Goal: Task Accomplishment & Management: Manage account settings

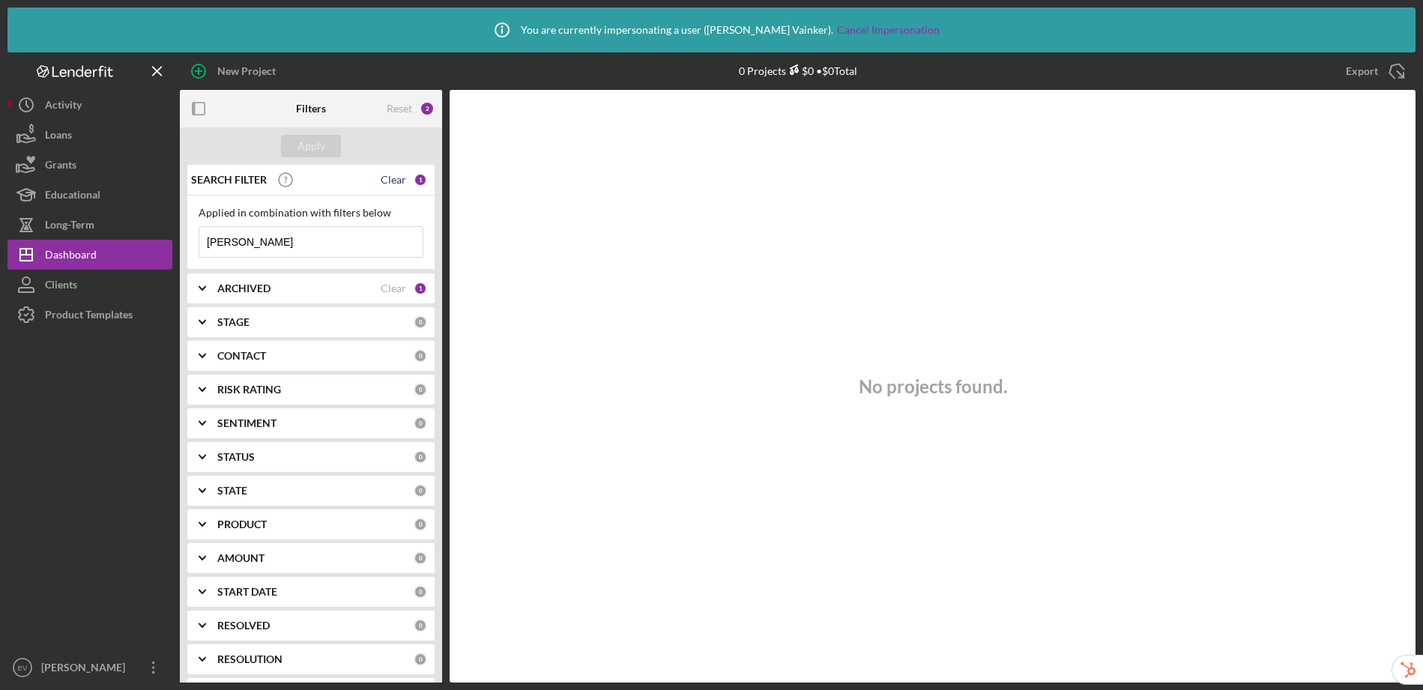
click at [388, 178] on div "Clear" at bounding box center [393, 180] width 25 height 12
drag, startPoint x: 310, startPoint y: 145, endPoint x: 351, endPoint y: 109, distance: 53.7
click at [310, 145] on div "Apply" at bounding box center [312, 146] width 28 height 22
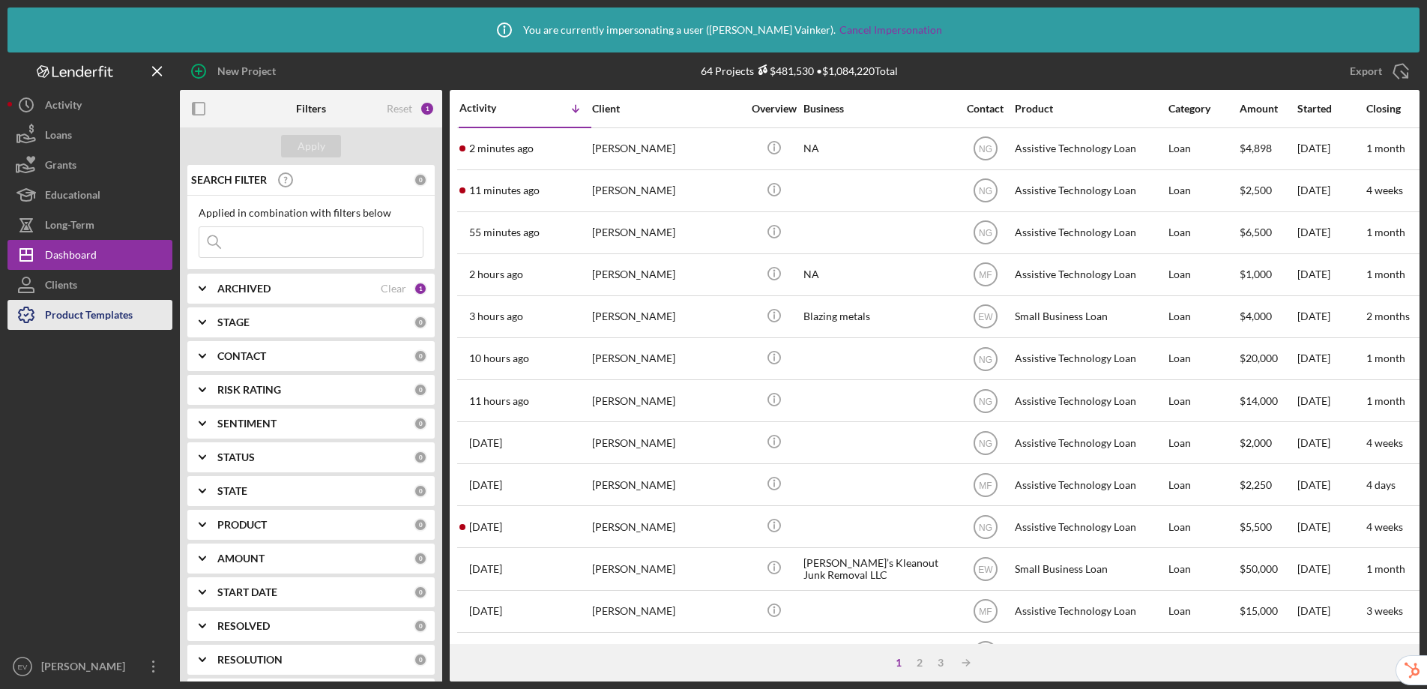
click at [108, 322] on div "Product Templates" at bounding box center [89, 317] width 88 height 34
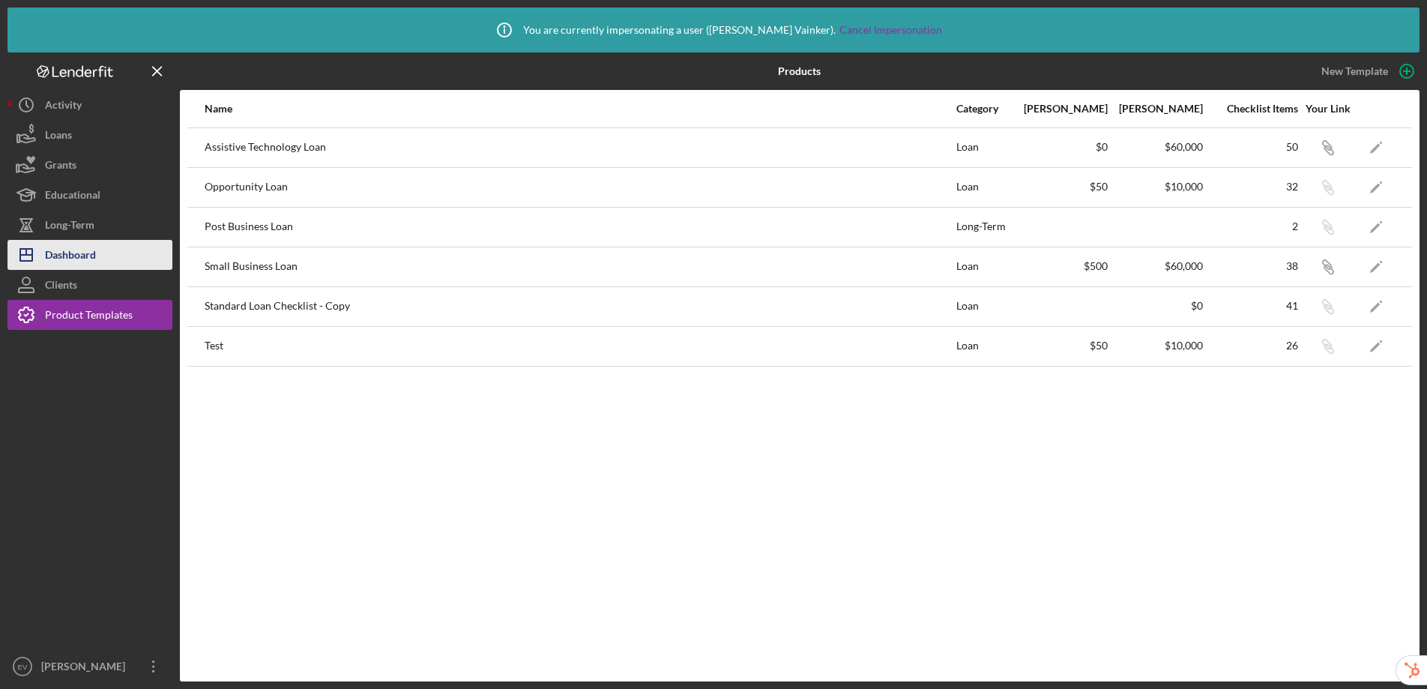
click at [104, 250] on button "Icon/Dashboard Dashboard" at bounding box center [89, 255] width 165 height 30
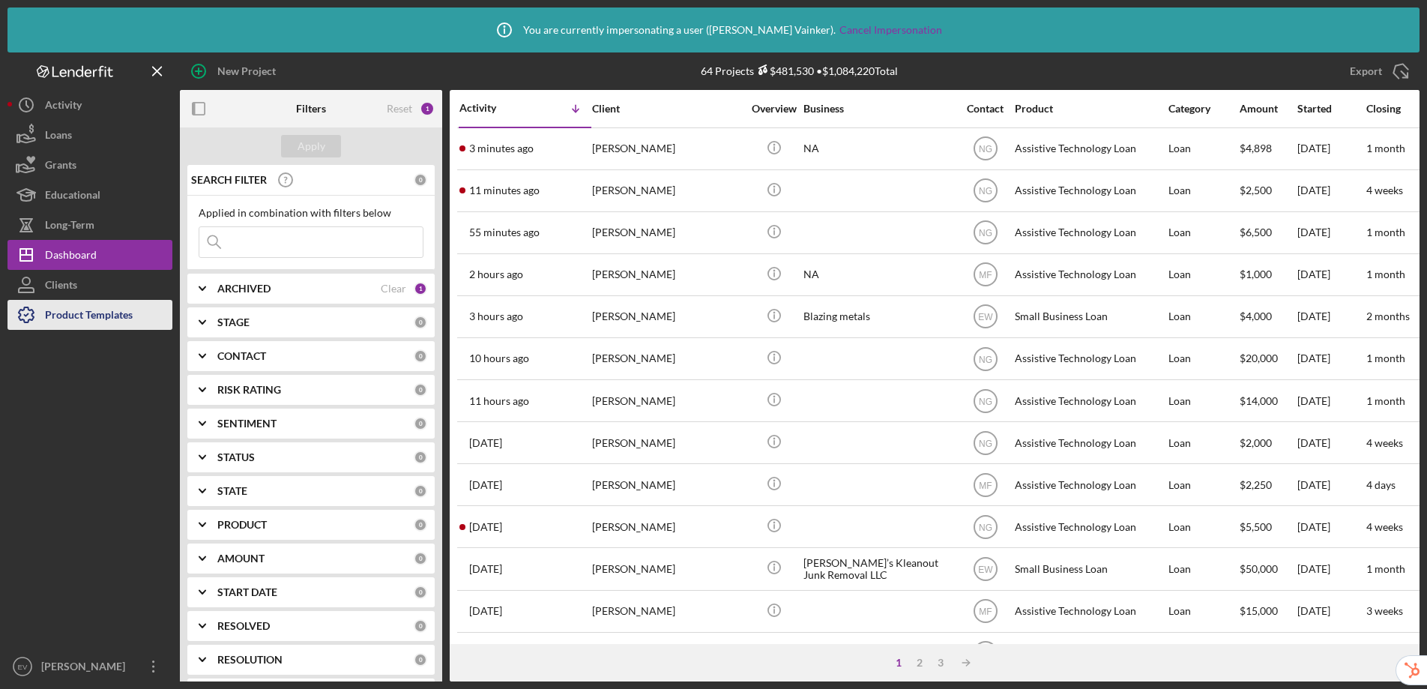
click at [127, 314] on div "Product Templates" at bounding box center [89, 317] width 88 height 34
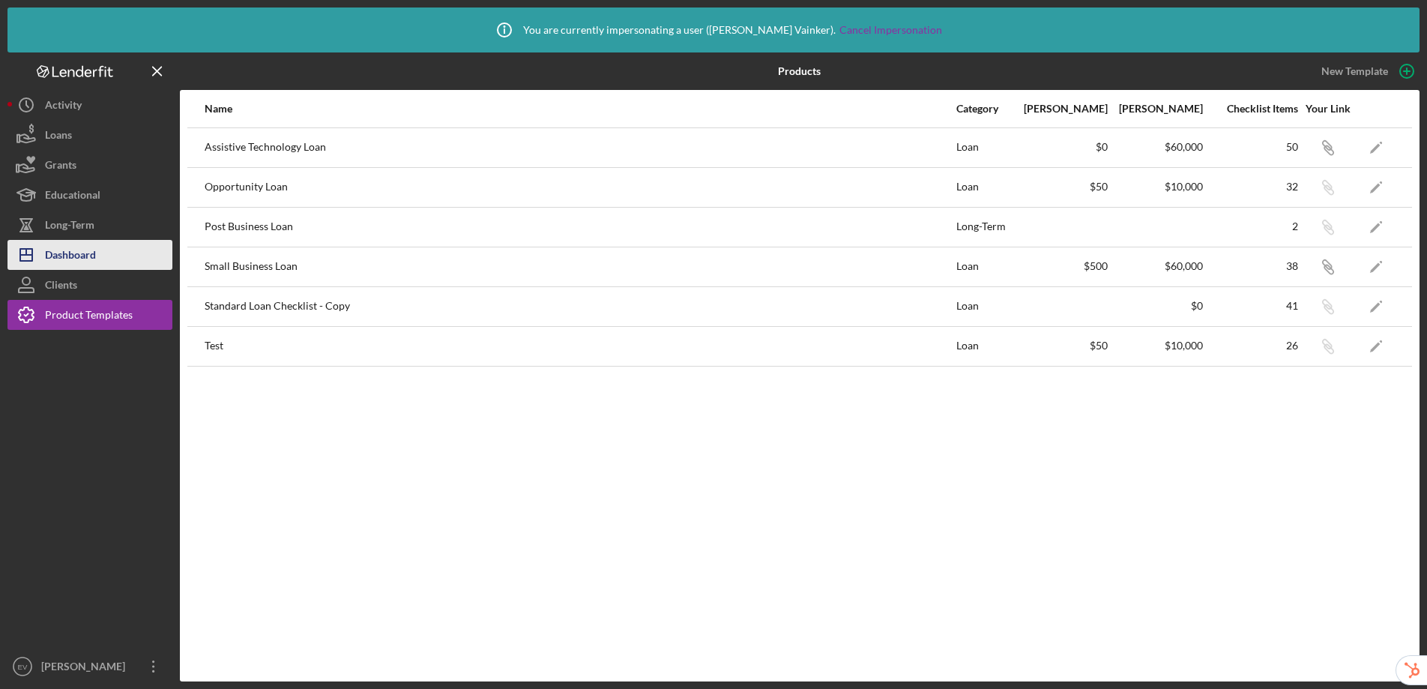
click at [48, 256] on div "Dashboard" at bounding box center [70, 257] width 51 height 34
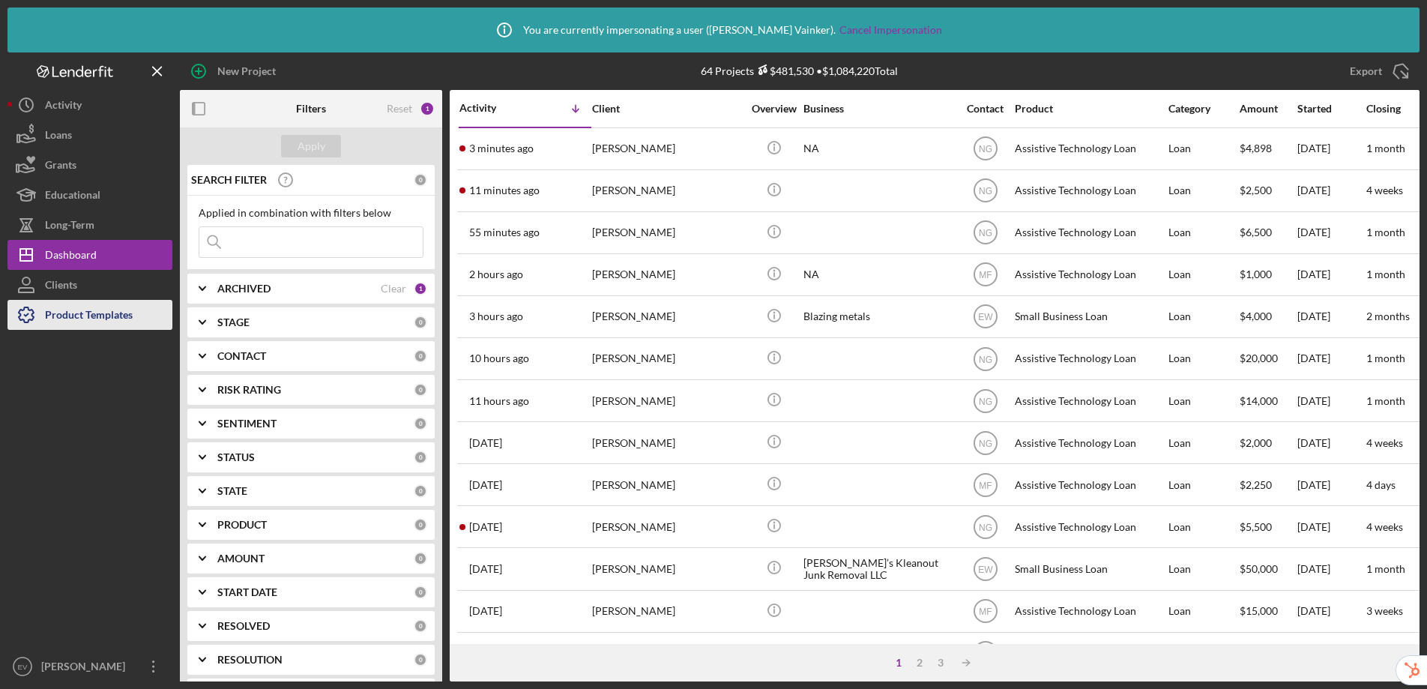
click at [105, 323] on div "Product Templates" at bounding box center [89, 317] width 88 height 34
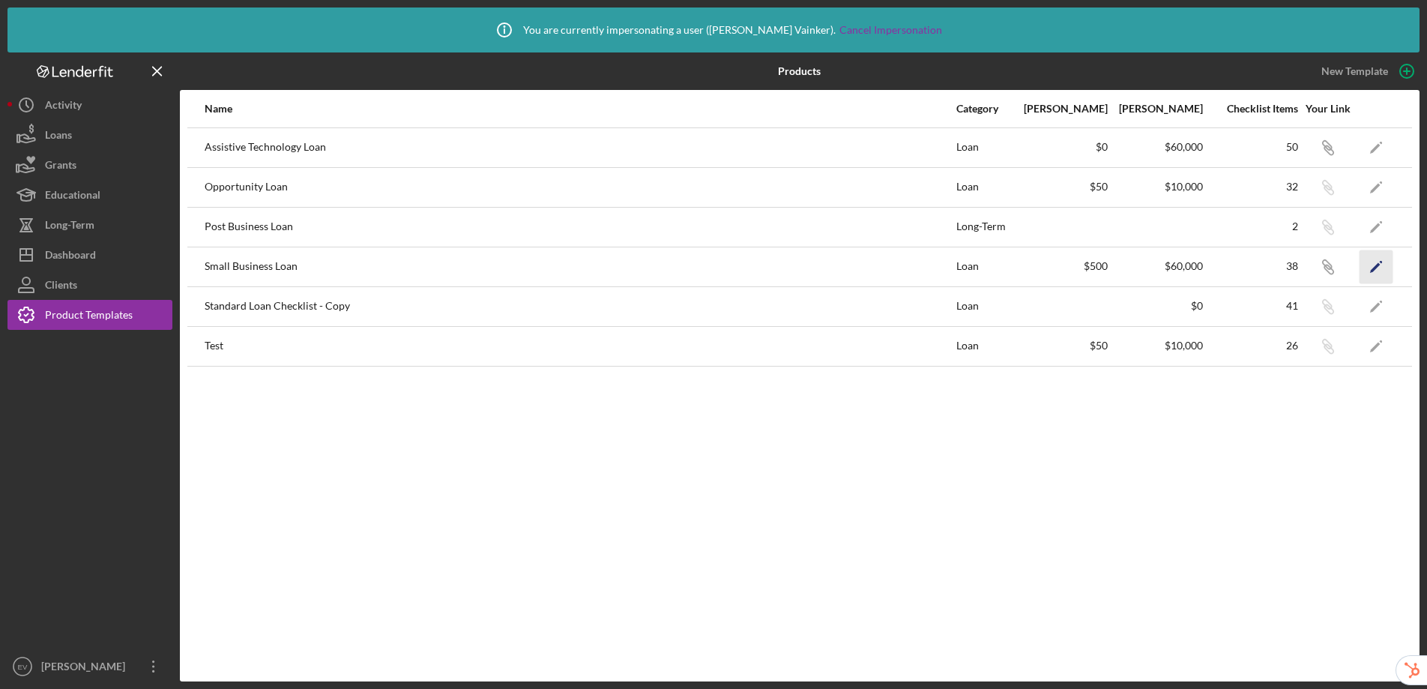
click at [1386, 269] on icon "Icon/Edit" at bounding box center [1377, 267] width 34 height 34
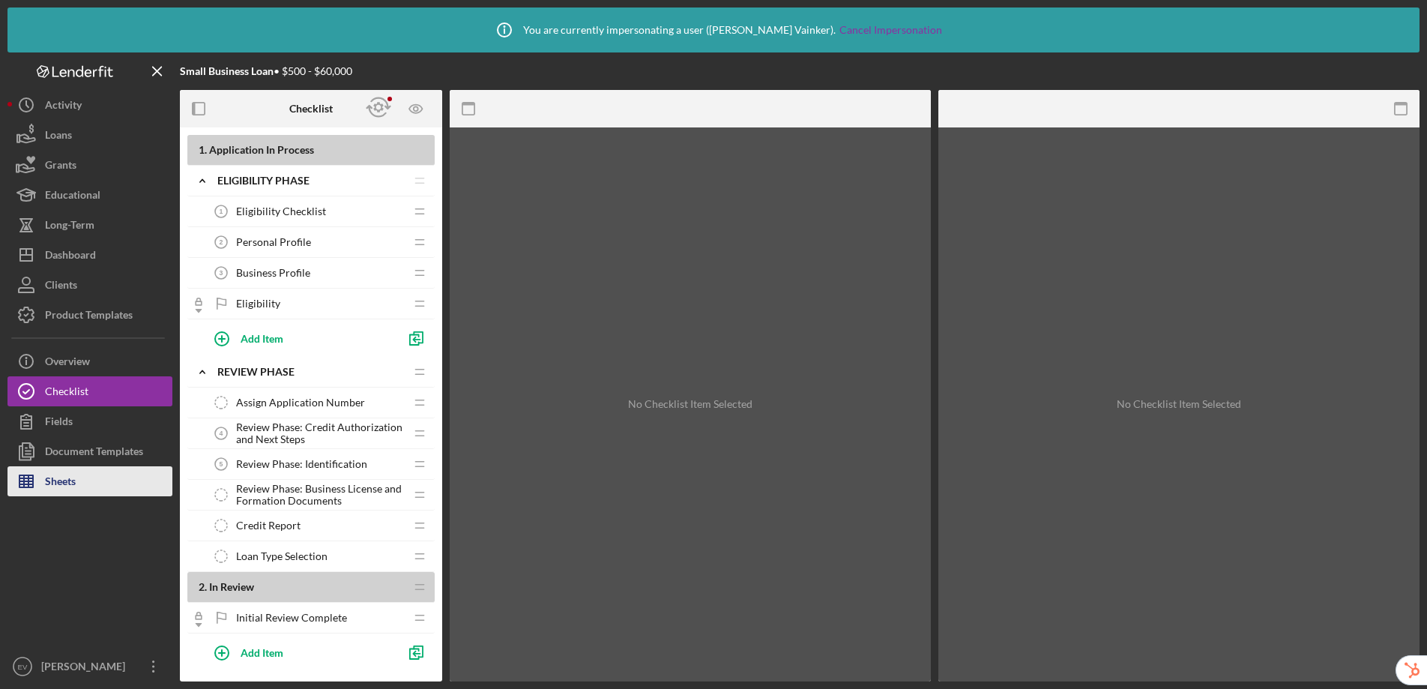
click at [58, 472] on div "Sheets" at bounding box center [60, 483] width 31 height 34
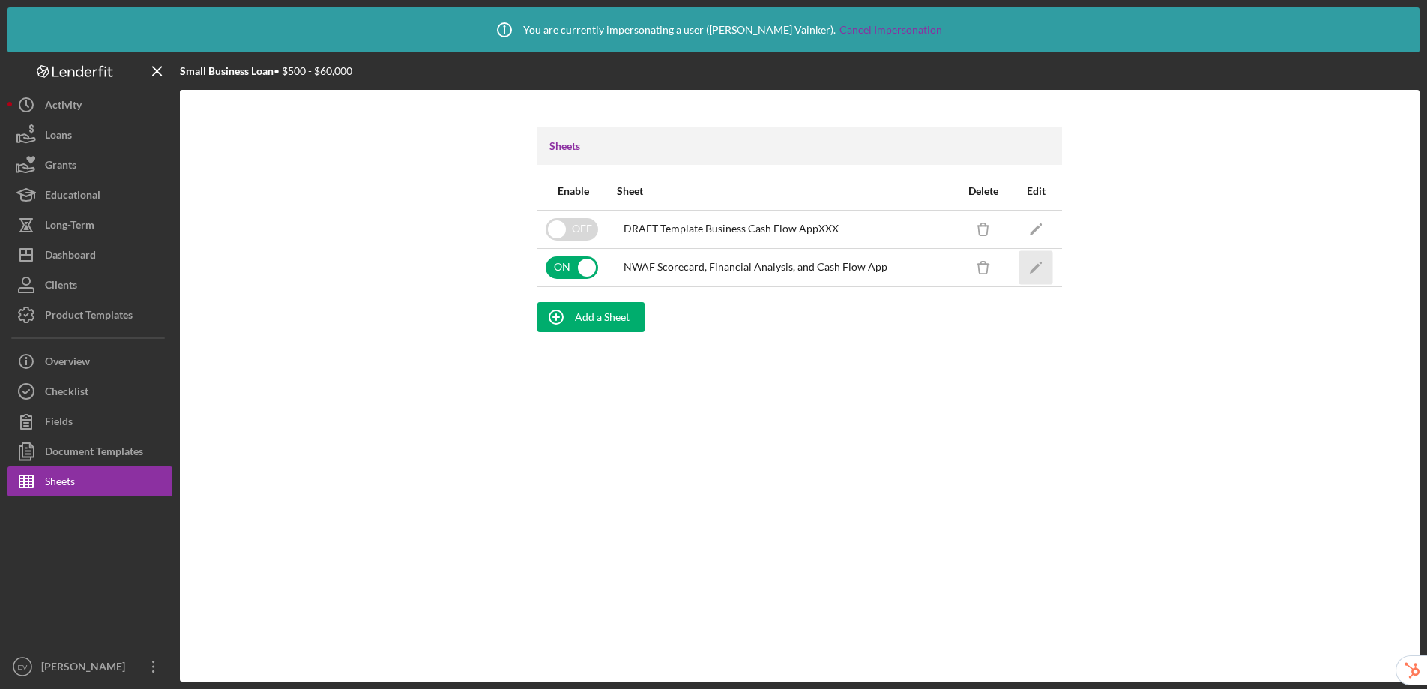
click at [1041, 272] on icon "Icon/Edit" at bounding box center [1036, 267] width 34 height 34
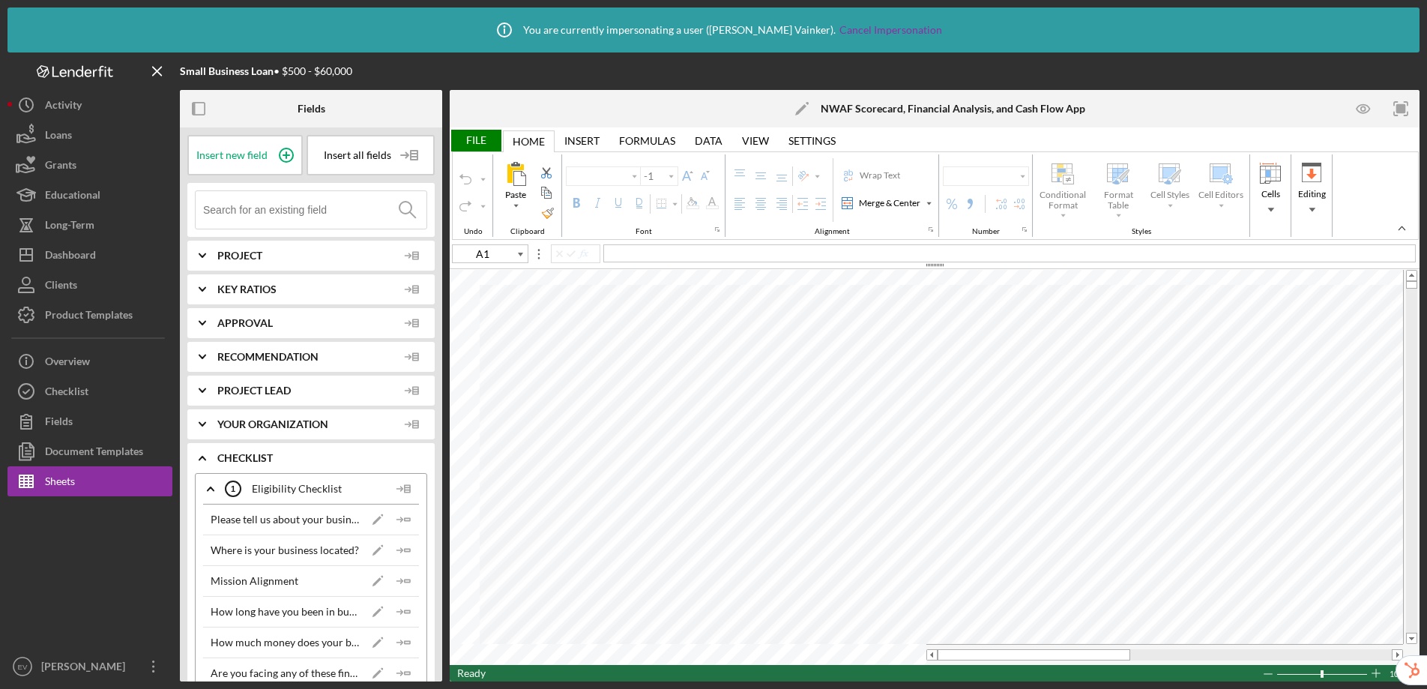
type input "Arial"
type input "10"
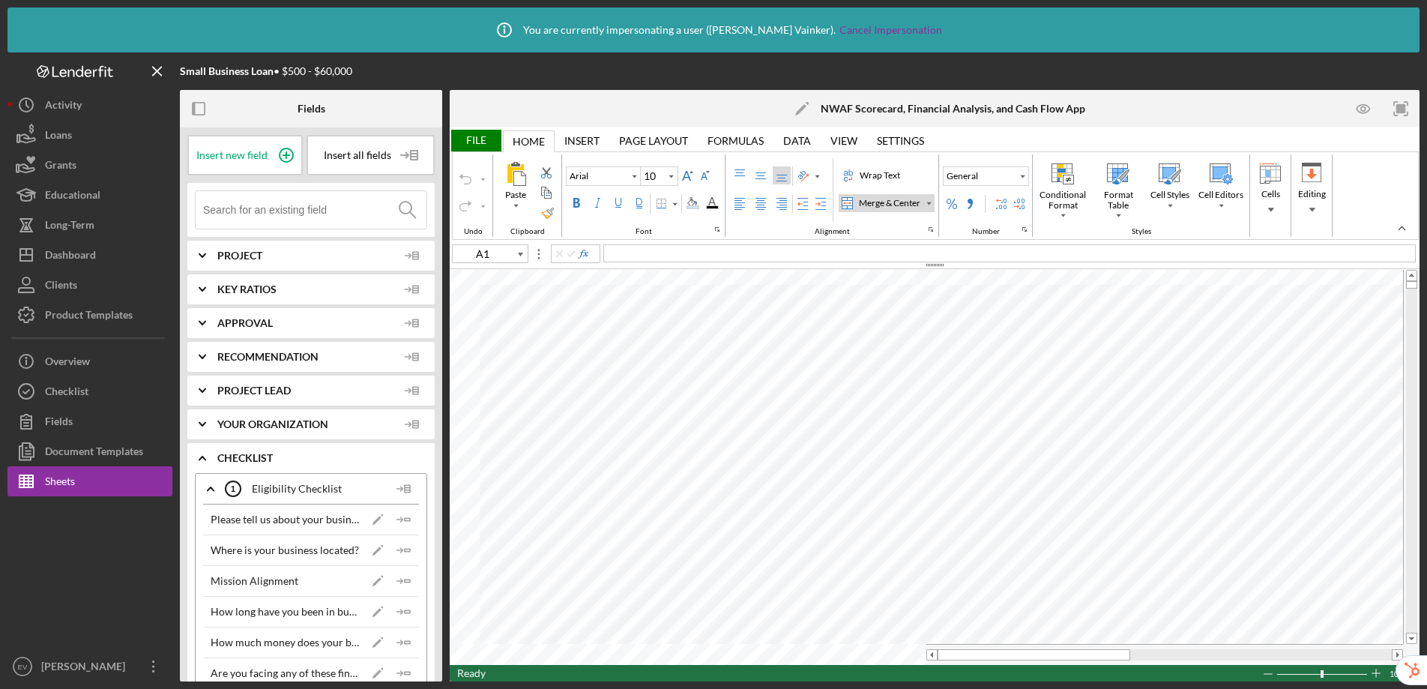
type input "G3"
type input "8"
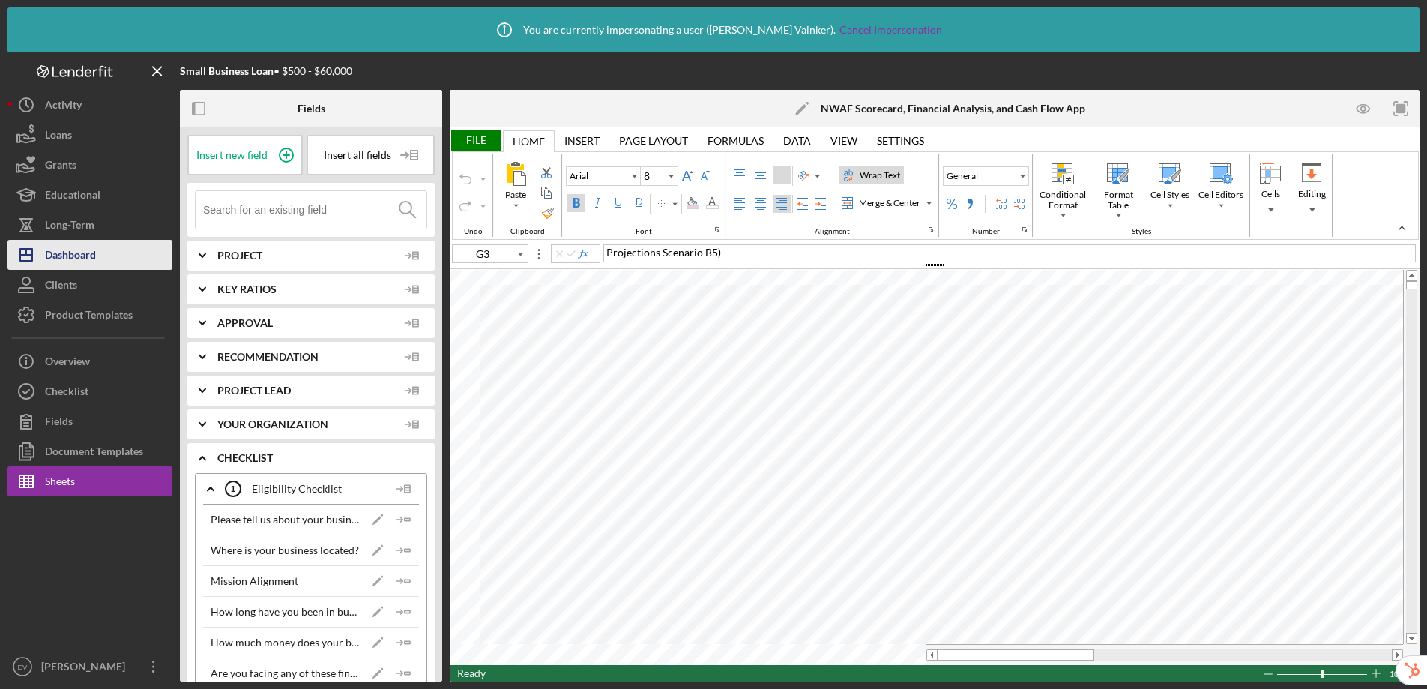
click at [123, 266] on button "Icon/Dashboard Dashboard" at bounding box center [89, 255] width 165 height 30
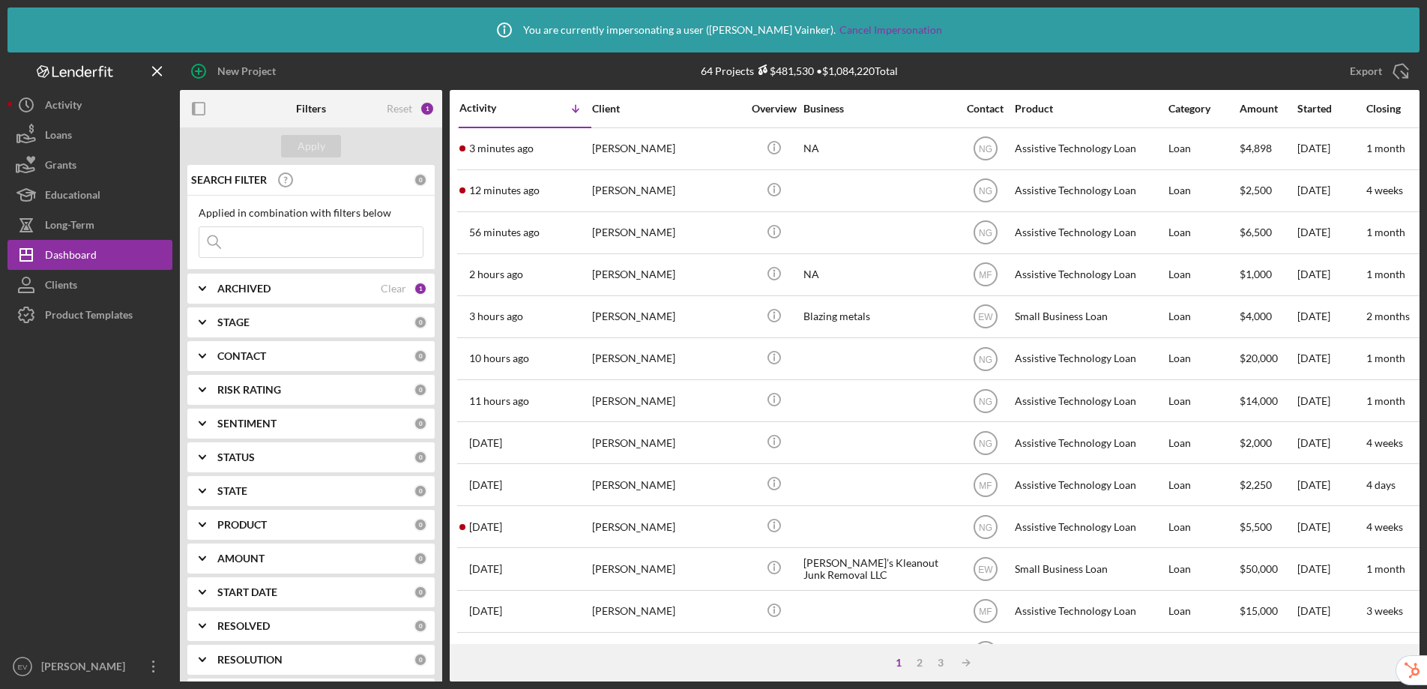
click at [270, 349] on div "CONTACT 0" at bounding box center [322, 355] width 210 height 13
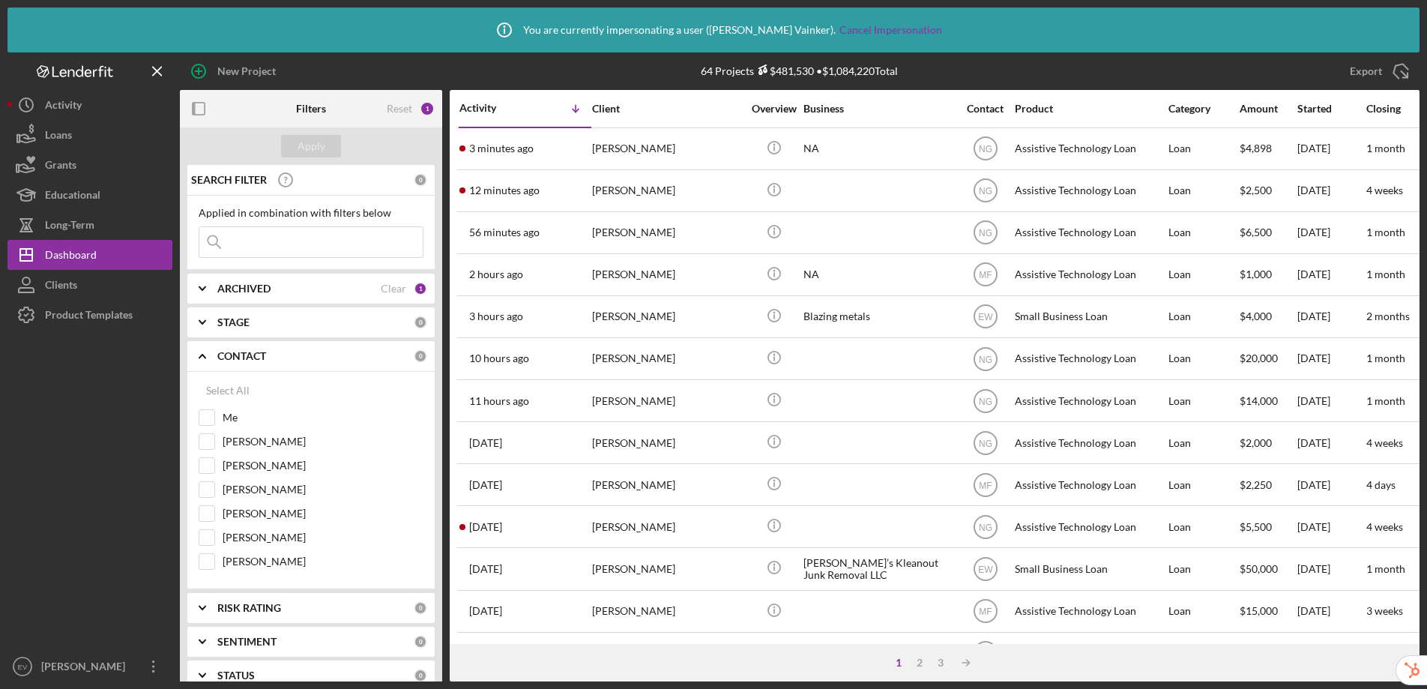
click at [234, 363] on div "CONTACT 0" at bounding box center [322, 356] width 210 height 30
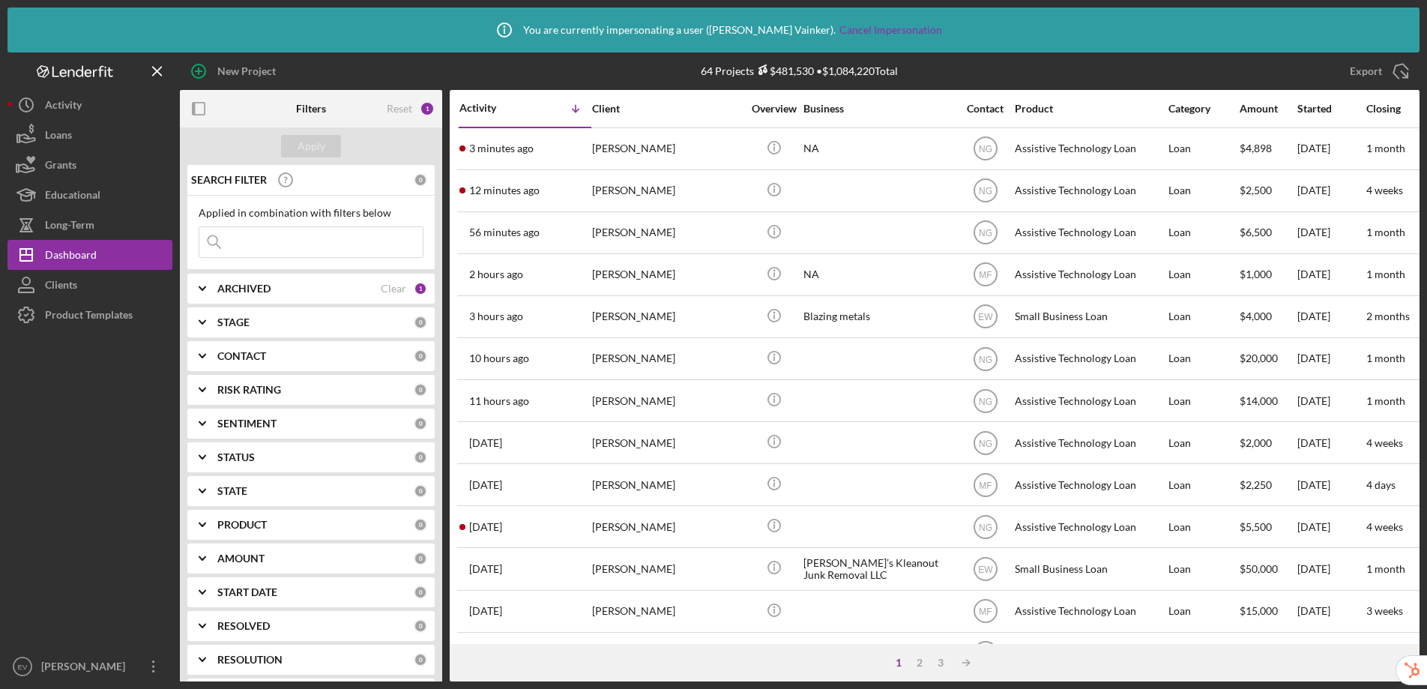
click at [249, 514] on div "PRODUCT 0" at bounding box center [322, 525] width 210 height 30
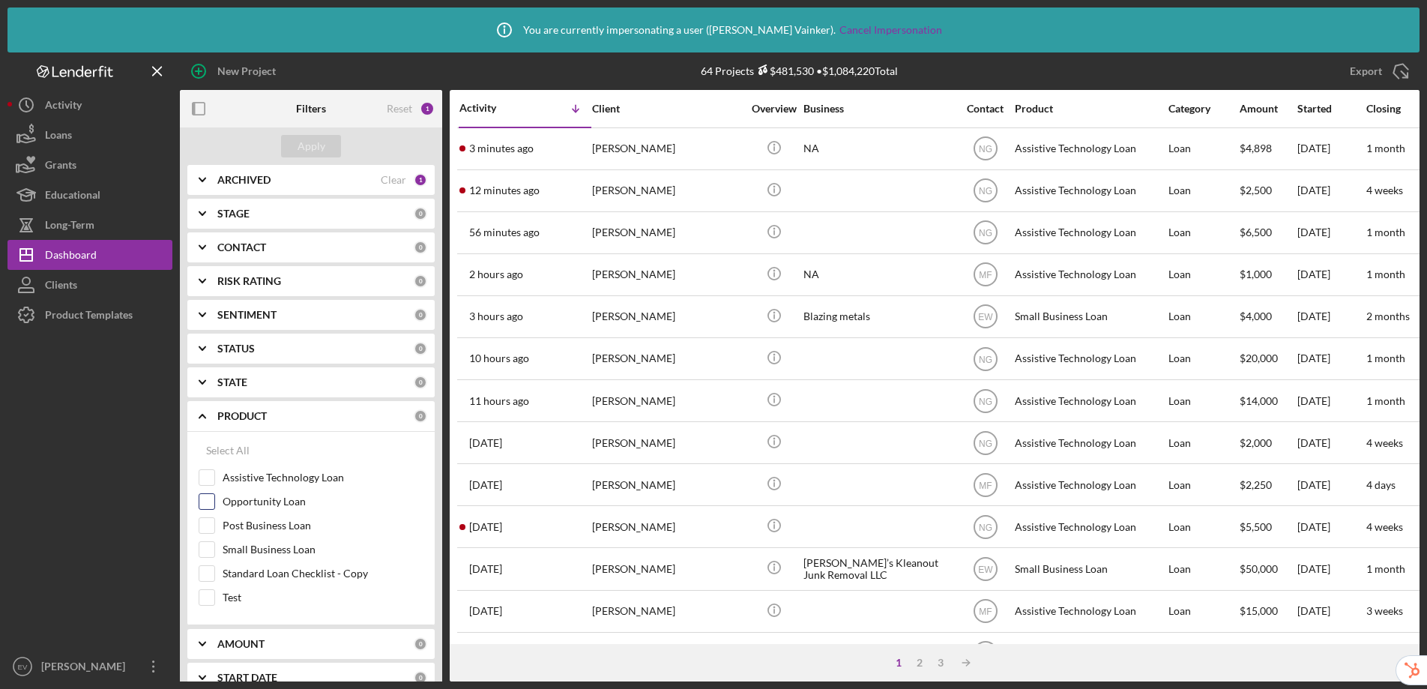
scroll to position [247, 0]
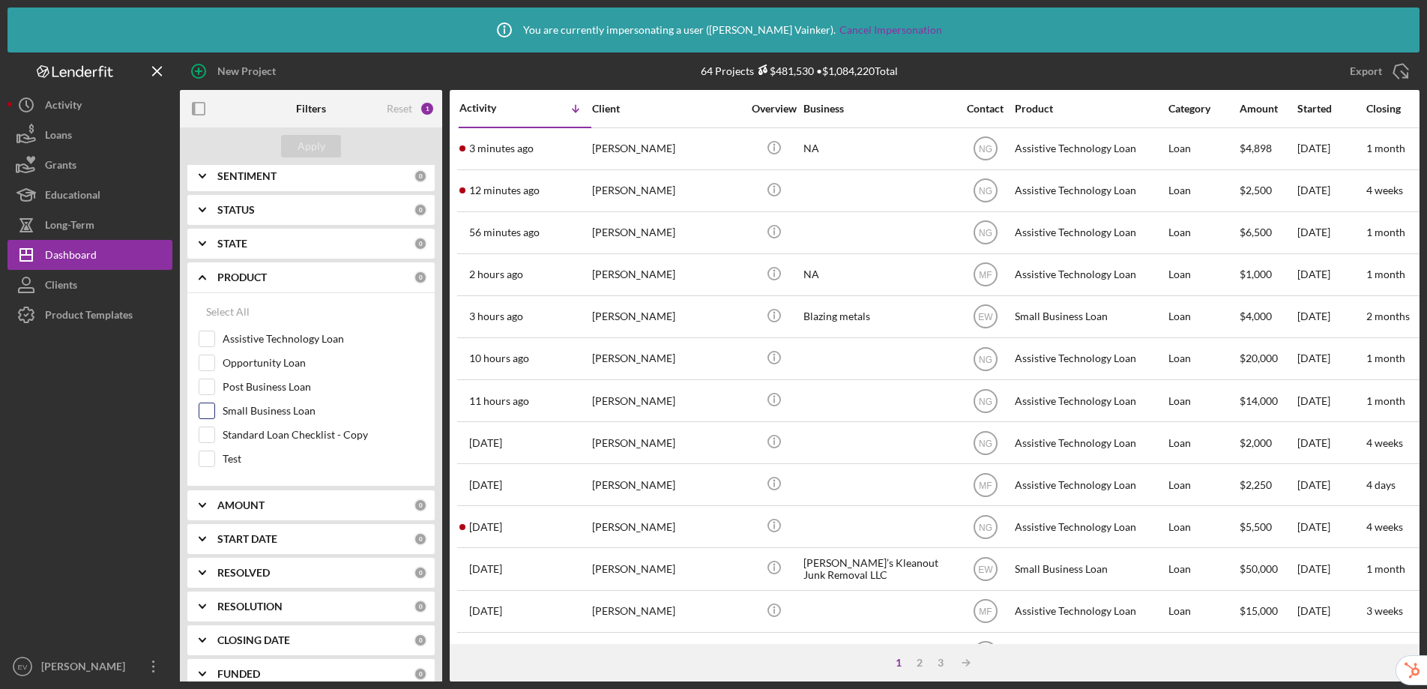
click at [206, 411] on input "Small Business Loan" at bounding box center [206, 410] width 15 height 15
checkbox input "true"
click at [314, 145] on div "Apply" at bounding box center [312, 146] width 28 height 22
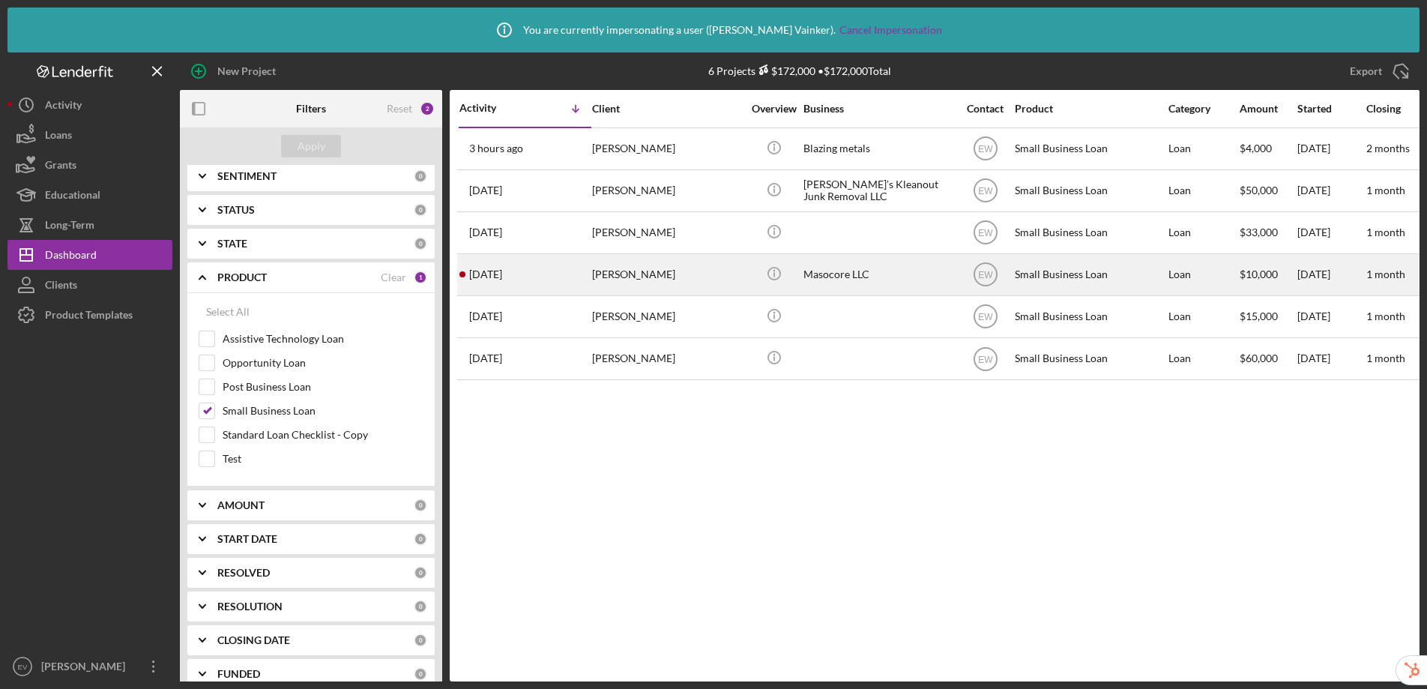
click at [863, 272] on div "Masocore LLC" at bounding box center [879, 275] width 150 height 40
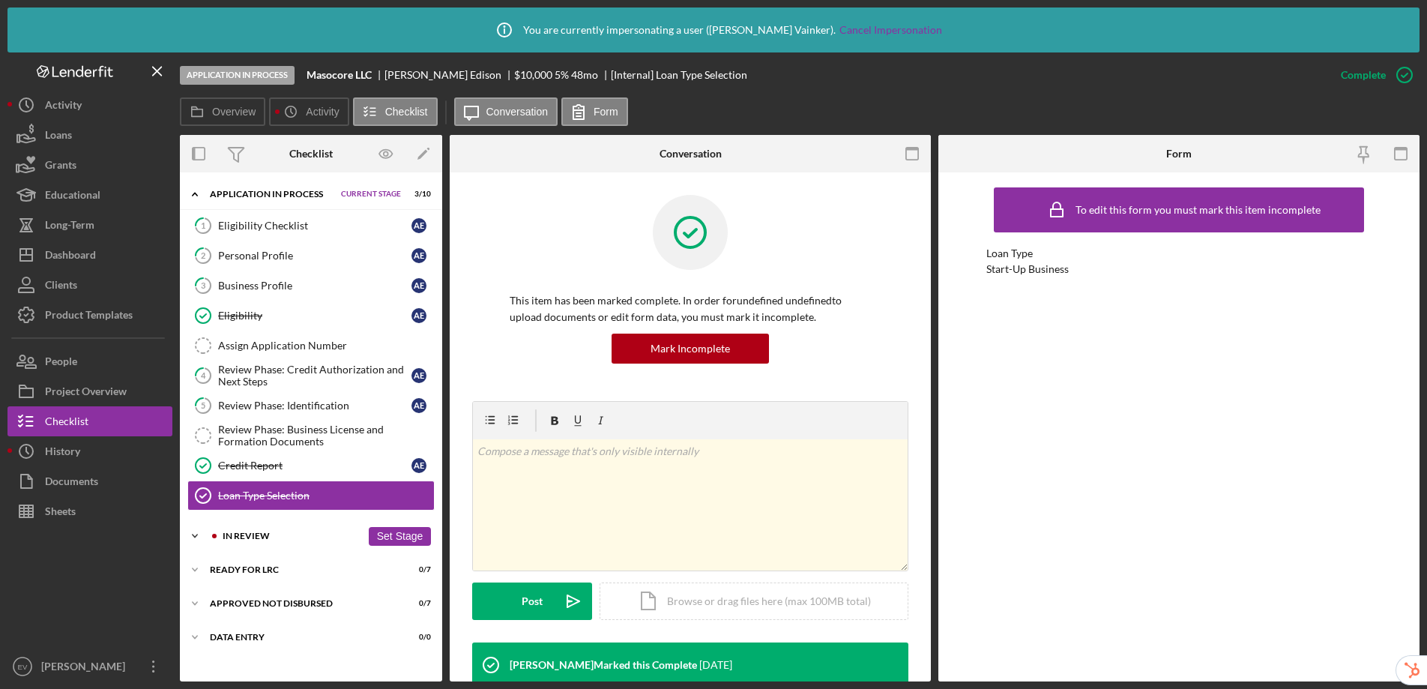
click at [301, 535] on div "In Review" at bounding box center [292, 535] width 139 height 9
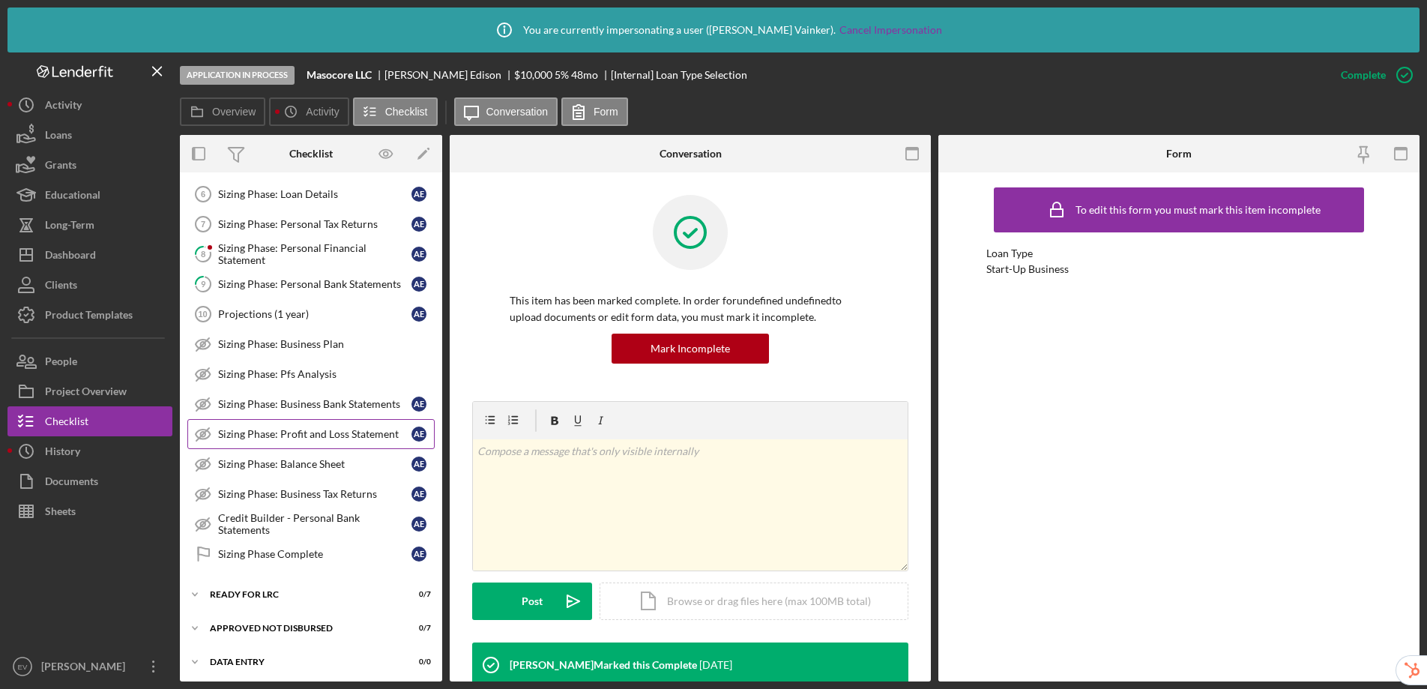
scroll to position [407, 0]
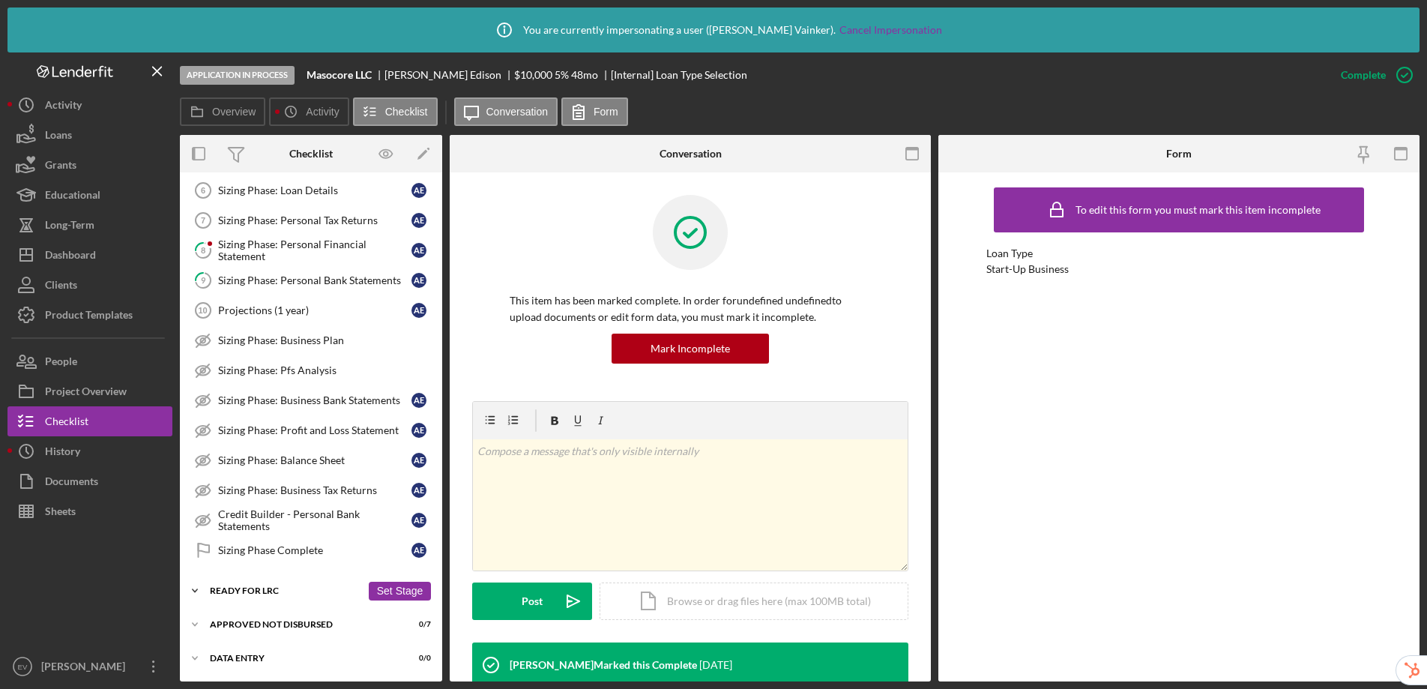
click at [233, 590] on div "Ready for LRC" at bounding box center [285, 590] width 151 height 9
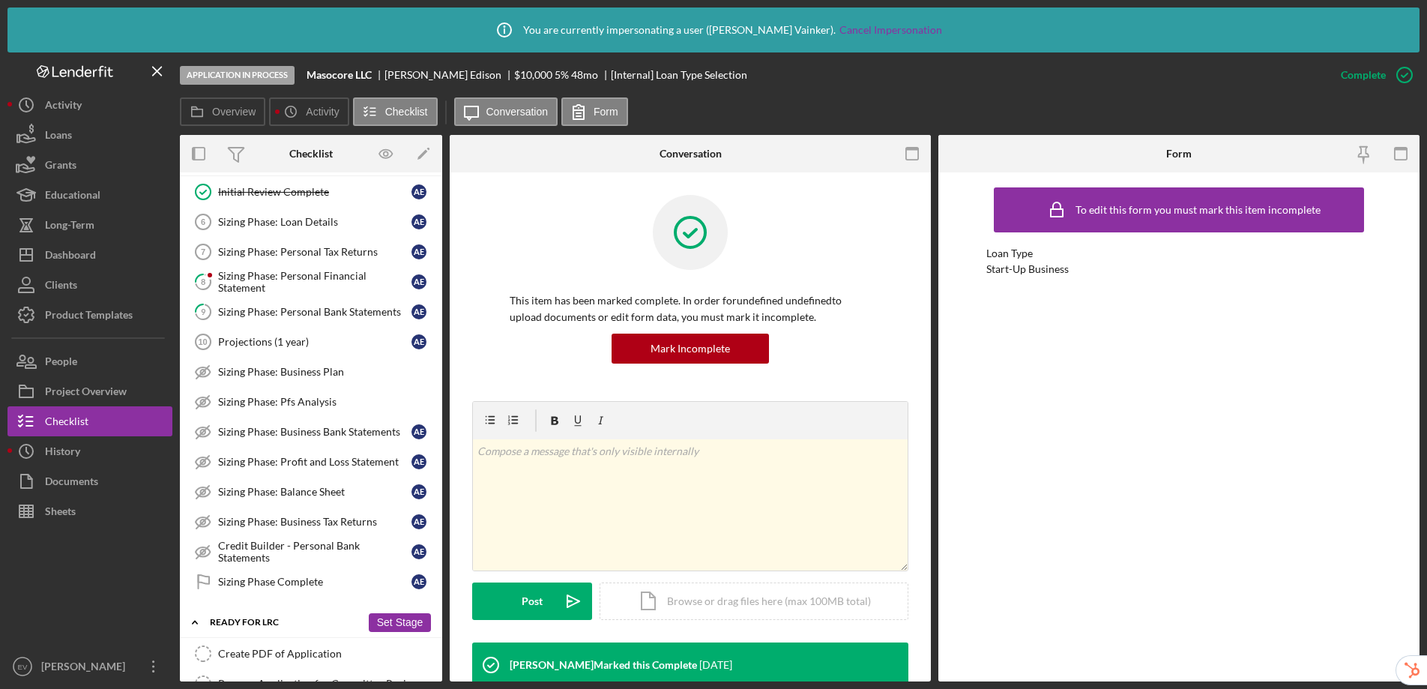
scroll to position [129, 0]
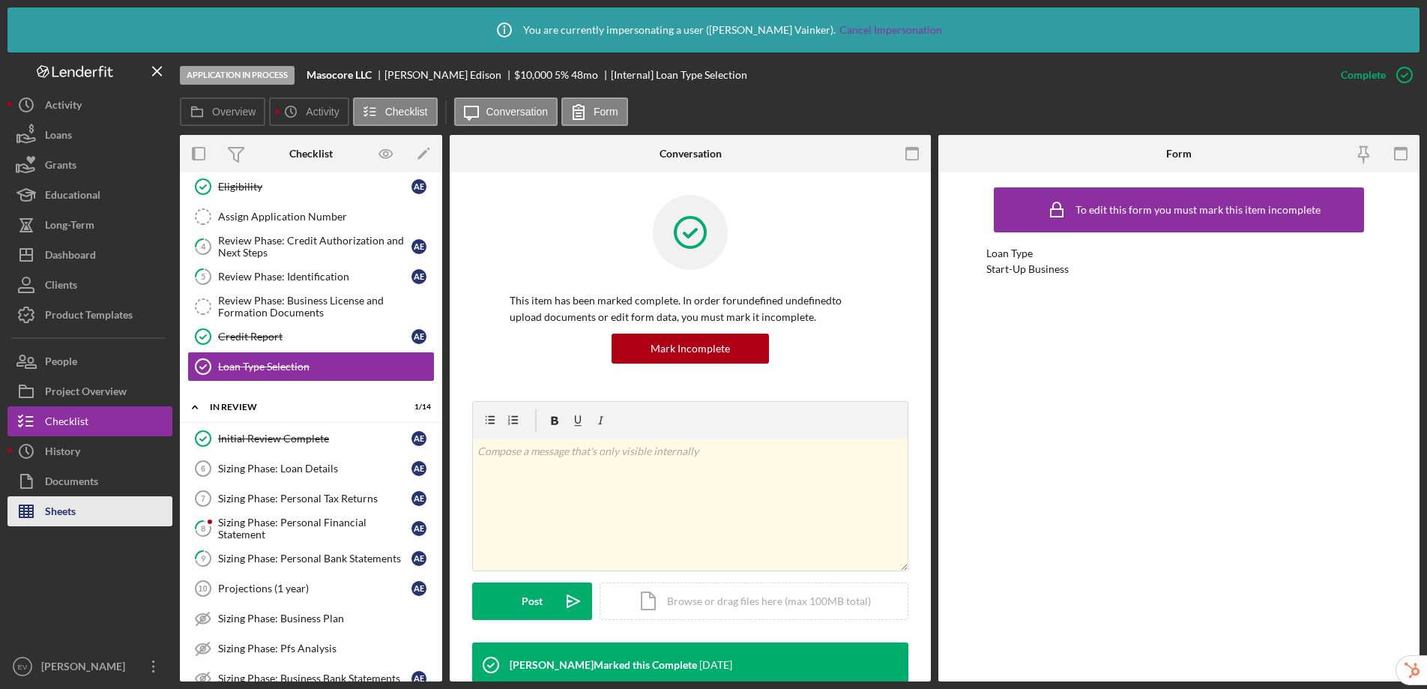
click at [31, 502] on icon "button" at bounding box center [25, 510] width 37 height 37
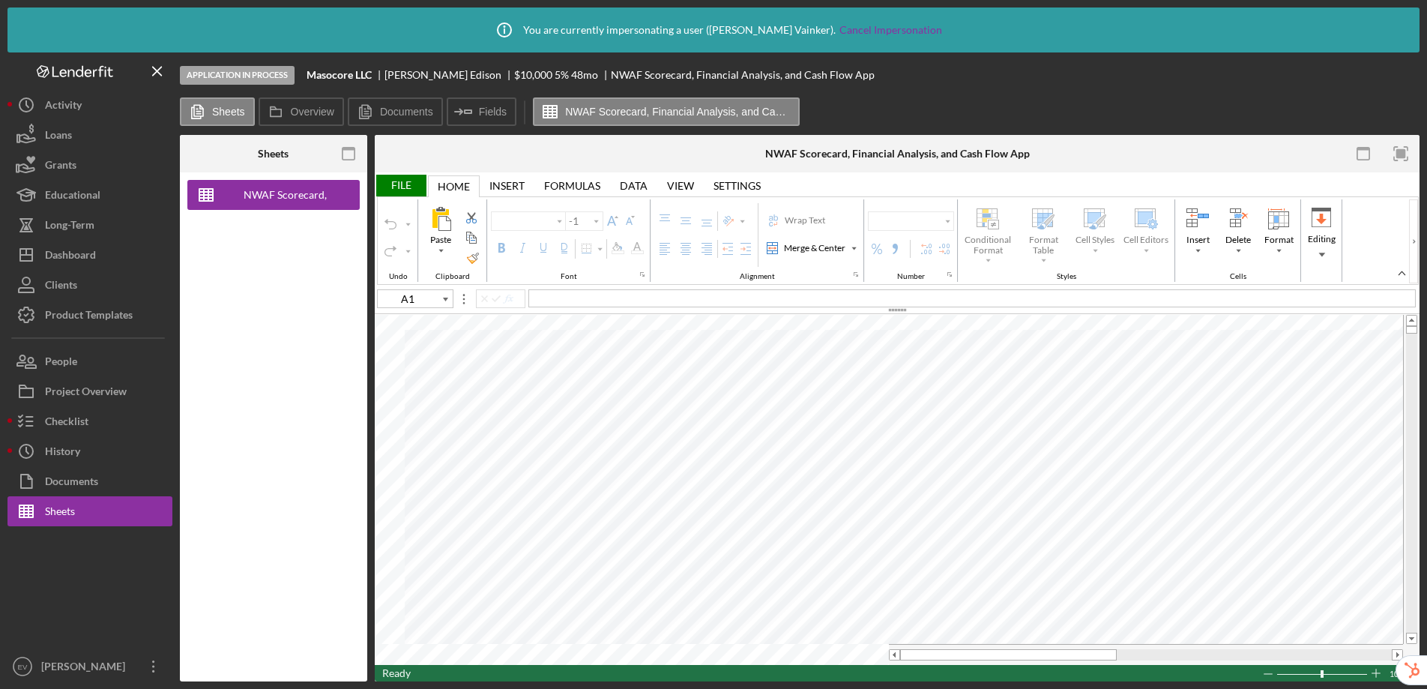
type input "Arial"
type input "10"
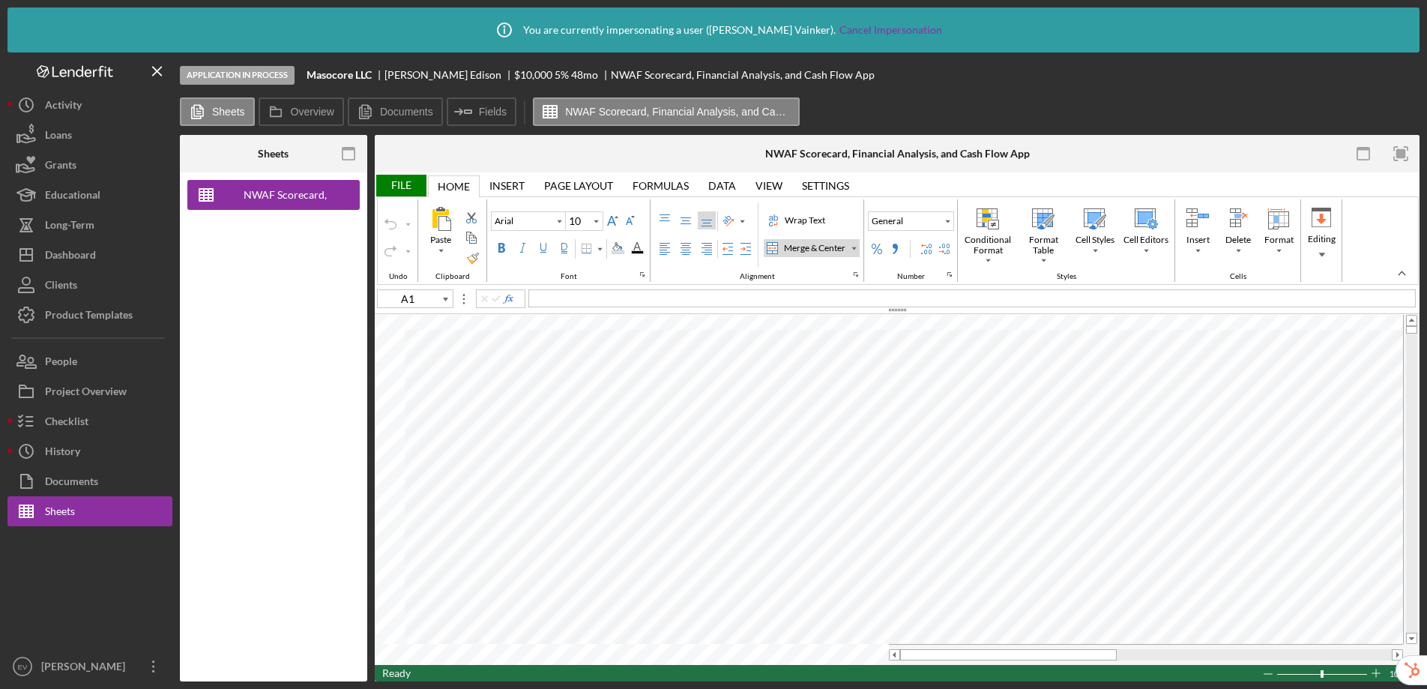
type input "G3"
type input "8"
type input "A1"
type input "10"
type input "G3"
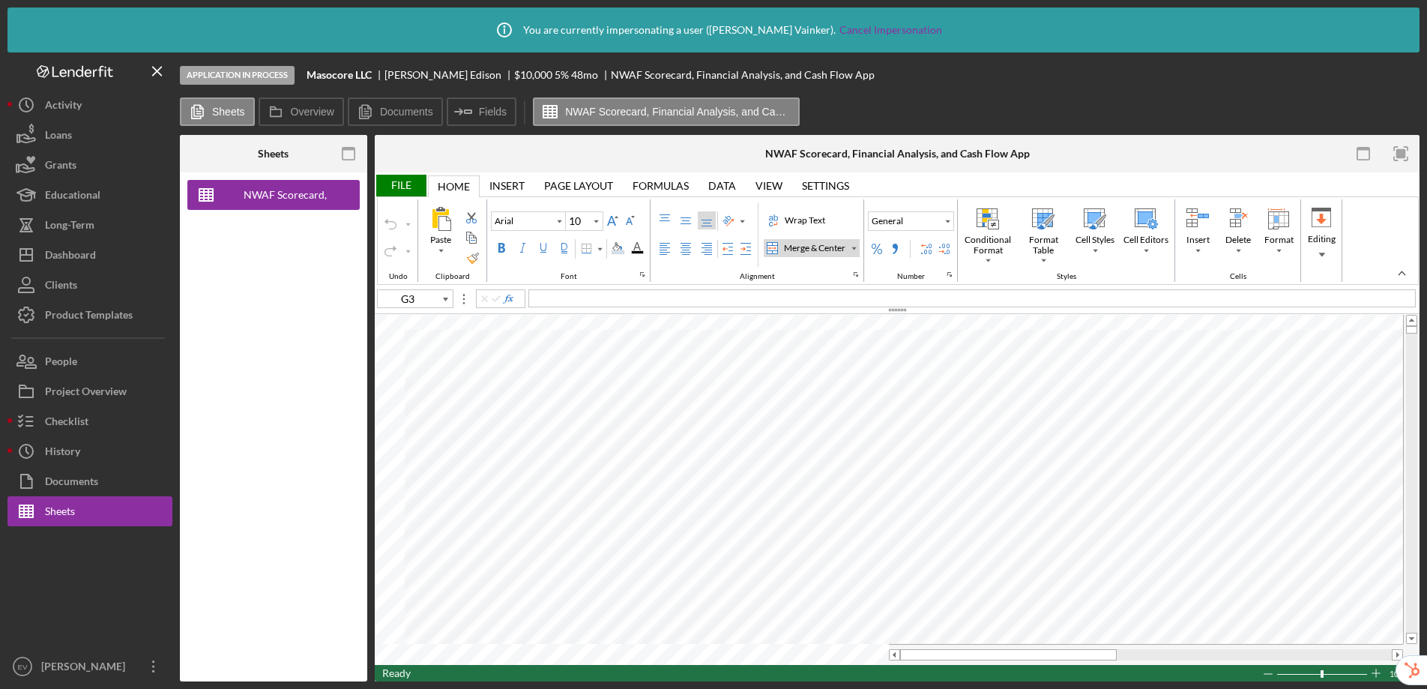
type input "8"
type input "D16"
type input "Times New Roman"
type input "11"
type input "A1"
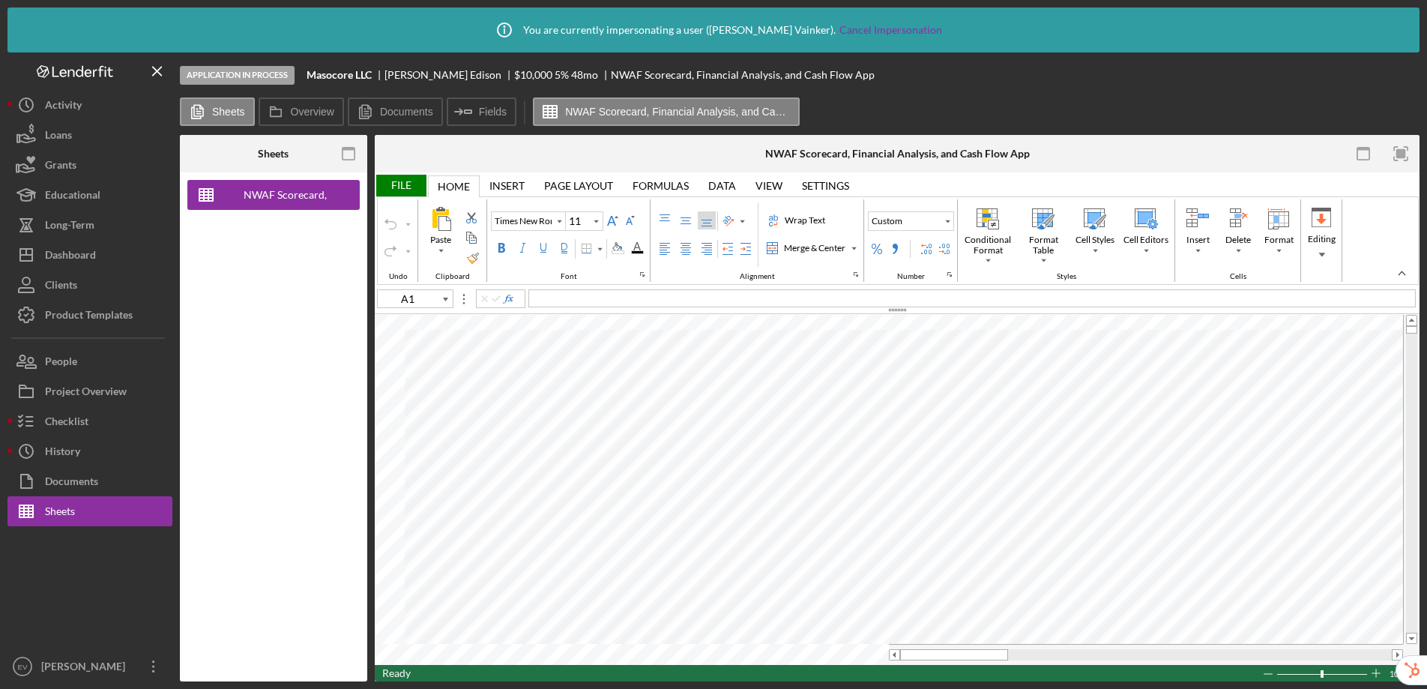
type input "Arial"
type input "10"
type input "D16"
type input "Times New Roman"
type input "11"
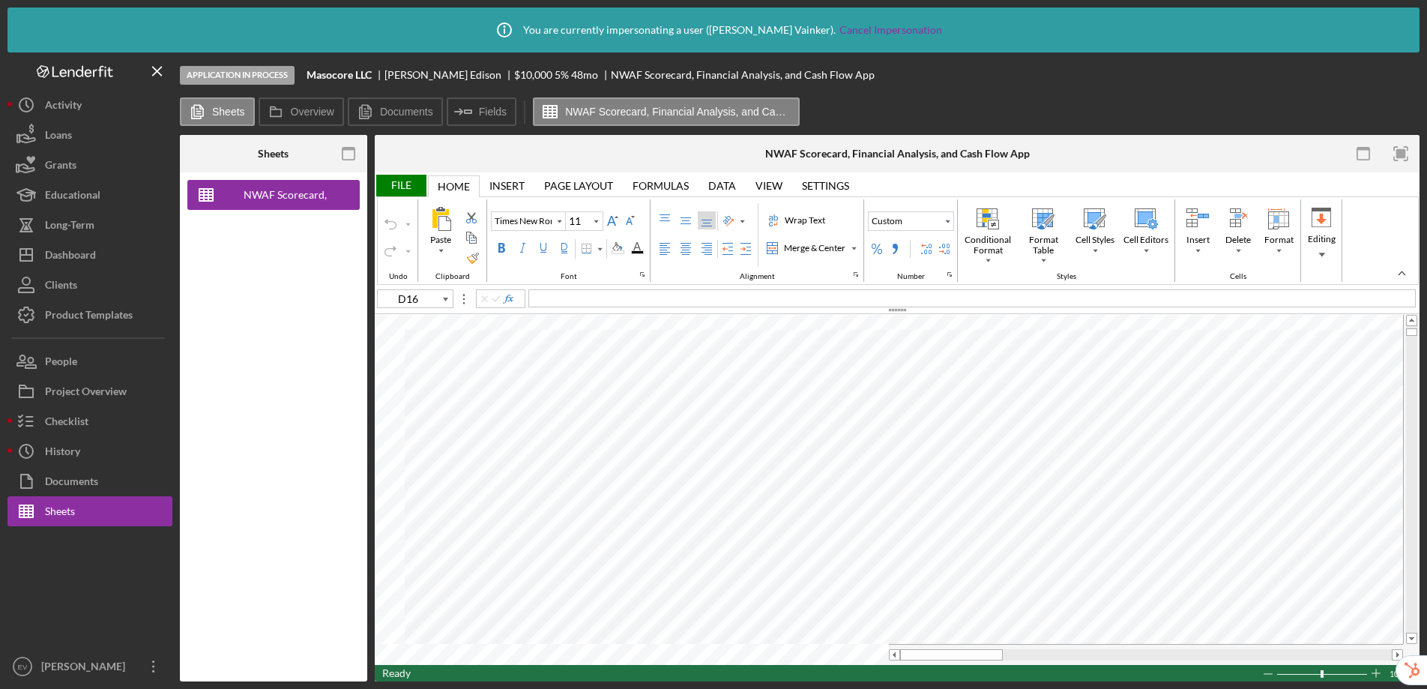
type input "A1"
type input "Arial"
type input "10"
type input "H14"
click at [98, 427] on button "Checklist" at bounding box center [89, 421] width 165 height 30
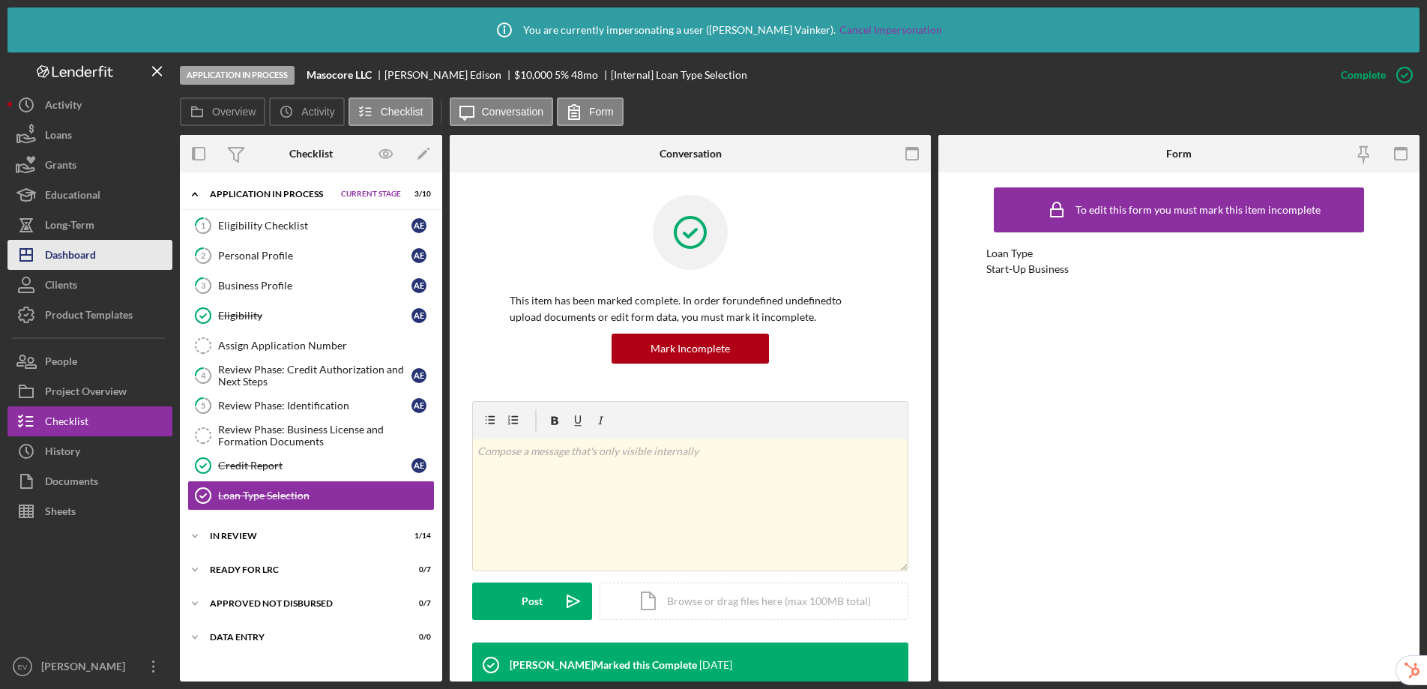
click at [73, 266] on div "Dashboard" at bounding box center [70, 257] width 51 height 34
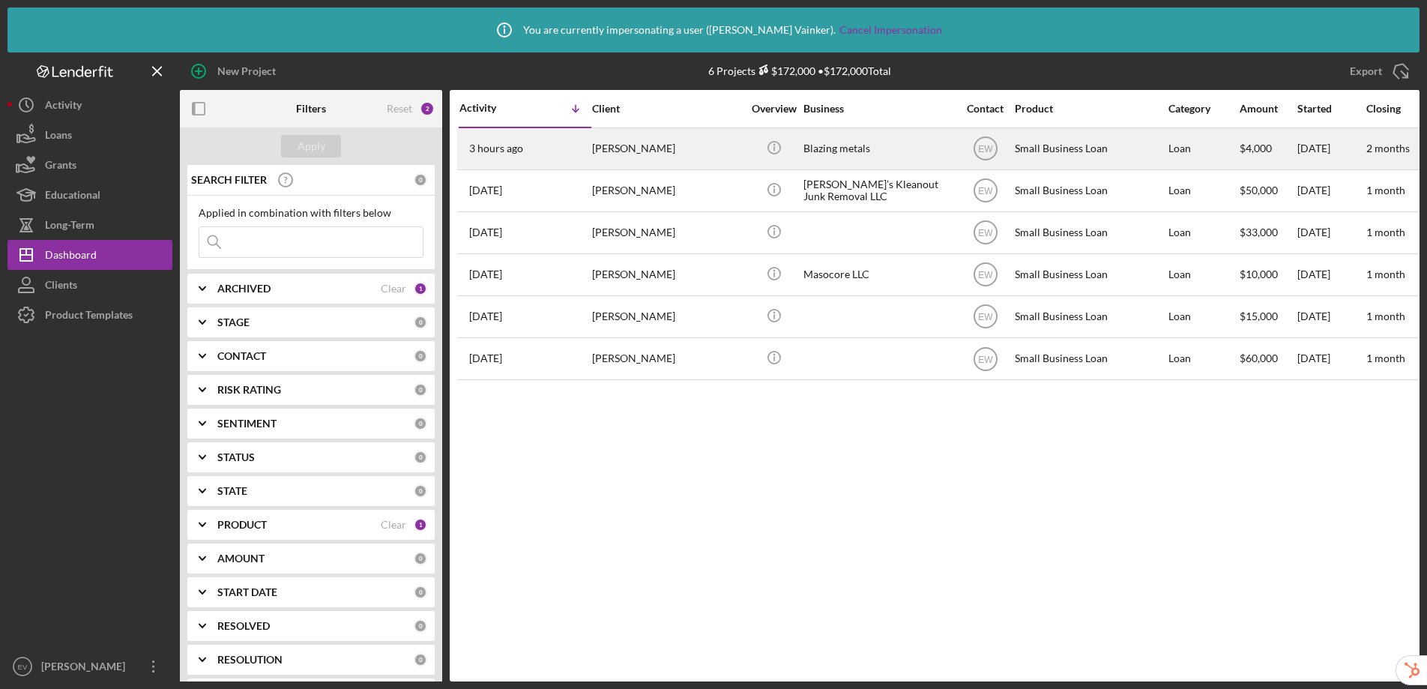
click at [702, 147] on div "[PERSON_NAME]" at bounding box center [667, 149] width 150 height 40
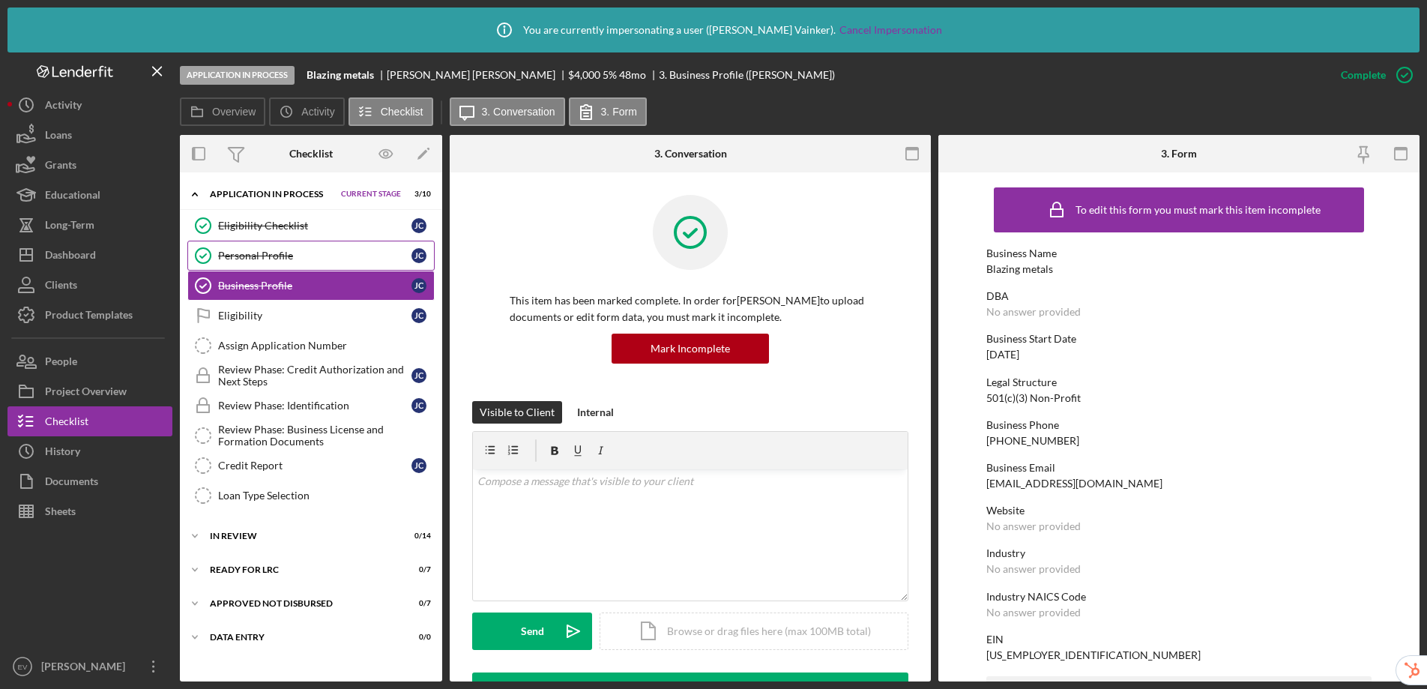
click at [307, 255] on div "Personal Profile" at bounding box center [314, 256] width 193 height 12
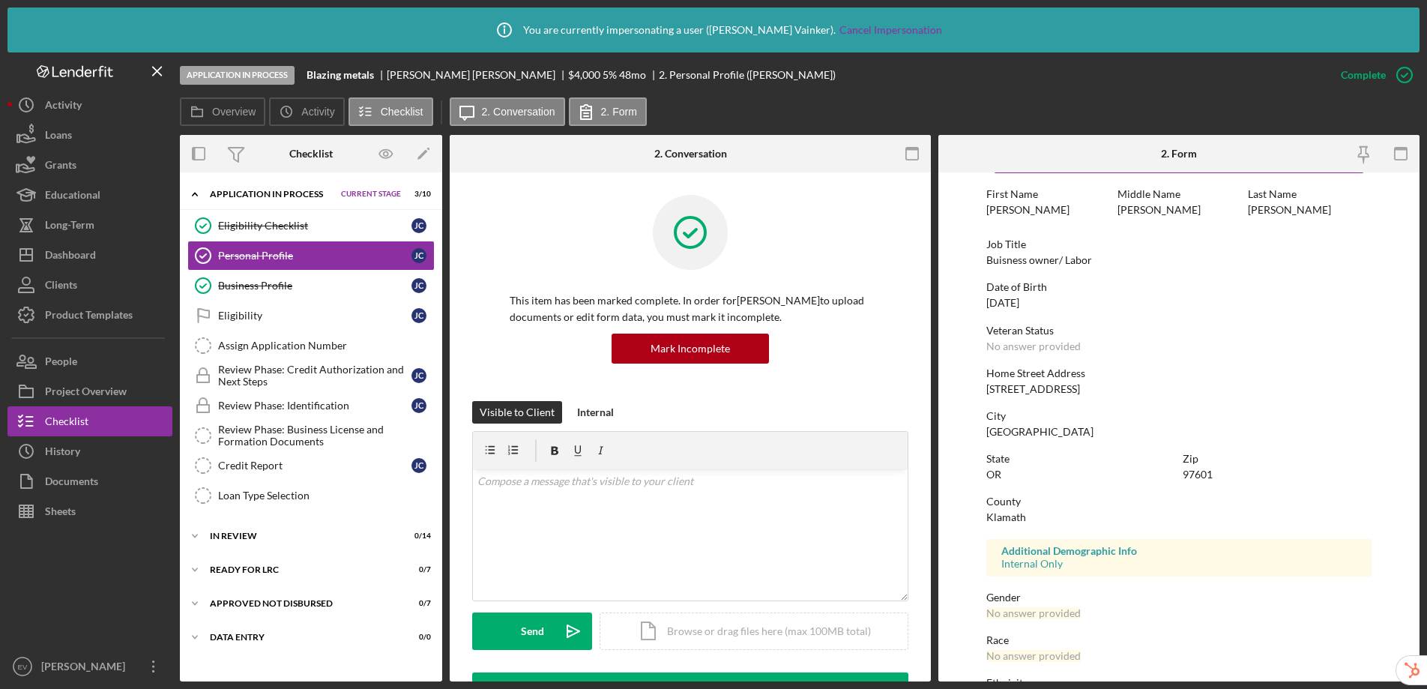
scroll to position [190, 0]
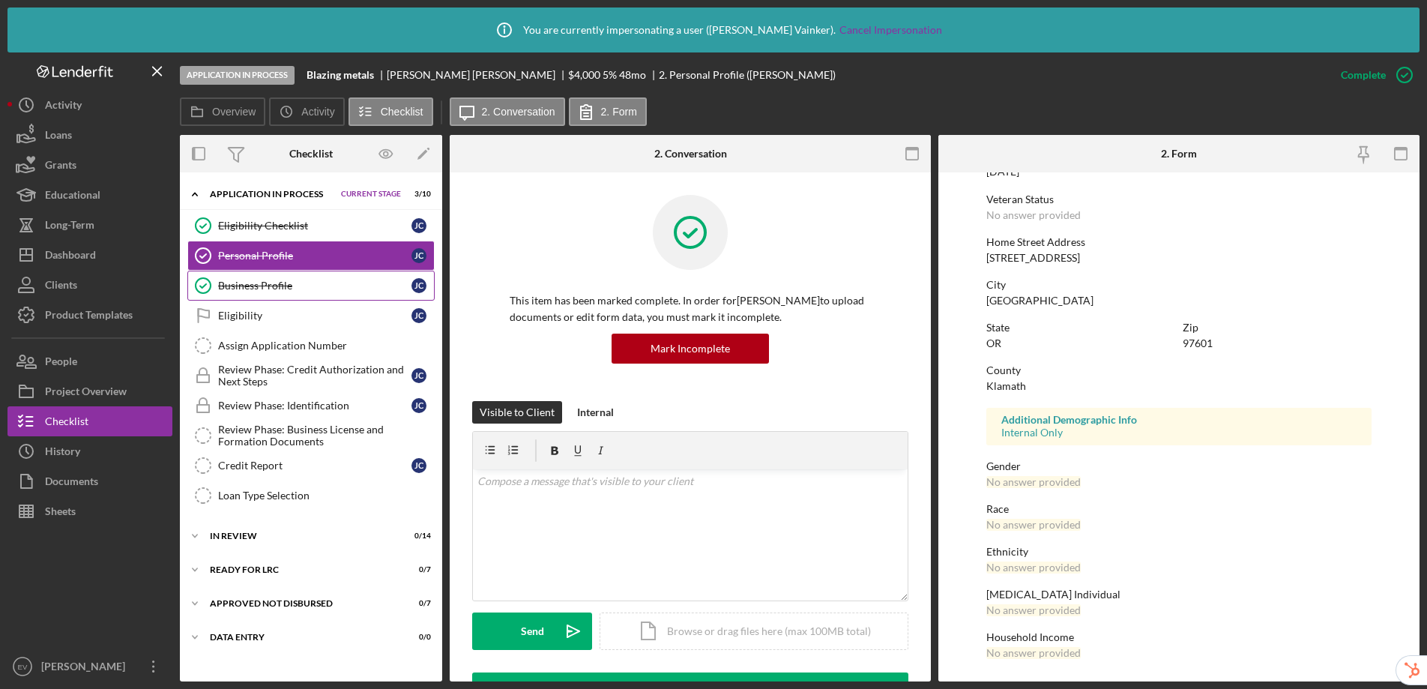
click at [293, 283] on div "Business Profile" at bounding box center [314, 286] width 193 height 12
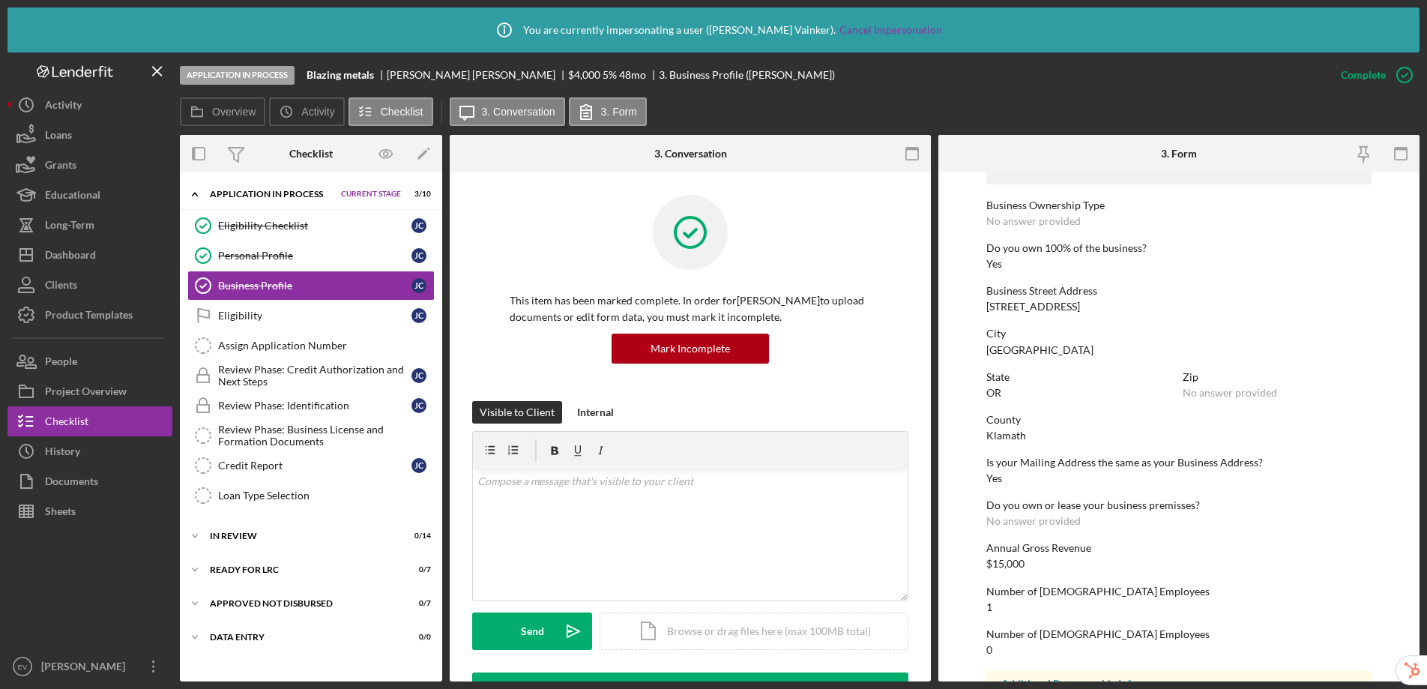
scroll to position [277, 0]
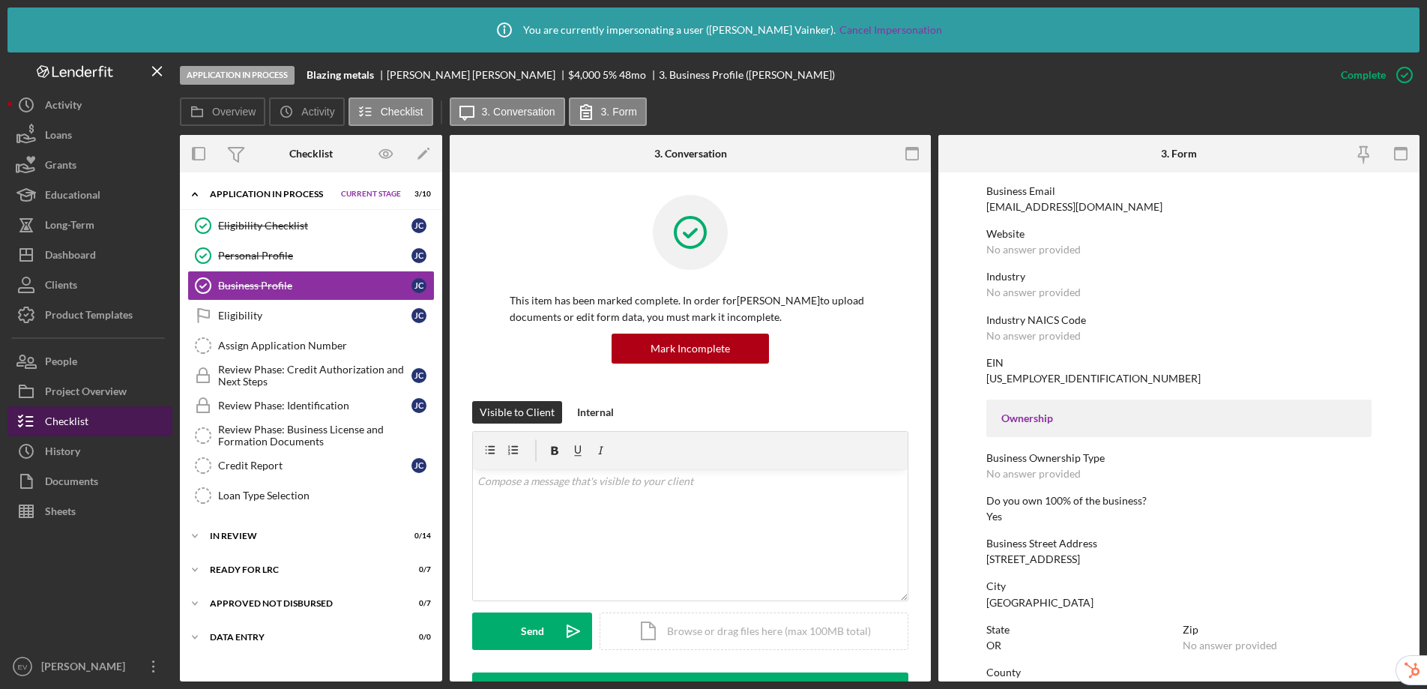
click at [85, 424] on div "Checklist" at bounding box center [66, 423] width 43 height 34
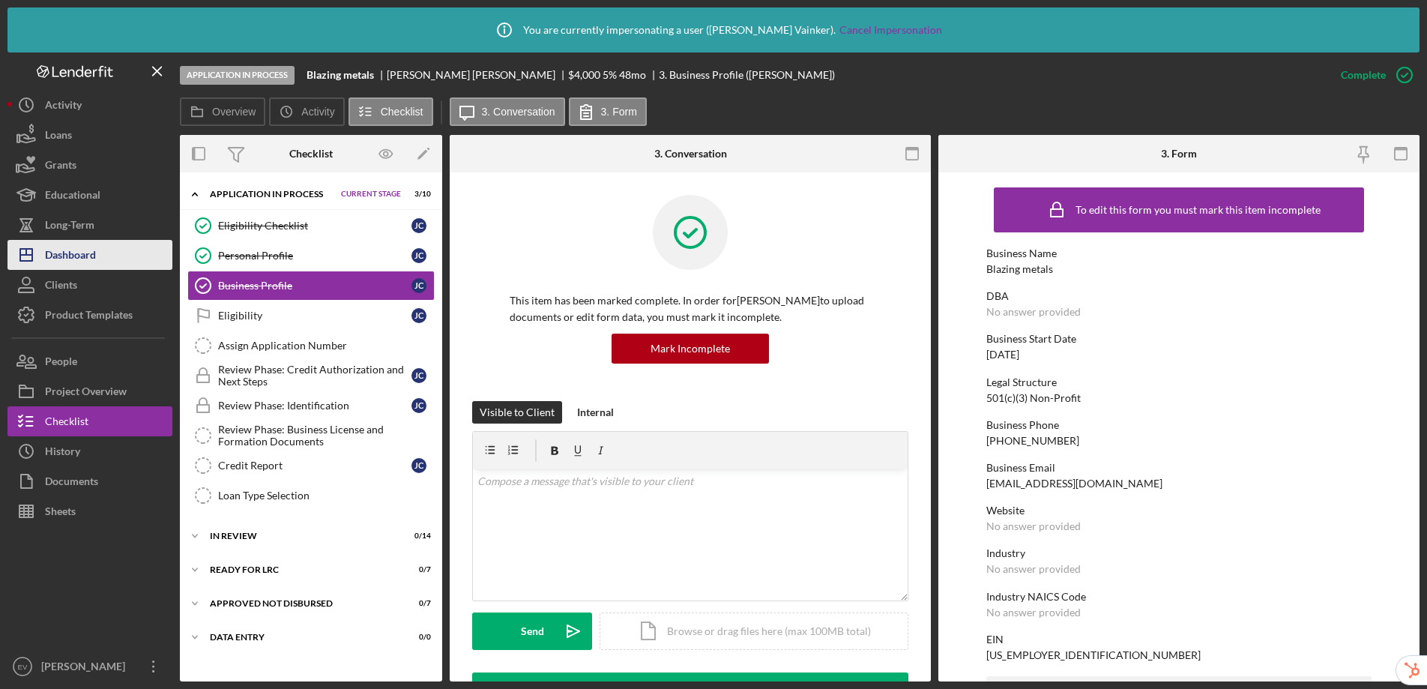
click at [91, 259] on div "Dashboard" at bounding box center [70, 257] width 51 height 34
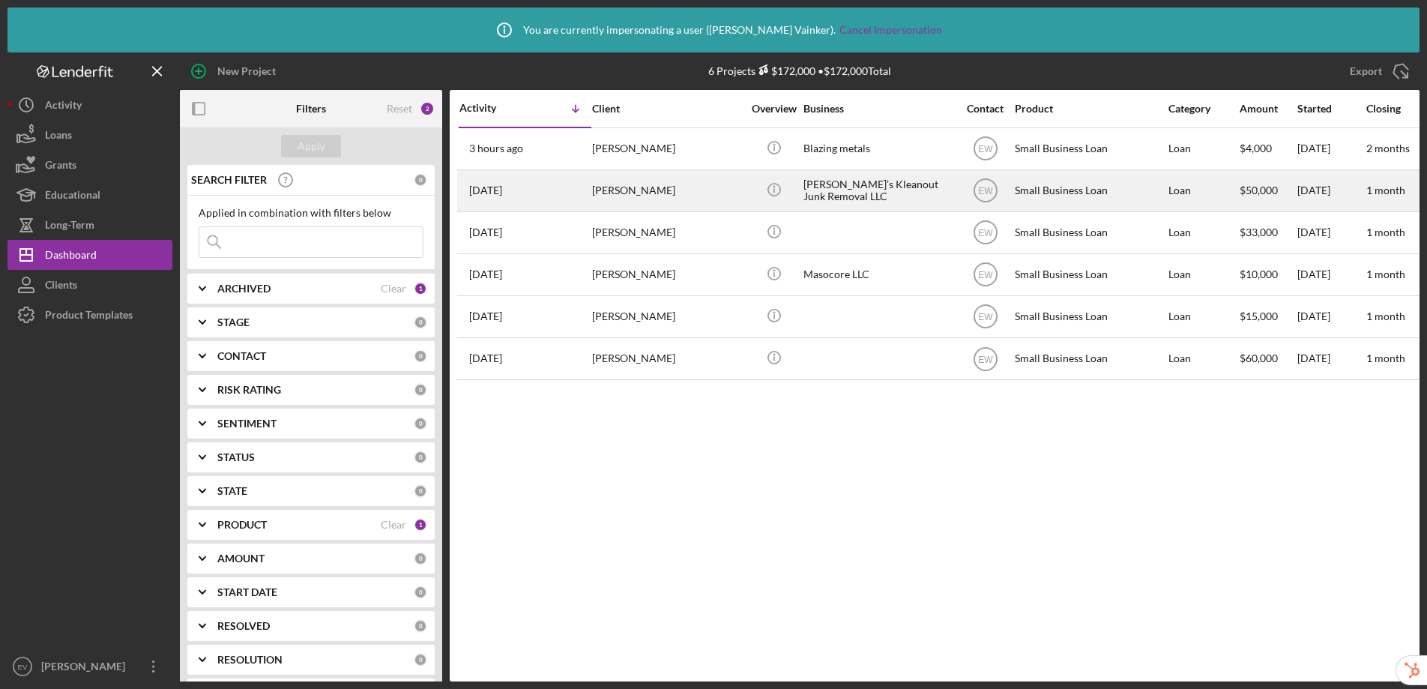
click at [627, 200] on div "[PERSON_NAME]" at bounding box center [667, 191] width 150 height 40
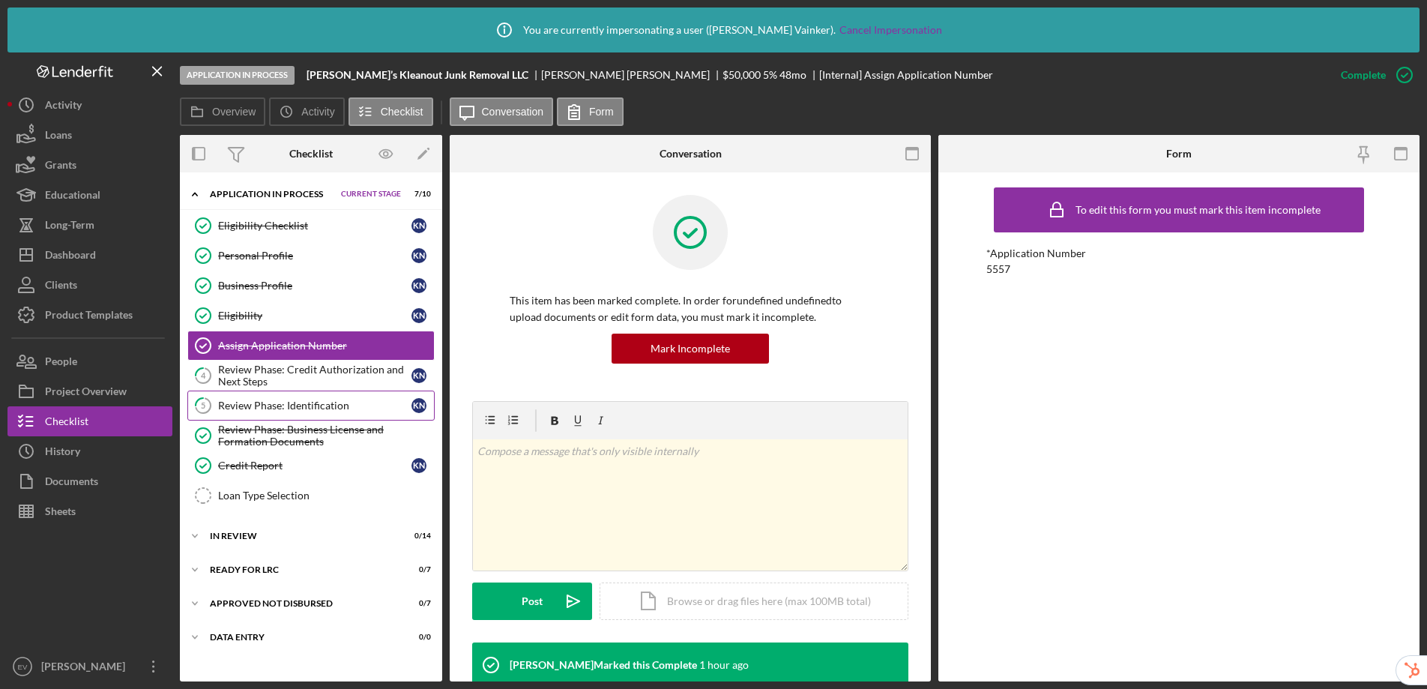
click at [336, 403] on div "Review Phase: Identification" at bounding box center [314, 406] width 193 height 12
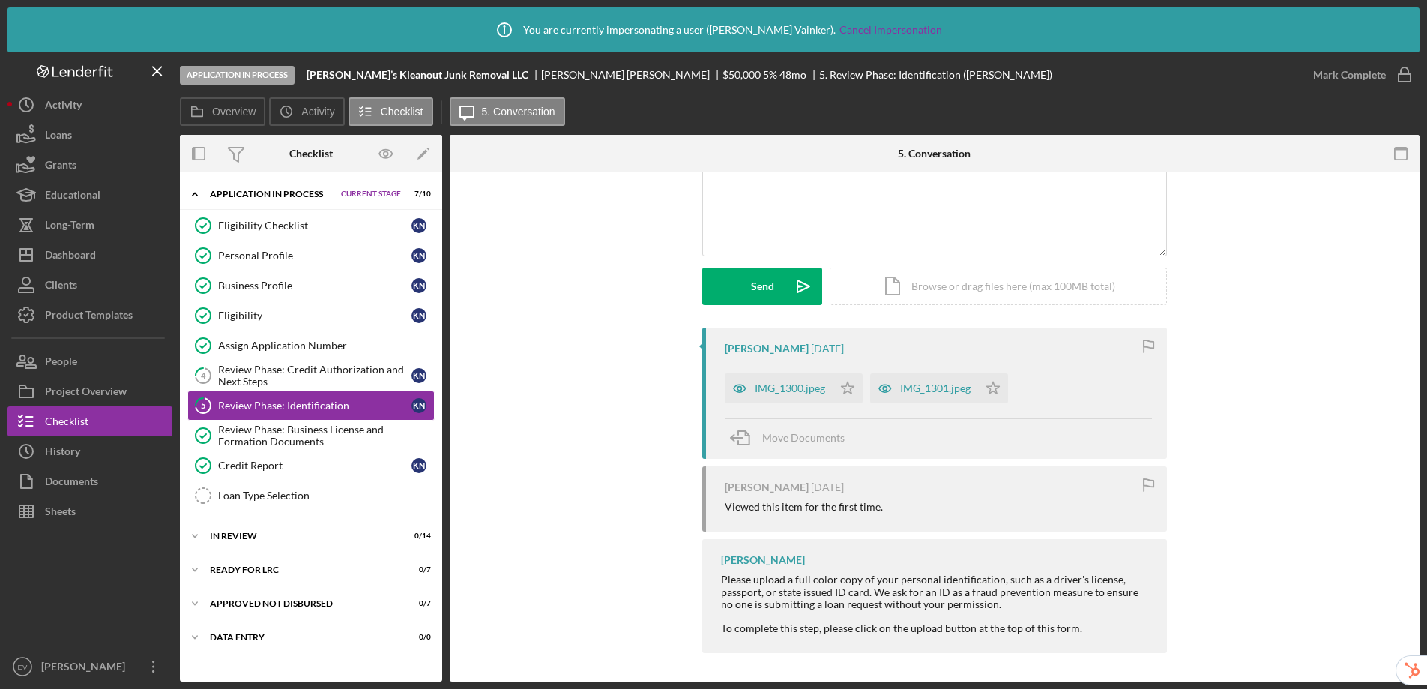
scroll to position [140, 0]
click at [289, 373] on div "Review Phase: Credit Authorization and Next Steps" at bounding box center [314, 376] width 193 height 24
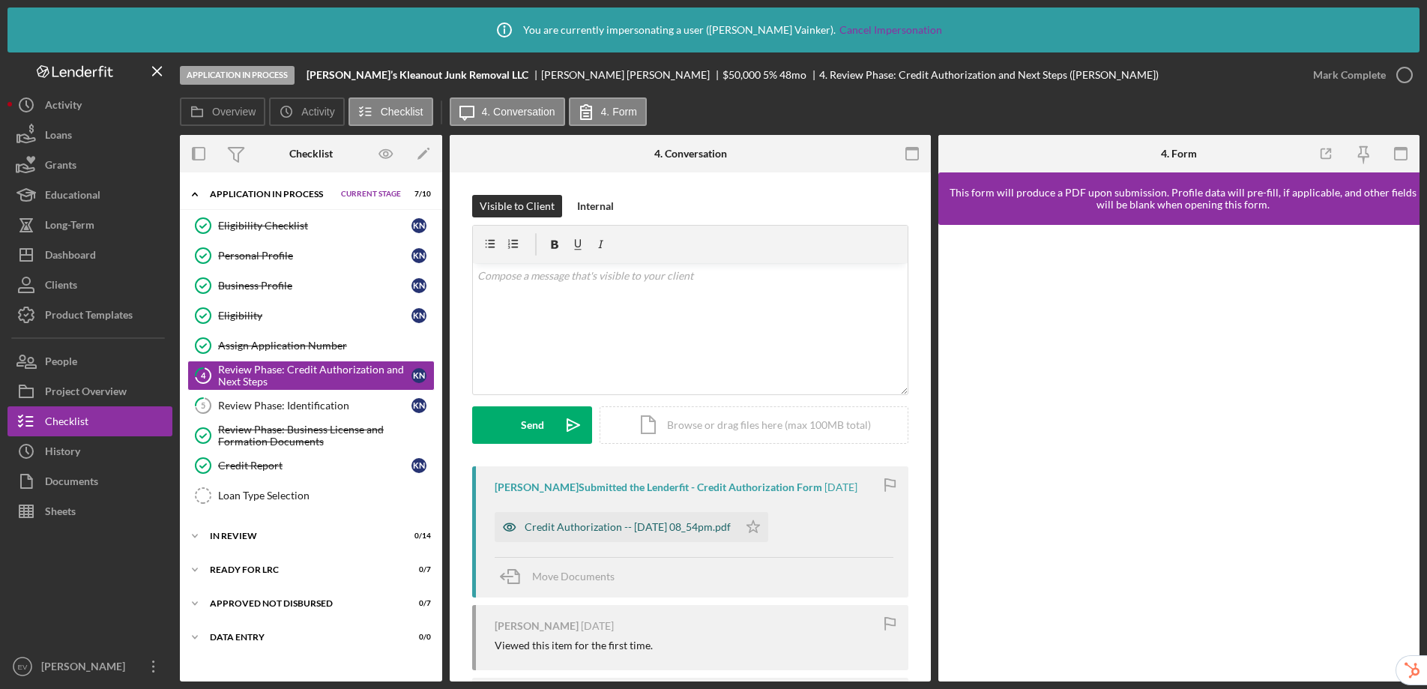
click at [574, 528] on div "Credit Authorization -- [DATE] 08_54pm.pdf" at bounding box center [628, 527] width 206 height 12
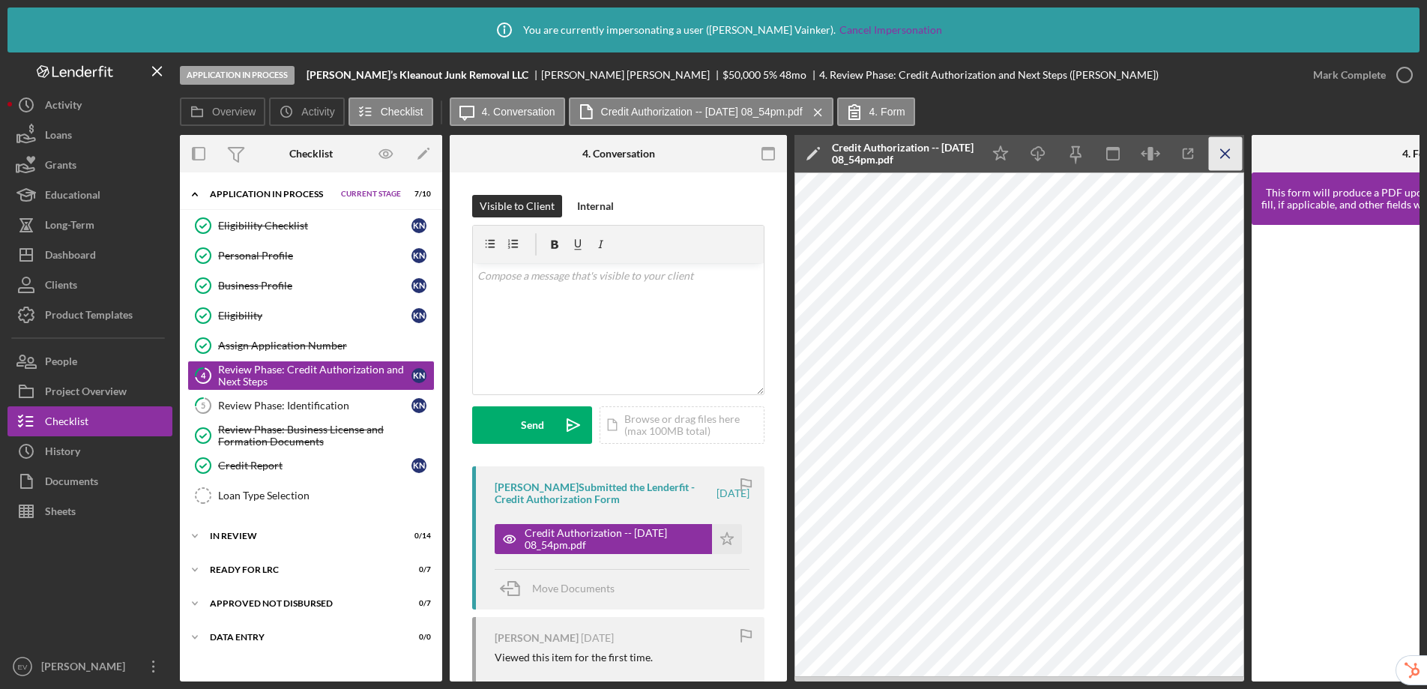
click at [1229, 151] on icon "Icon/Menu Close" at bounding box center [1226, 154] width 34 height 34
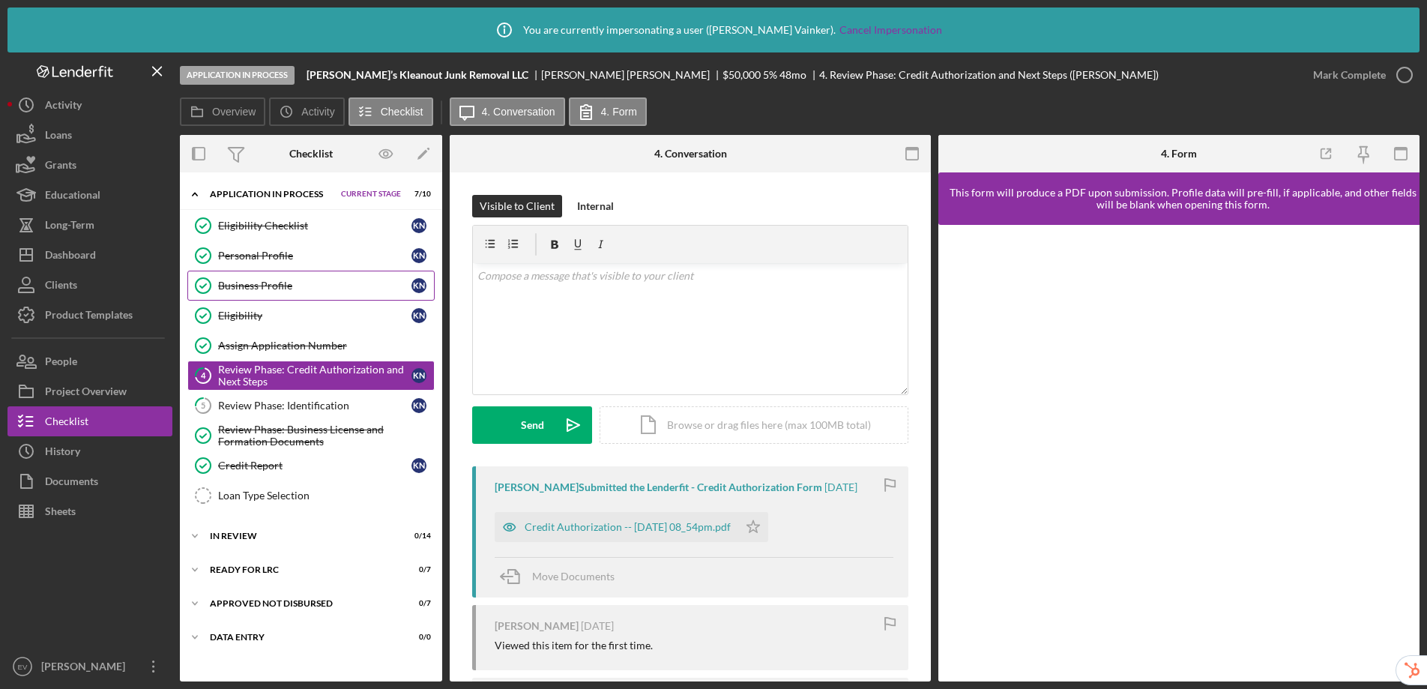
click at [288, 285] on div "Business Profile" at bounding box center [314, 286] width 193 height 12
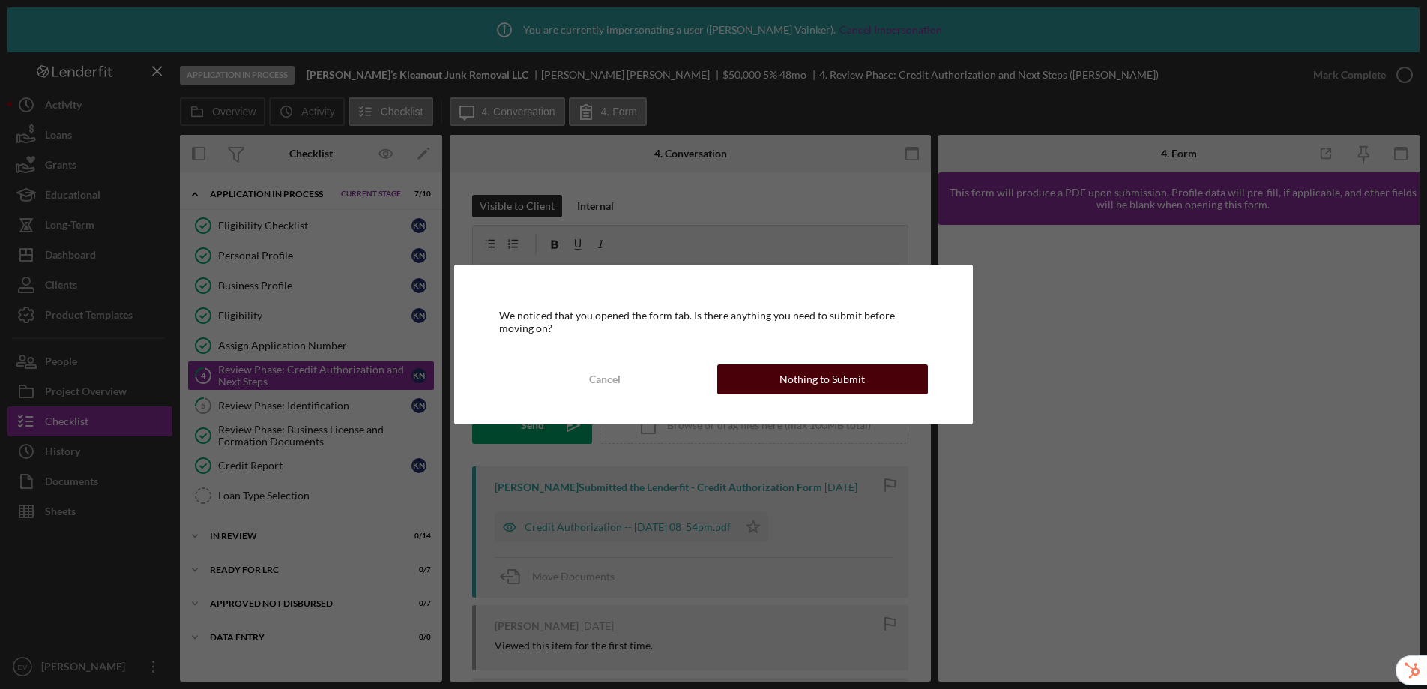
click at [846, 376] on div "Nothing to Submit" at bounding box center [822, 379] width 85 height 30
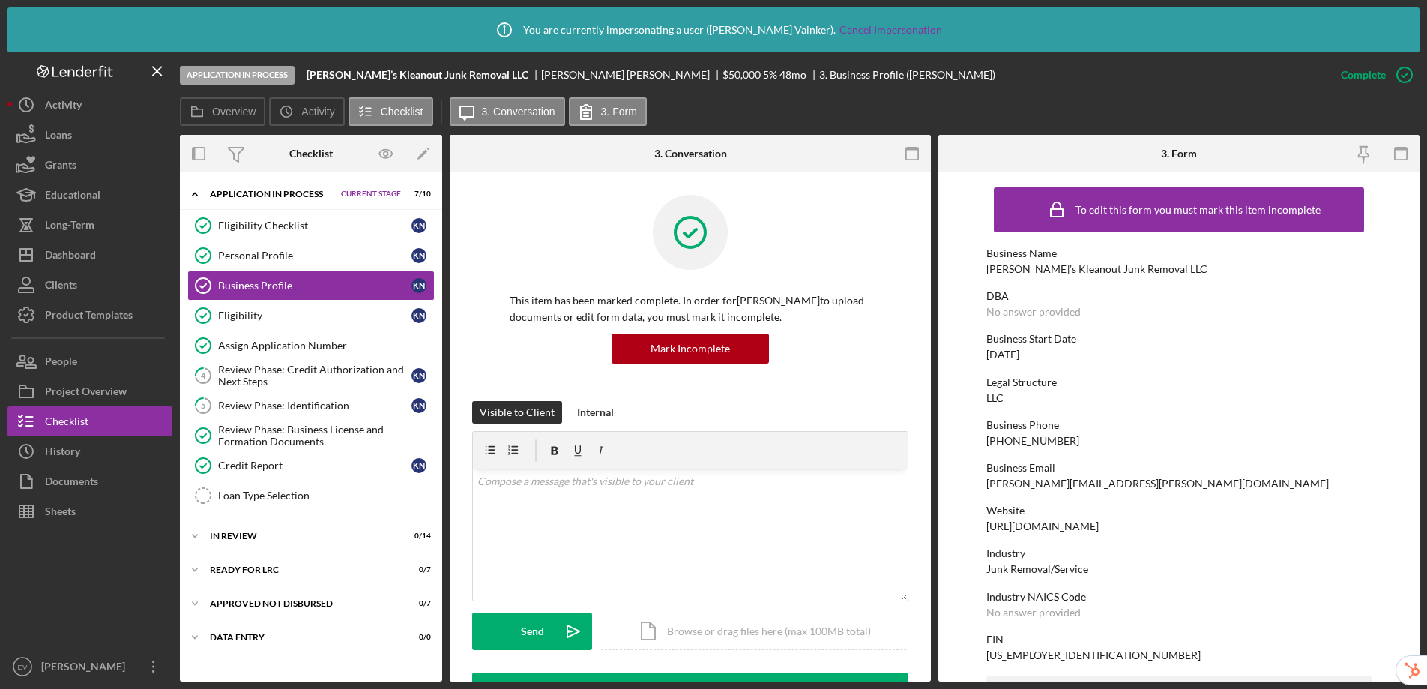
drag, startPoint x: 1146, startPoint y: 528, endPoint x: 977, endPoint y: 528, distance: 168.7
click at [977, 528] on form "To edit this form you must mark this item incomplete Business Name [PERSON_NAME…" at bounding box center [1178, 426] width 481 height 509
click at [306, 229] on div "Eligibility Checklist" at bounding box center [314, 226] width 193 height 12
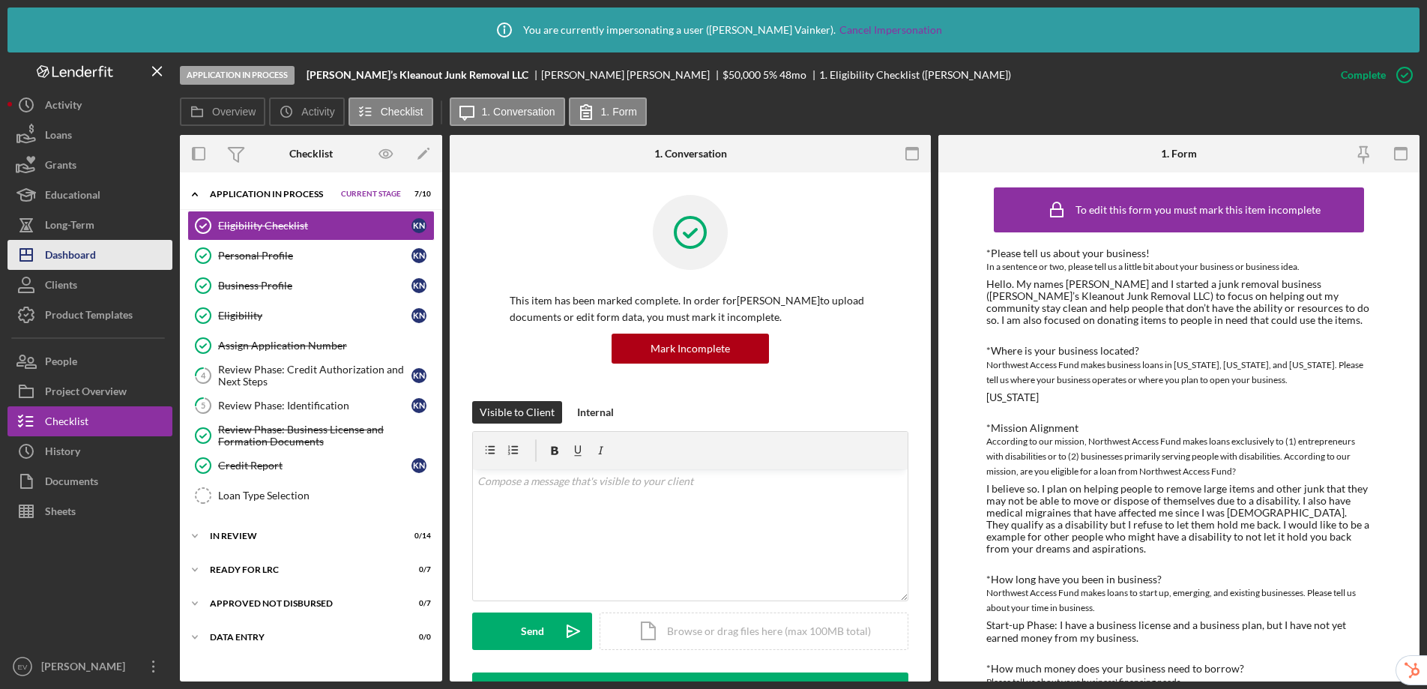
click at [49, 252] on div "Dashboard" at bounding box center [70, 257] width 51 height 34
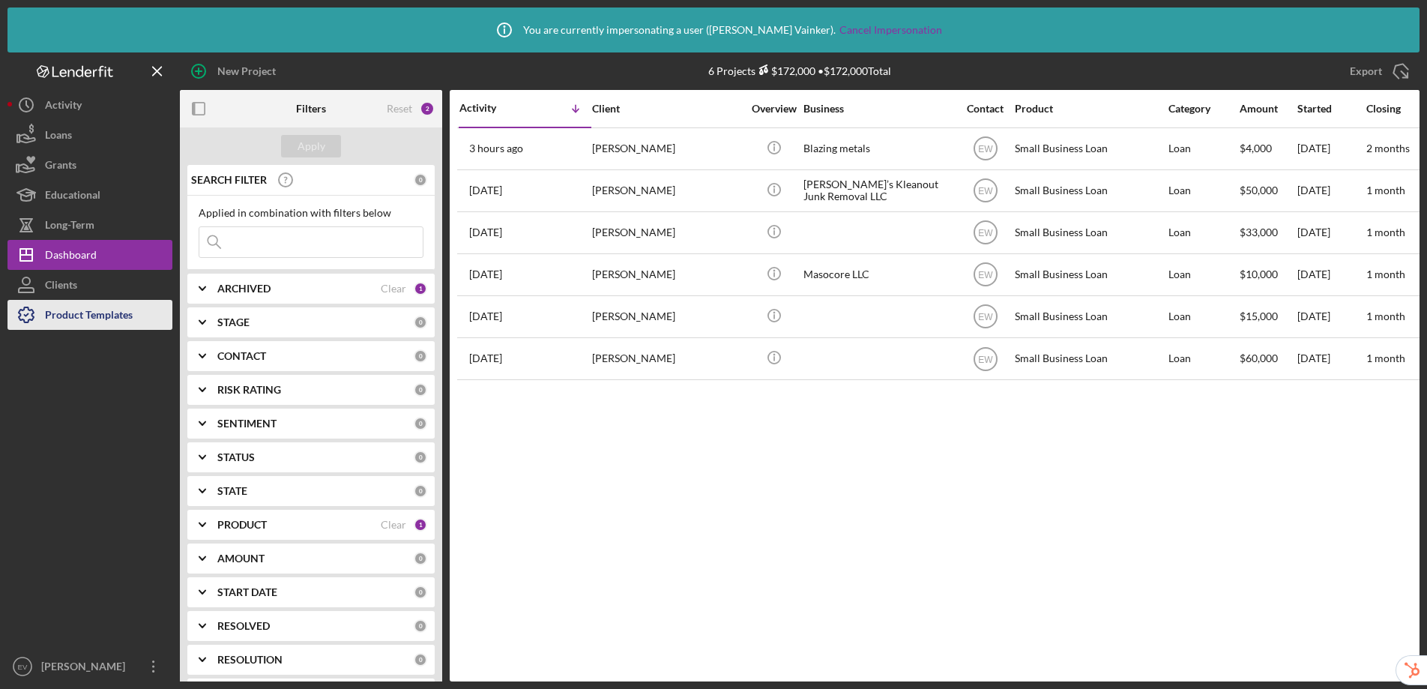
click at [88, 319] on div "Product Templates" at bounding box center [89, 317] width 88 height 34
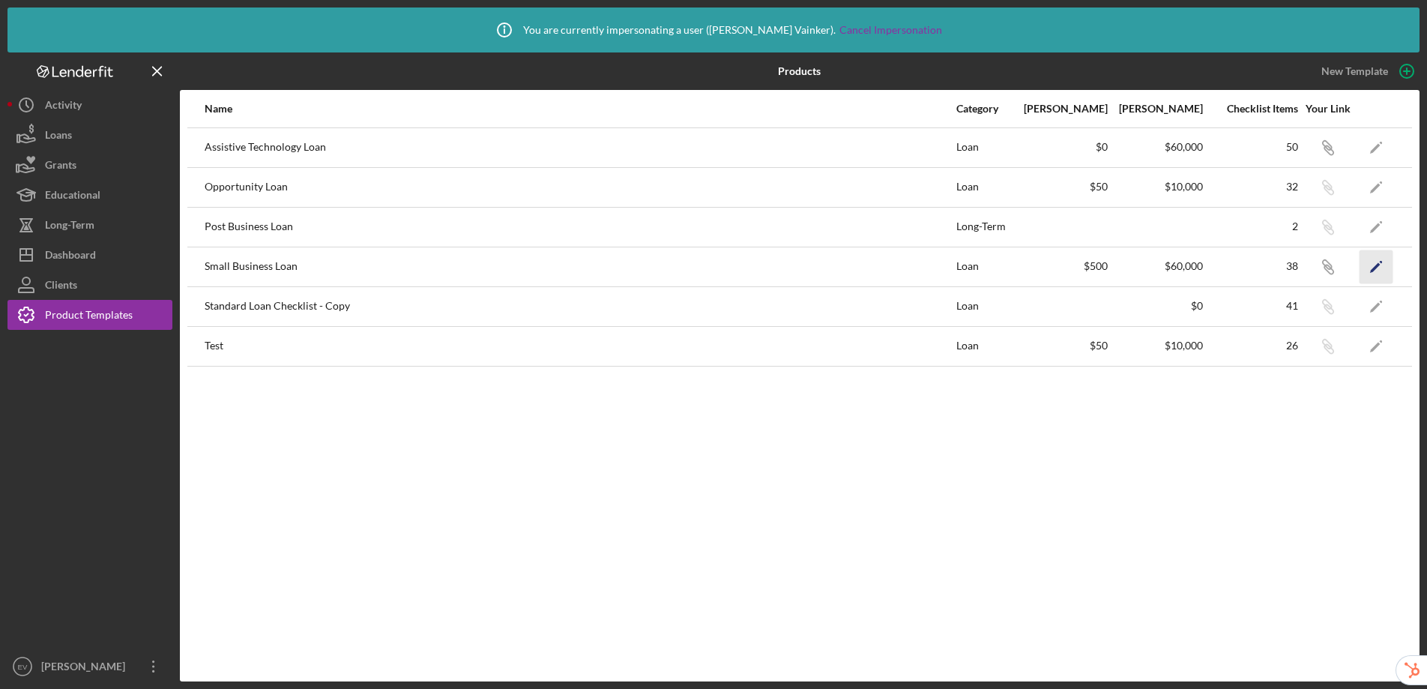
click at [1368, 265] on icon "Icon/Edit" at bounding box center [1377, 267] width 34 height 34
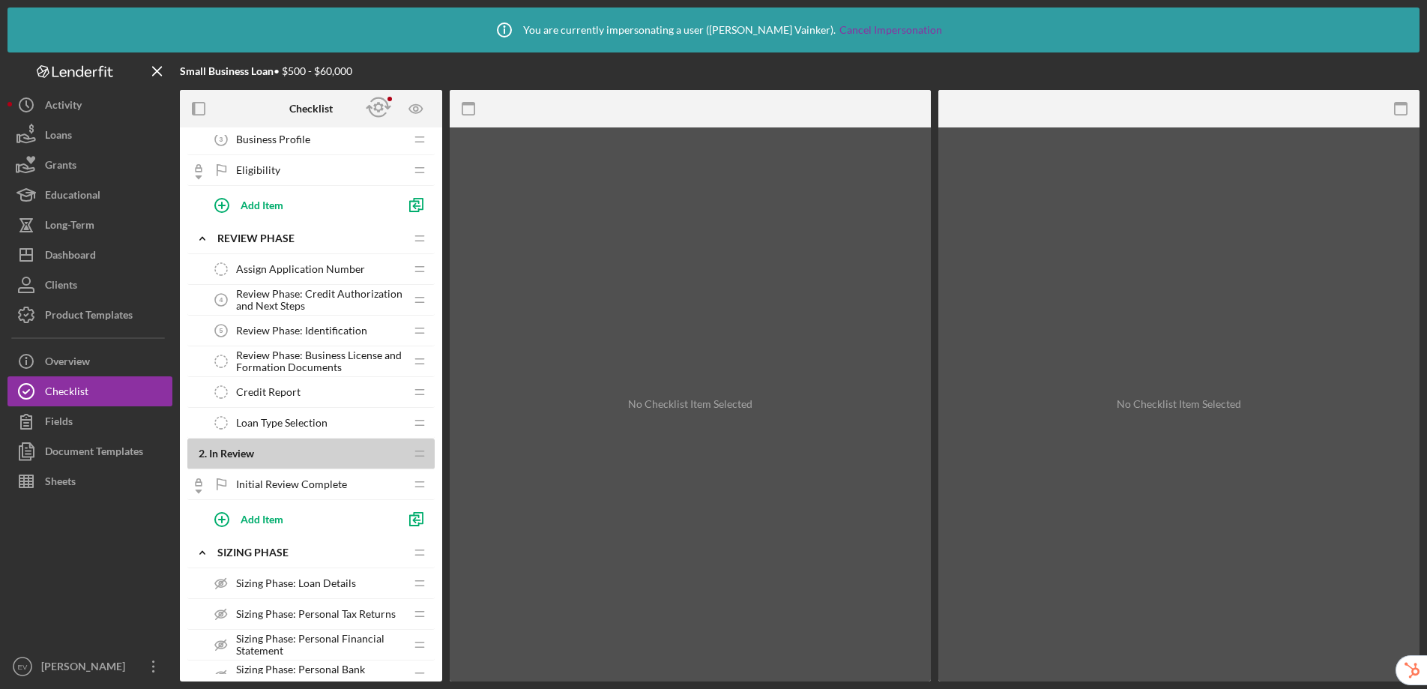
scroll to position [52, 0]
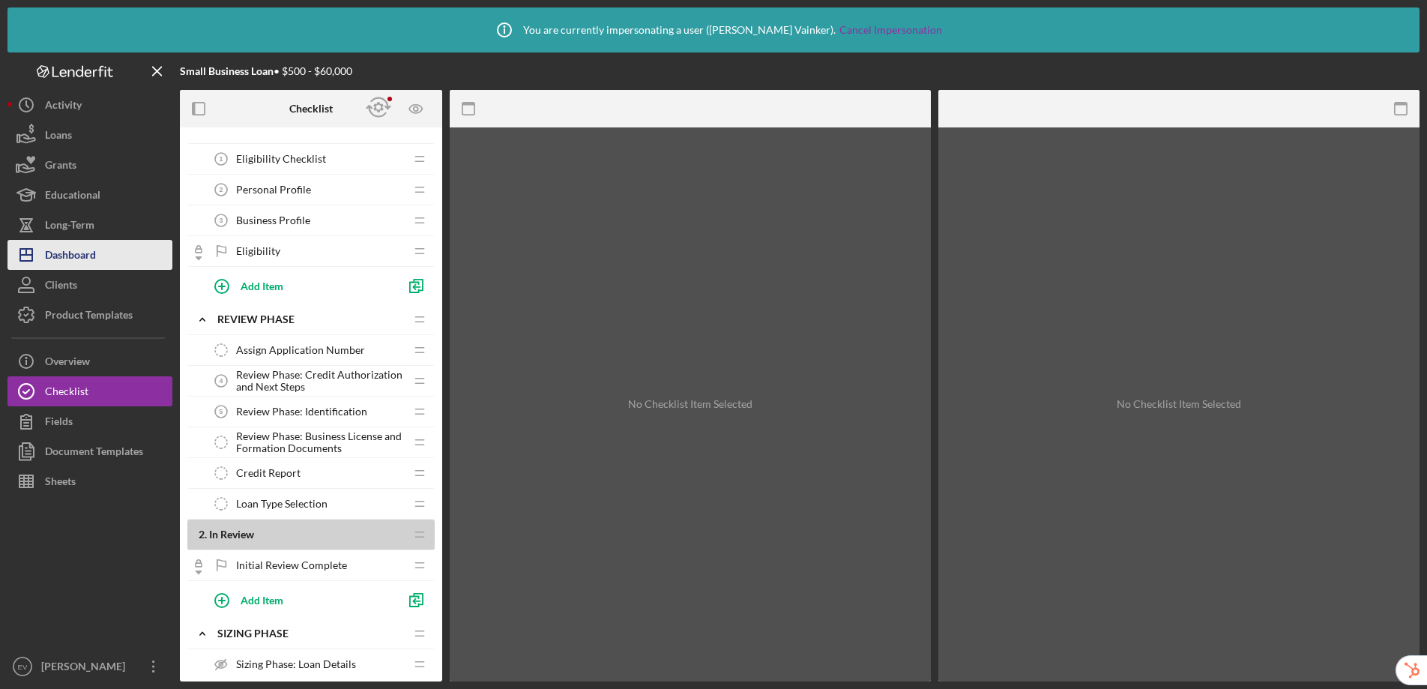
click at [96, 259] on div "Dashboard" at bounding box center [70, 257] width 51 height 34
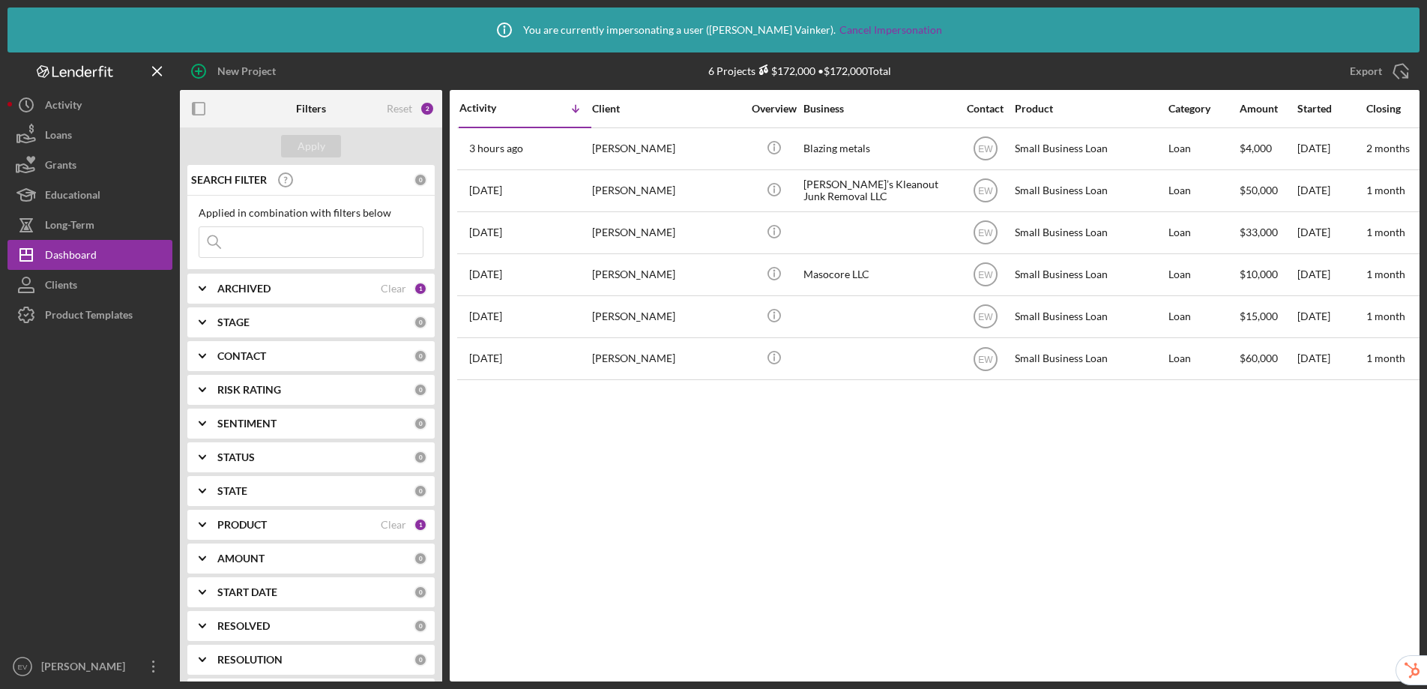
click at [404, 355] on div "CONTACT" at bounding box center [315, 356] width 196 height 12
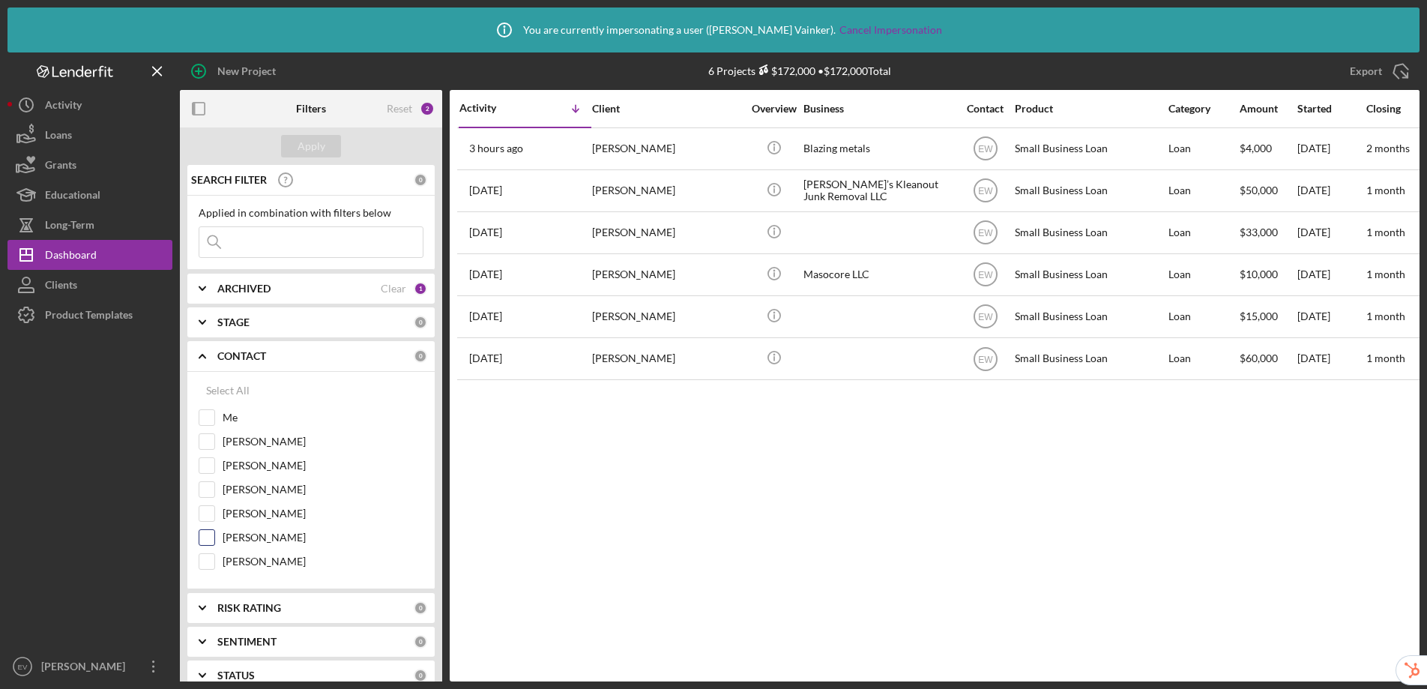
click at [214, 537] on div at bounding box center [207, 537] width 16 height 16
click at [206, 537] on input "[PERSON_NAME]" at bounding box center [206, 537] width 15 height 15
checkbox input "true"
click at [312, 145] on div "Apply" at bounding box center [312, 146] width 28 height 22
click at [64, 144] on div "Loans" at bounding box center [58, 137] width 27 height 34
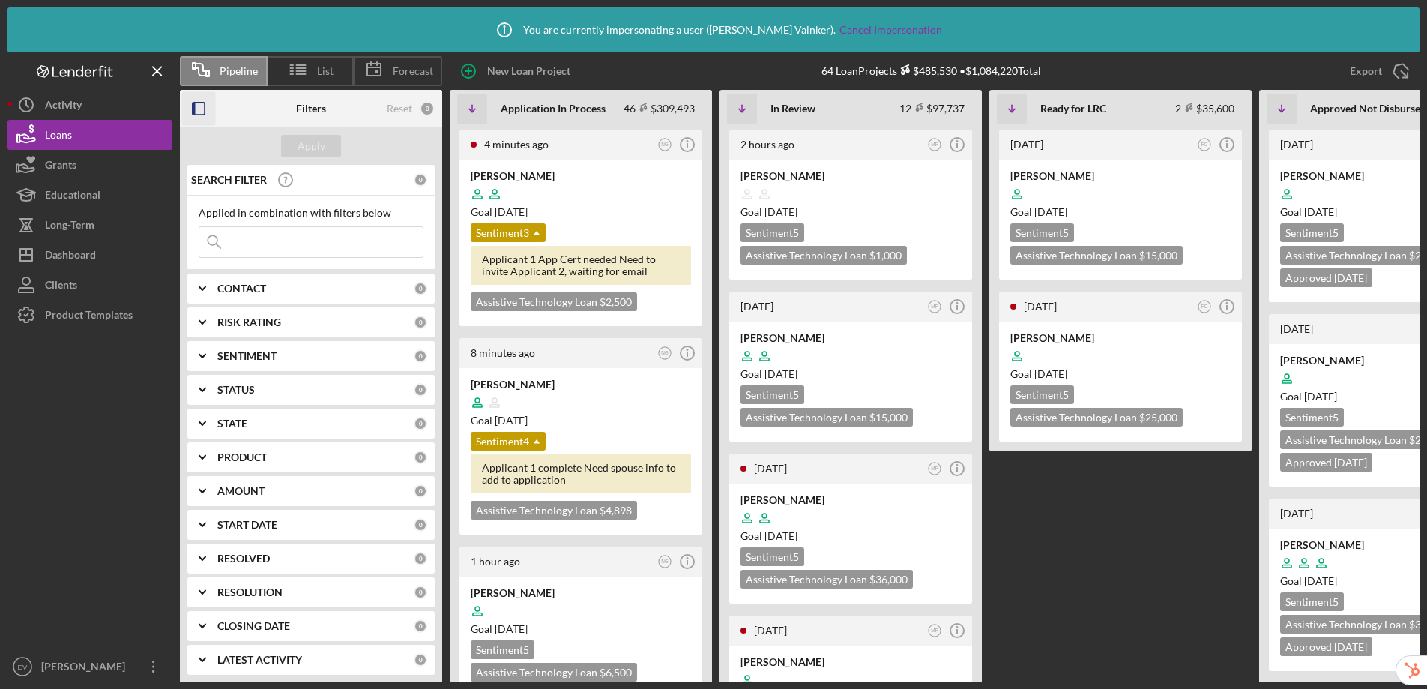
click at [193, 113] on rect "button" at bounding box center [194, 109] width 3 height 12
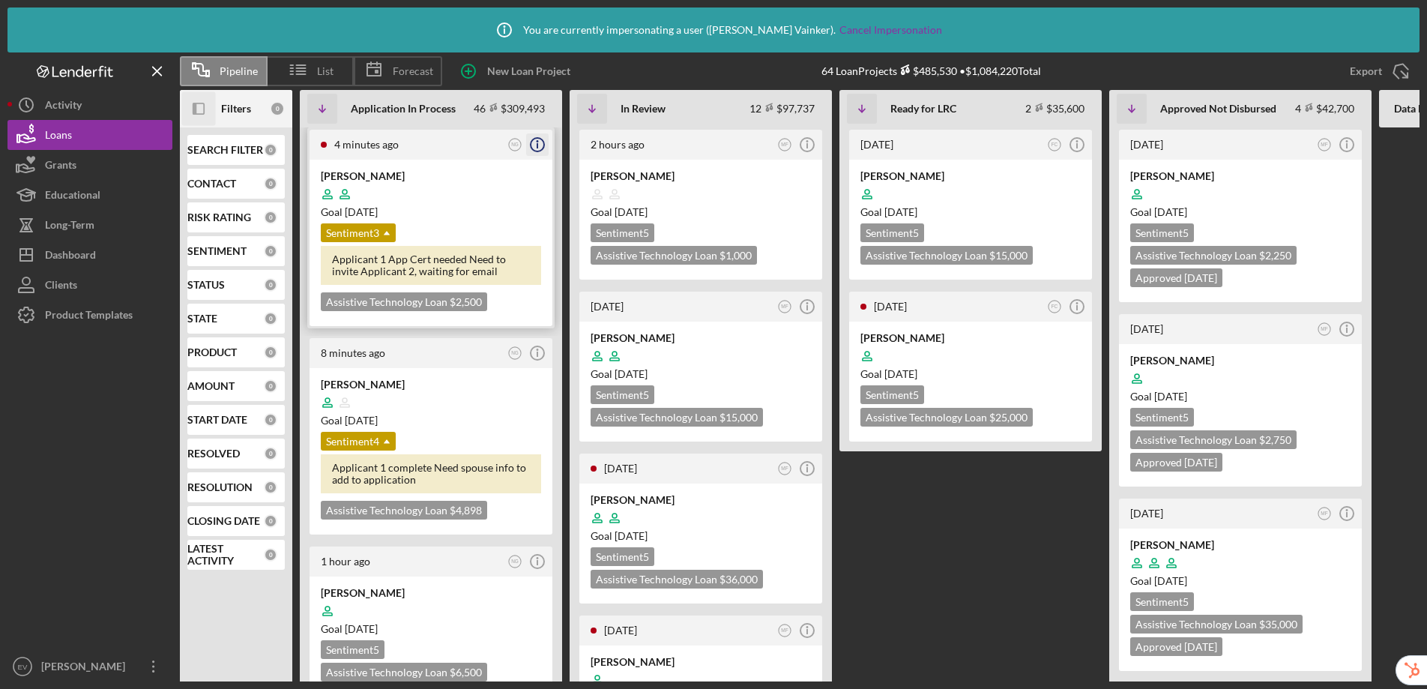
click at [533, 146] on icon "Icon/Info" at bounding box center [537, 144] width 37 height 37
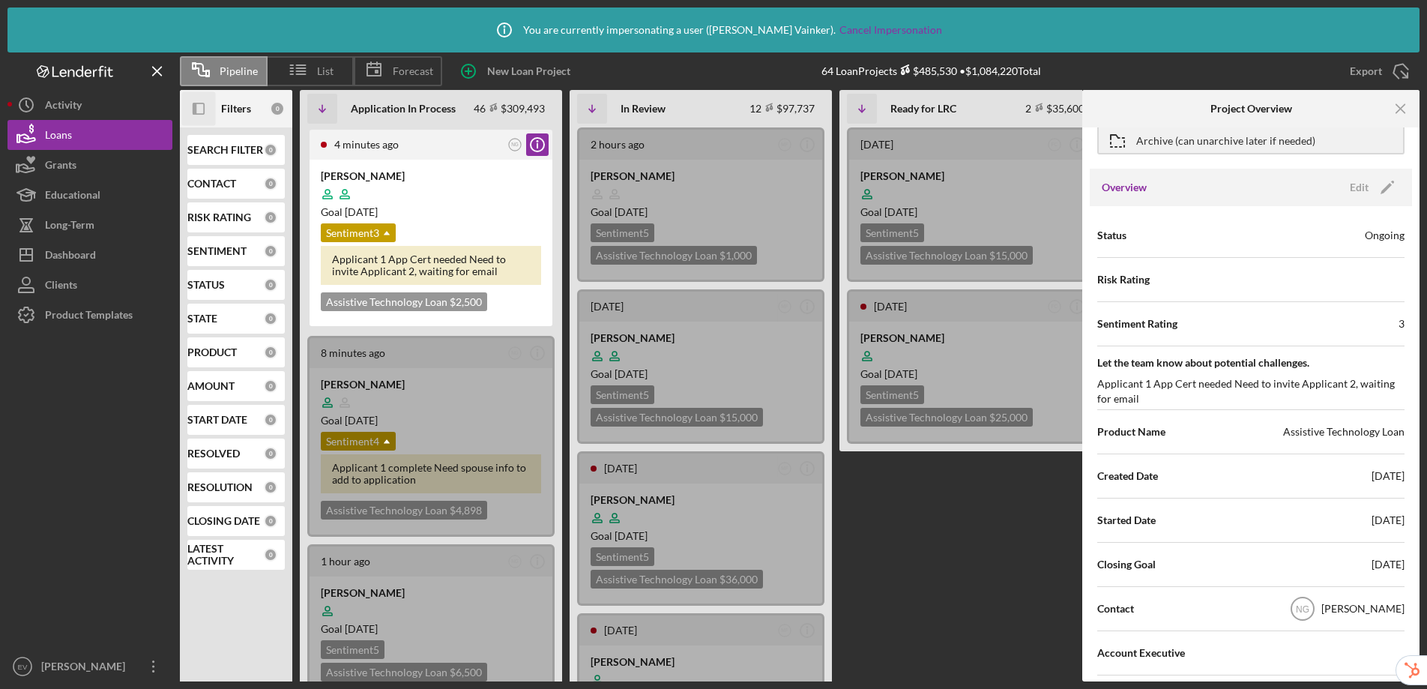
scroll to position [78, 0]
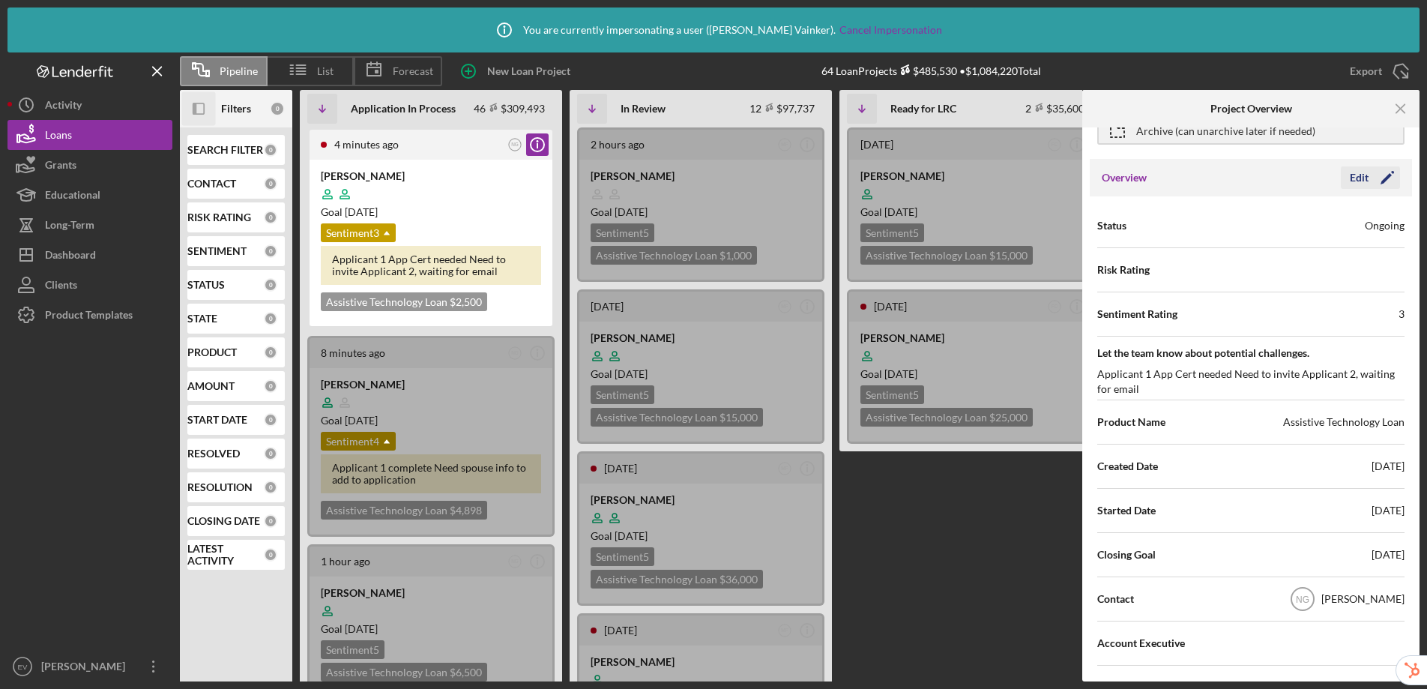
click at [1363, 178] on div "Edit" at bounding box center [1359, 177] width 19 height 22
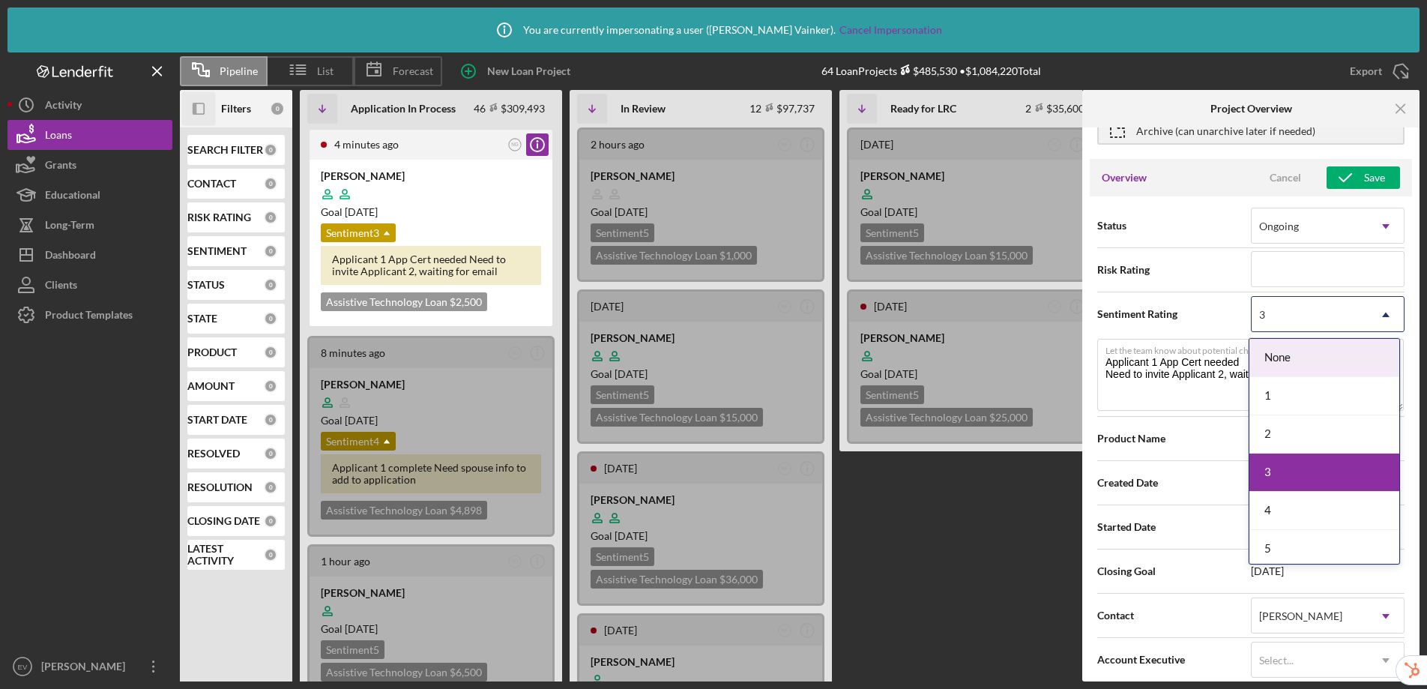
click at [1283, 315] on div "3" at bounding box center [1310, 315] width 116 height 34
click at [1195, 298] on div "Sentiment Rating None, 1 of 6. 6 results available. Use Up and Down to choose o…" at bounding box center [1250, 313] width 307 height 37
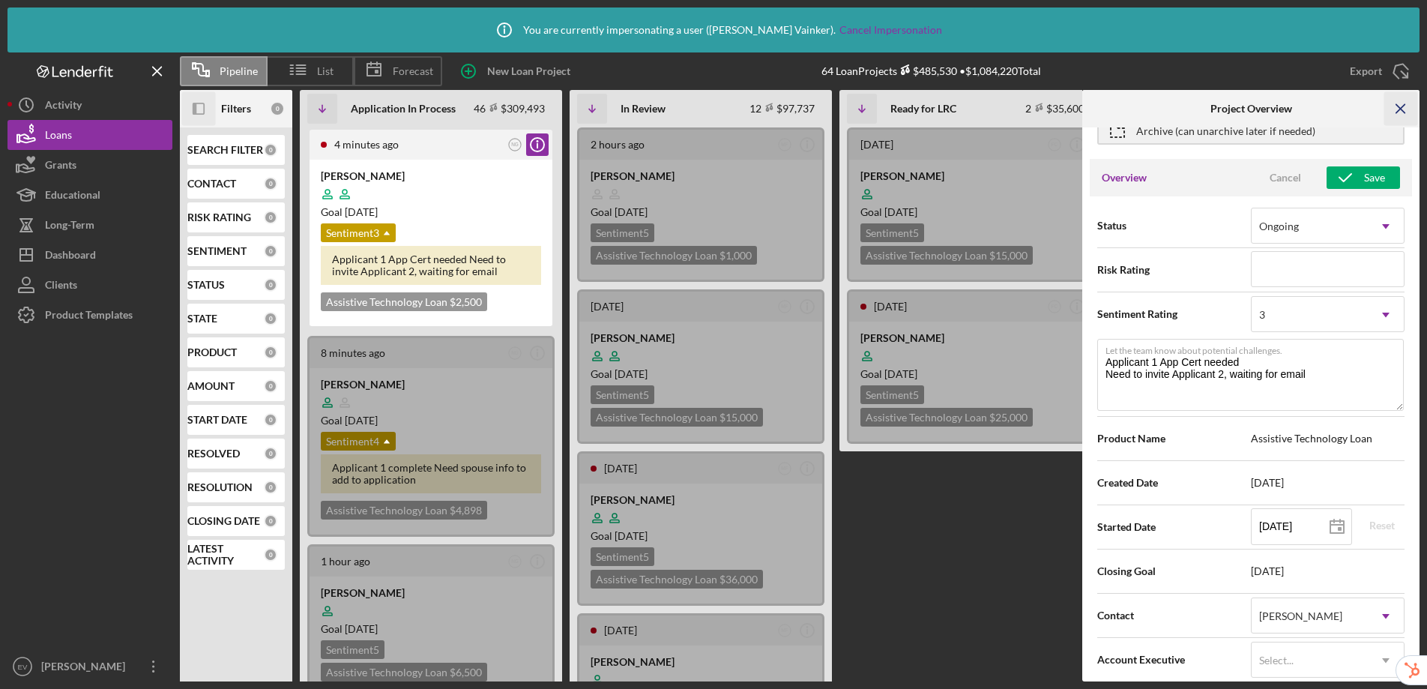
click at [1399, 115] on icon "Icon/Menu Close" at bounding box center [1401, 109] width 34 height 34
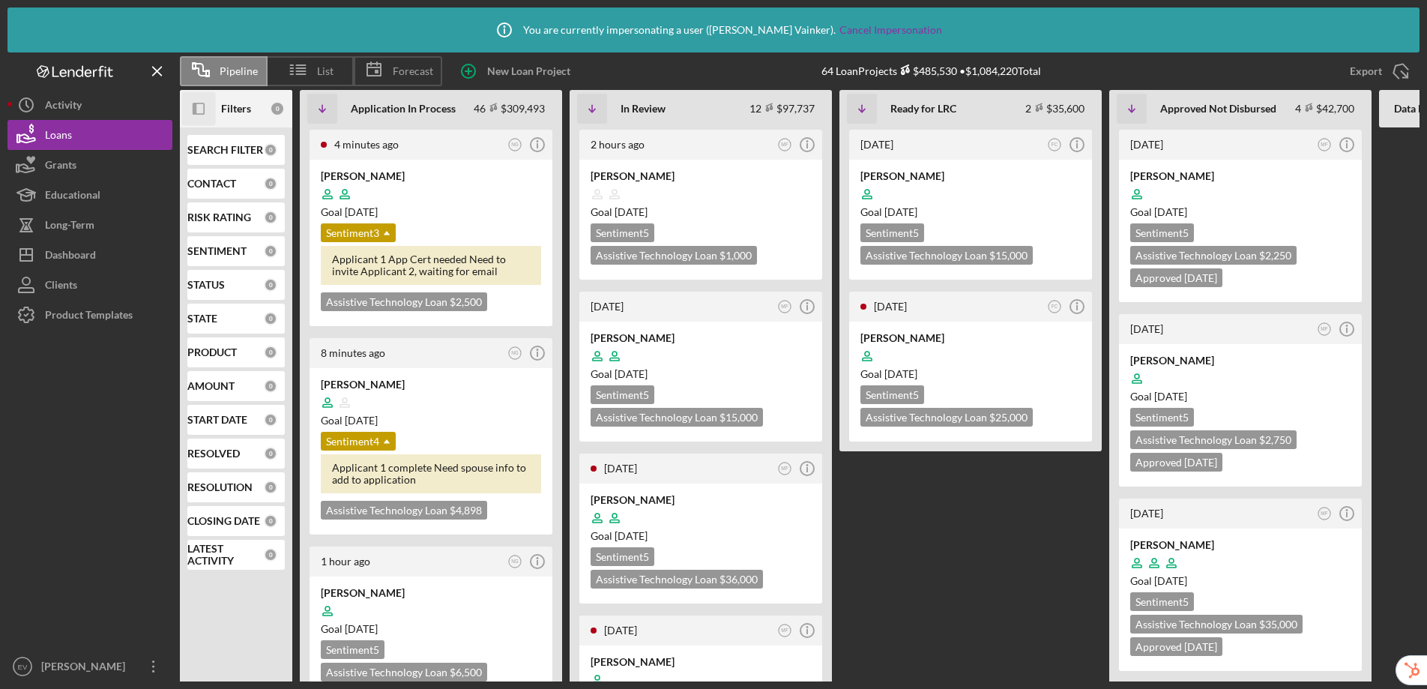
scroll to position [0, 0]
click at [197, 109] on icon "Icon/Panel Side Expand" at bounding box center [199, 109] width 34 height 34
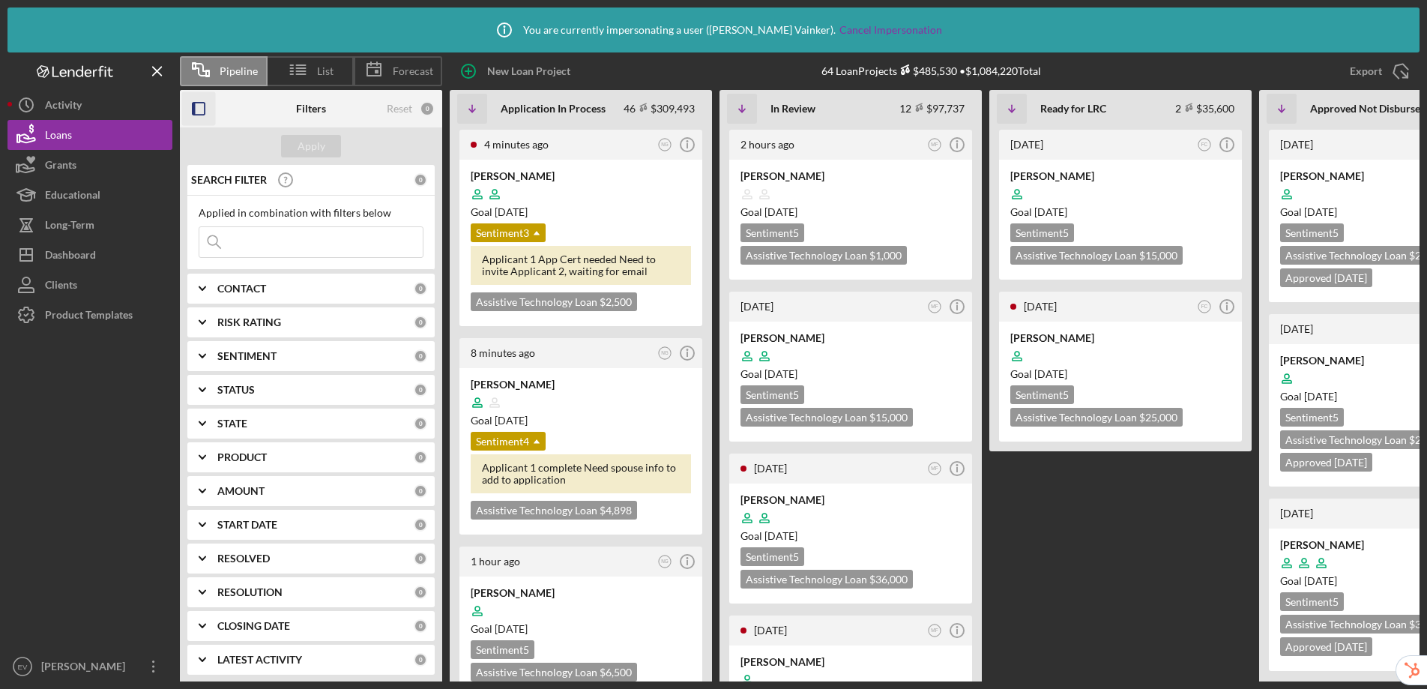
click at [257, 352] on b "SENTIMENT" at bounding box center [246, 356] width 59 height 12
click at [693, 147] on circle "button" at bounding box center [687, 144] width 13 height 13
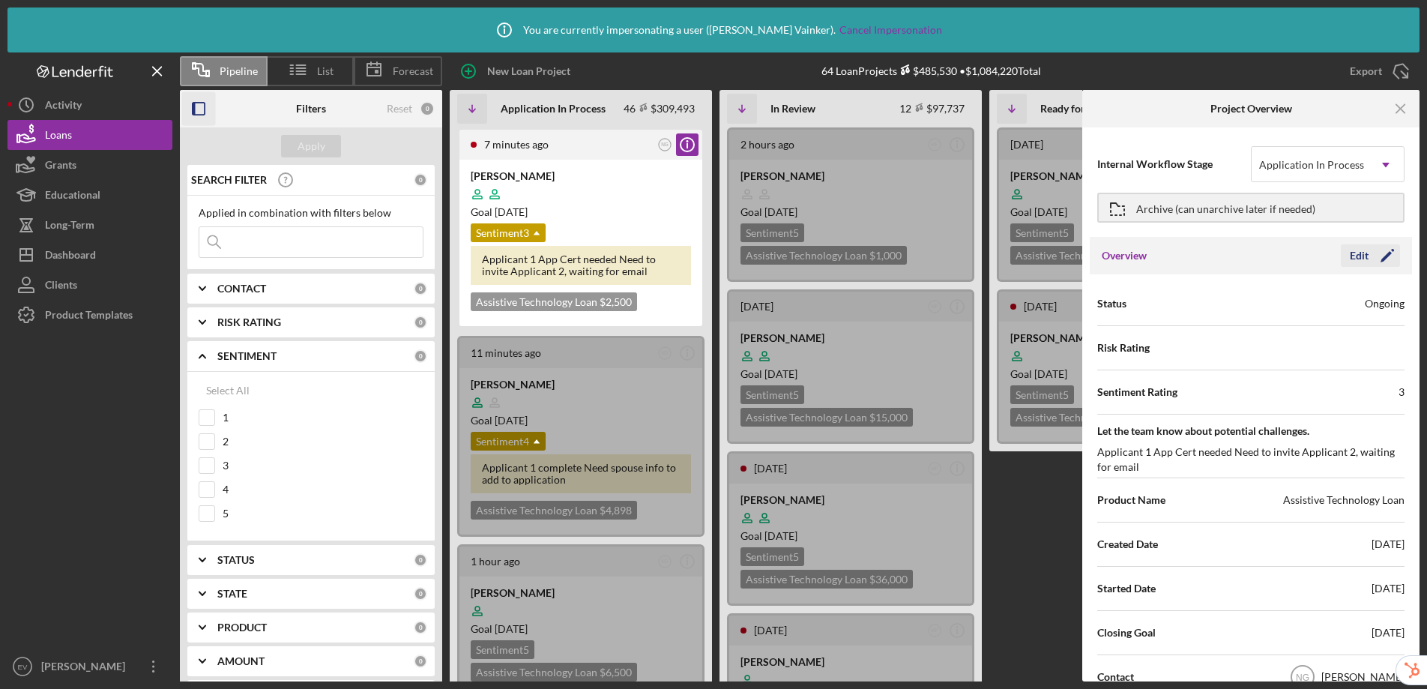
click at [1358, 247] on div "Edit" at bounding box center [1359, 255] width 19 height 22
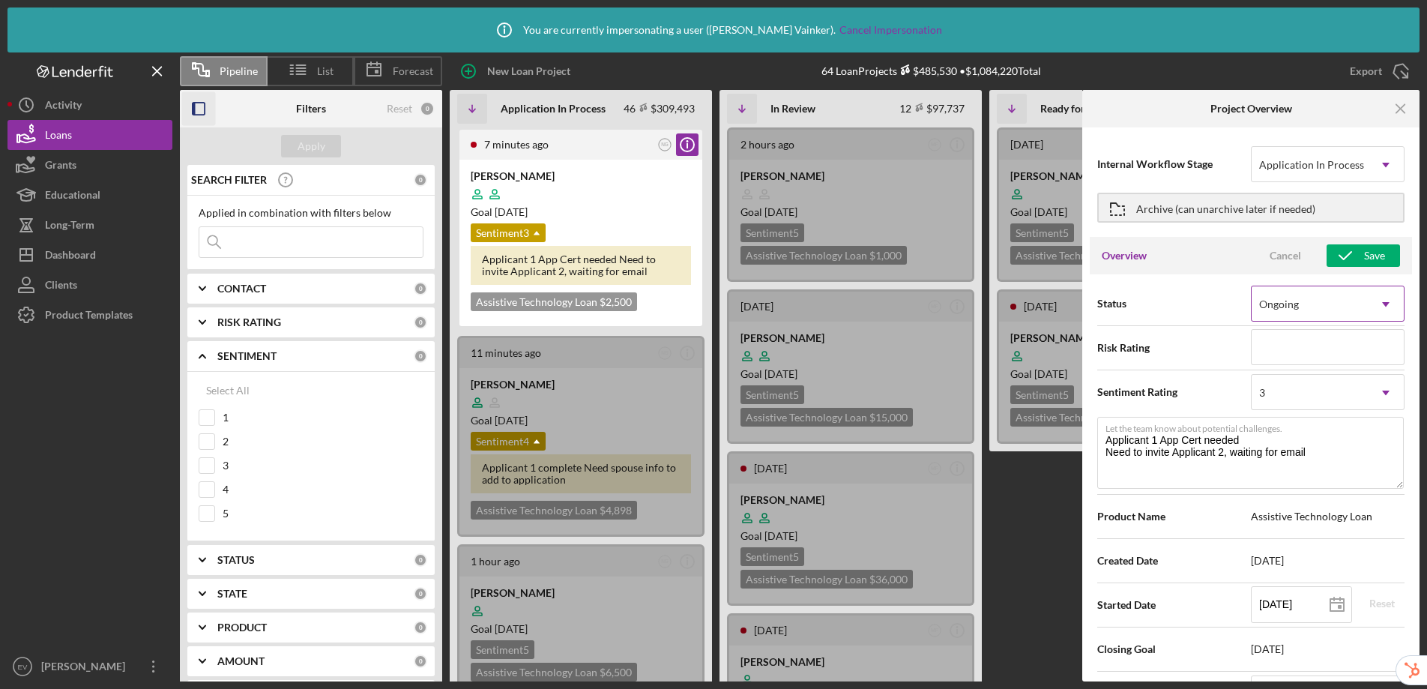
click at [1321, 306] on div "Ongoing" at bounding box center [1310, 304] width 116 height 34
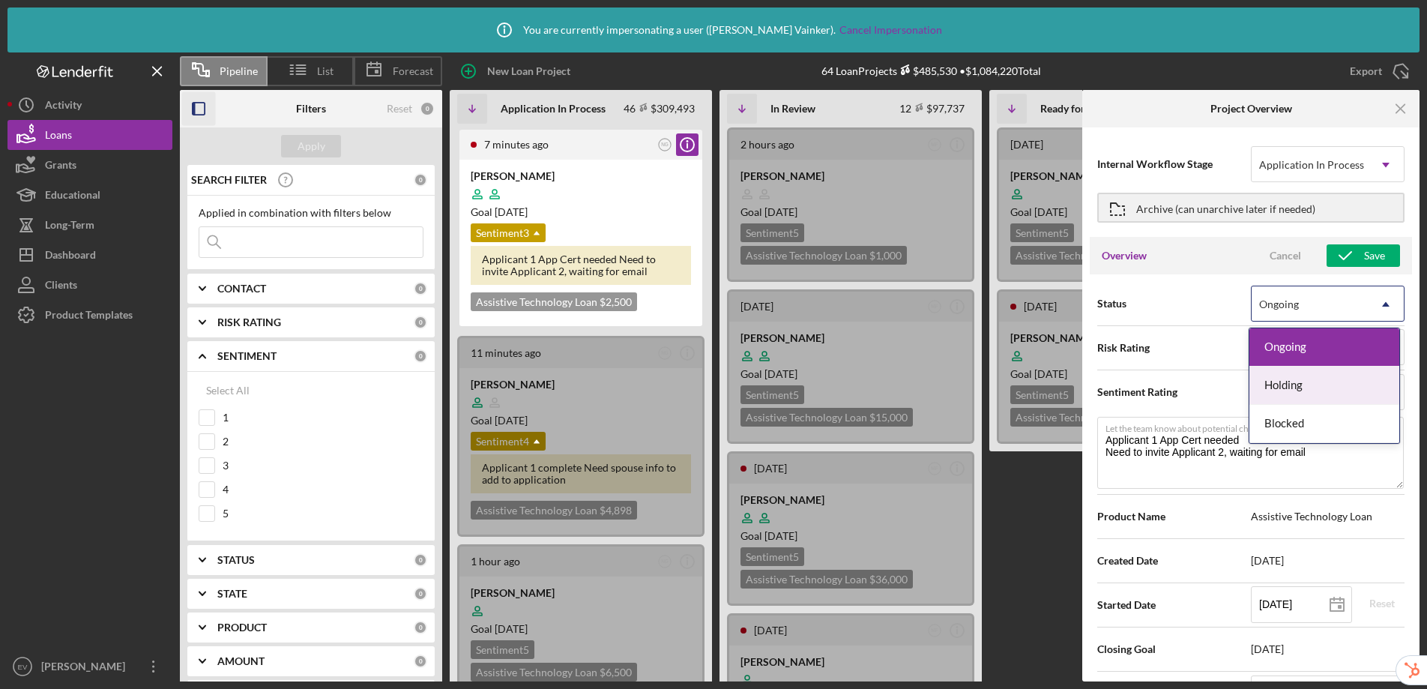
click at [1339, 386] on div "Holding" at bounding box center [1325, 386] width 150 height 38
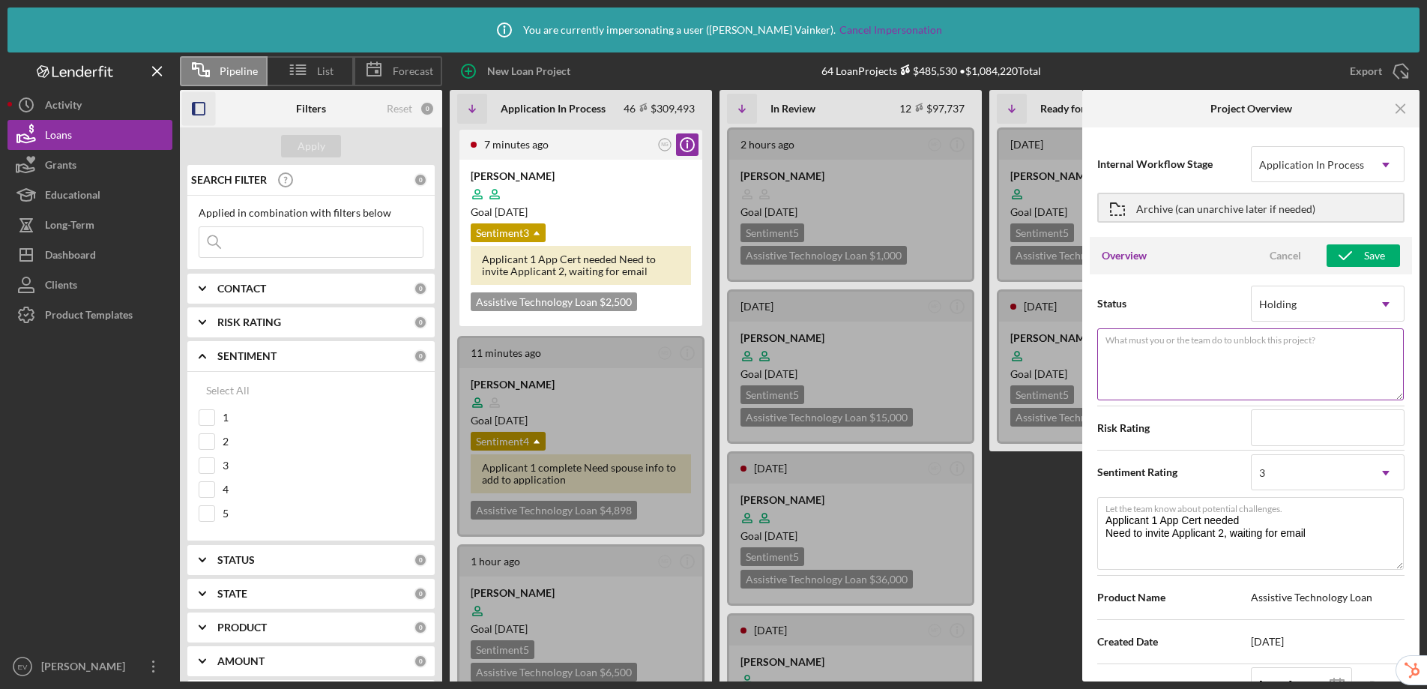
click at [1173, 364] on textarea "What must you or the team do to unblock this project?" at bounding box center [1250, 364] width 307 height 72
type textarea "They are working with a business coach"
click at [1270, 250] on div "Cancel" at bounding box center [1285, 255] width 31 height 22
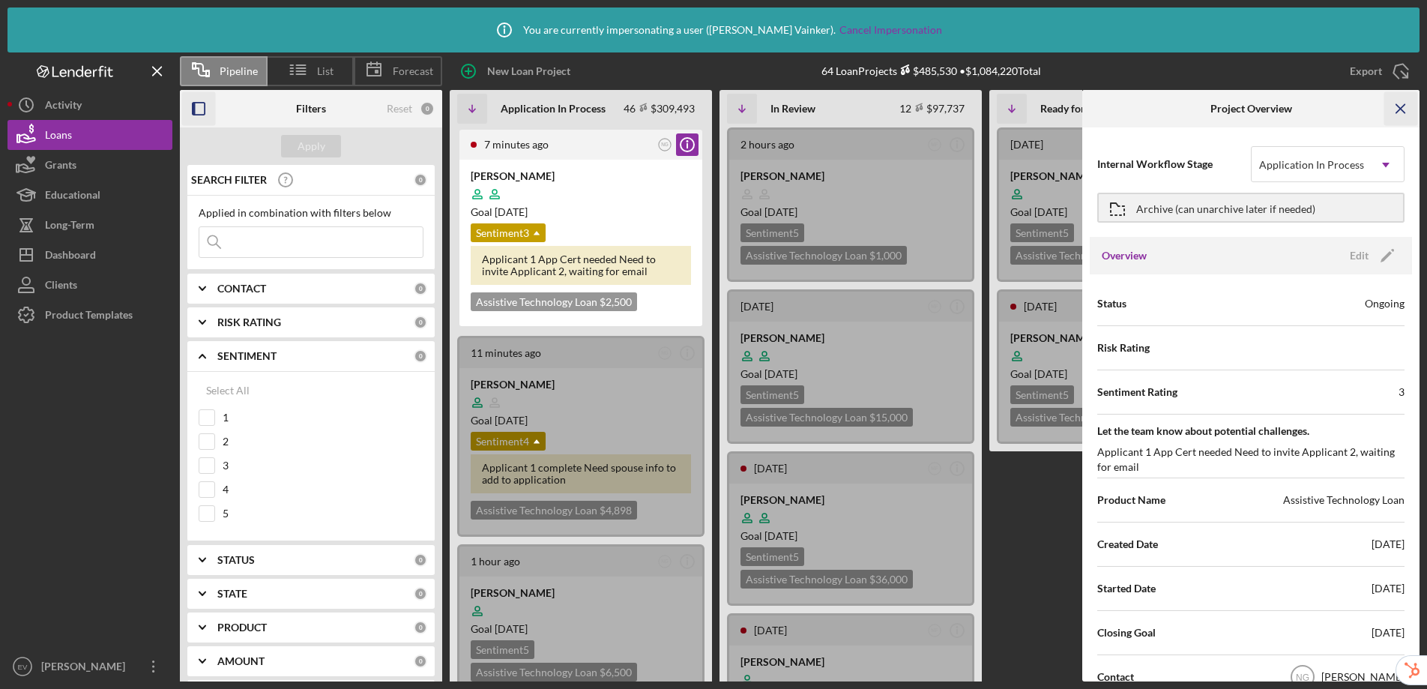
click at [1396, 111] on icon "Icon/Menu Close" at bounding box center [1401, 109] width 34 height 34
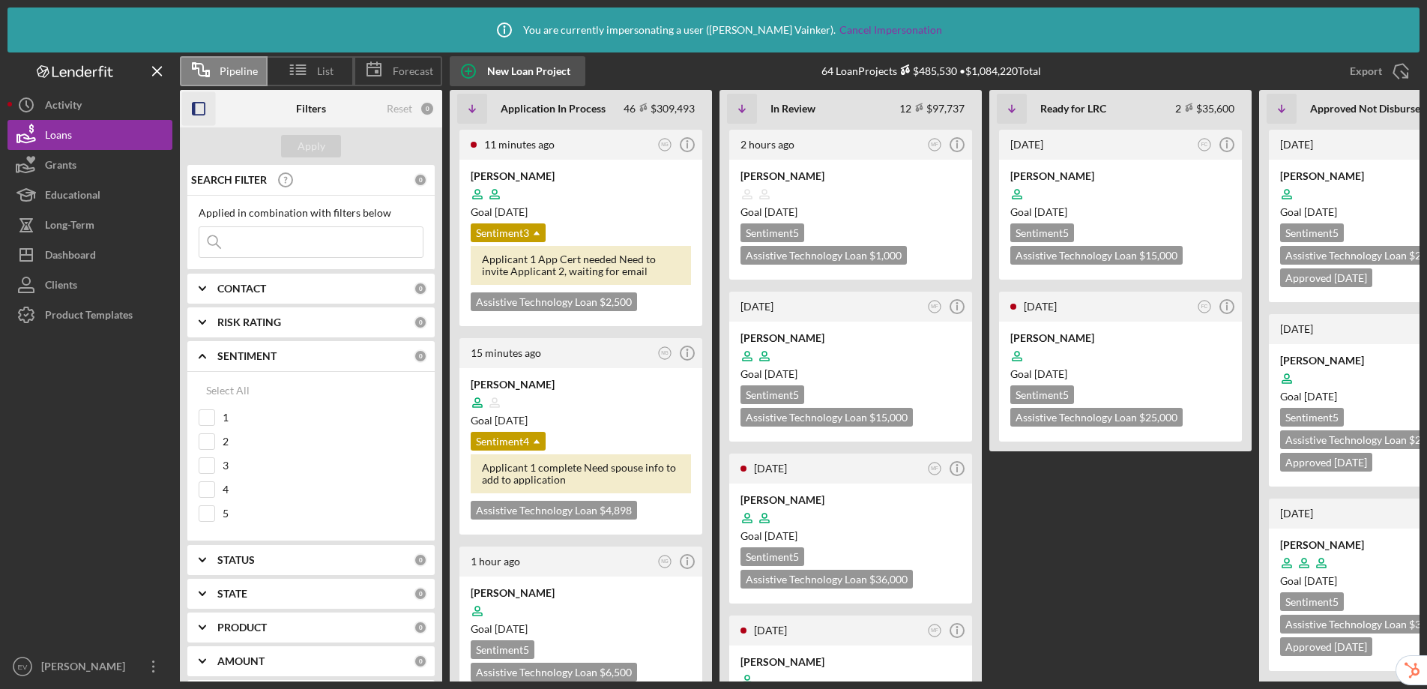
click at [551, 74] on div "New Loan Project" at bounding box center [528, 71] width 83 height 30
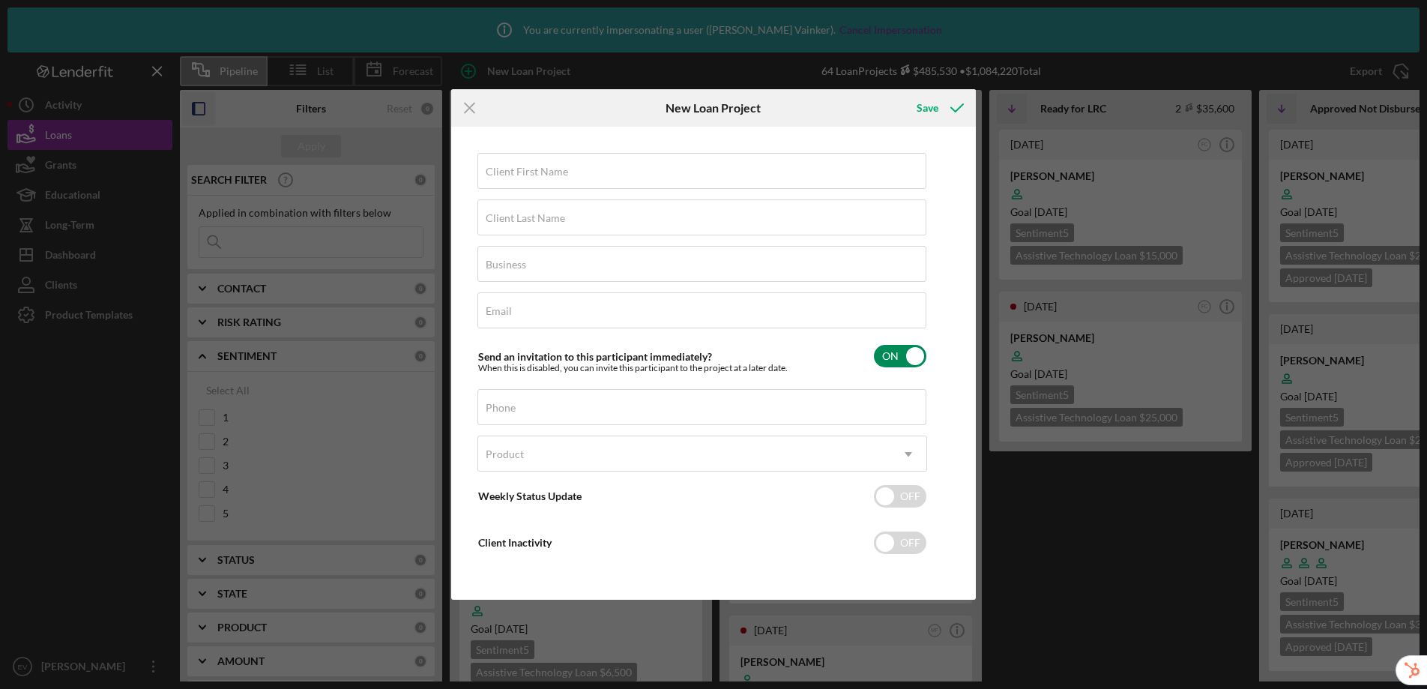
click at [917, 360] on input "checkbox" at bounding box center [900, 356] width 52 height 22
checkbox input "false"
click at [469, 109] on icon "Icon/Menu Close" at bounding box center [469, 107] width 37 height 37
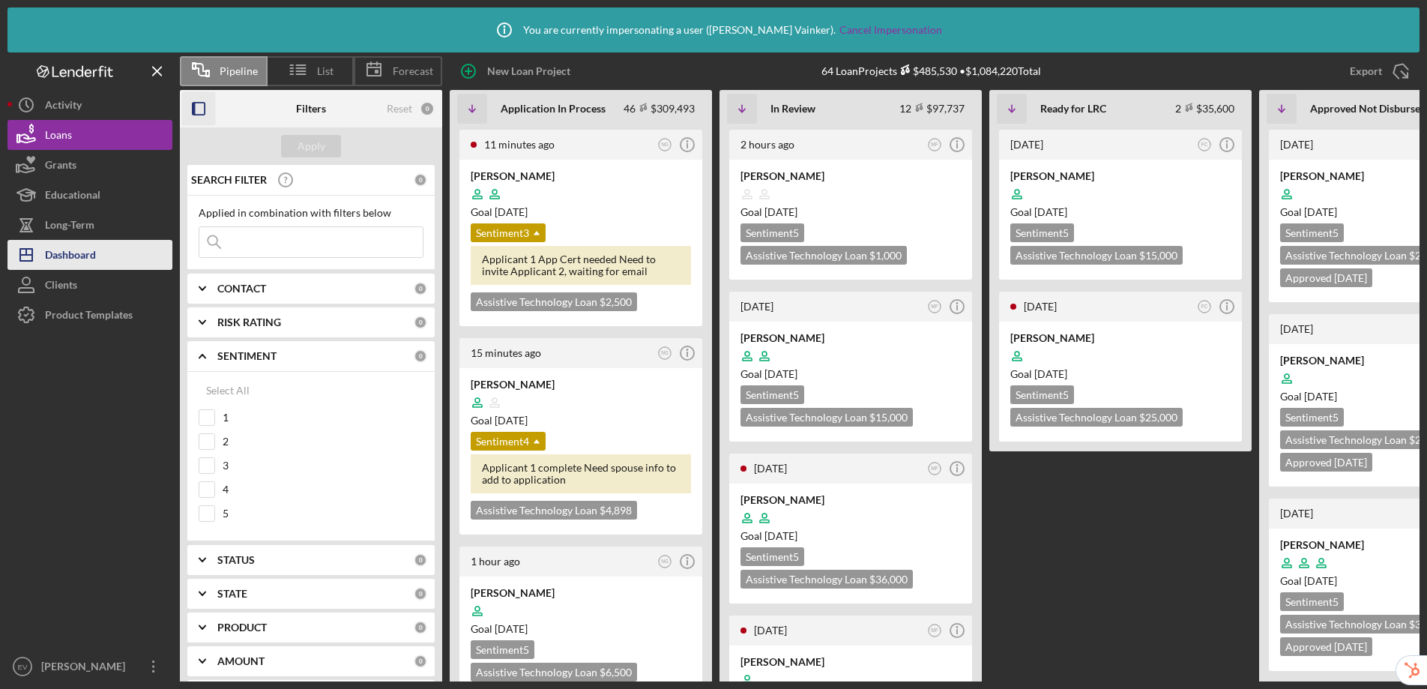
click at [46, 257] on div "Dashboard" at bounding box center [70, 257] width 51 height 34
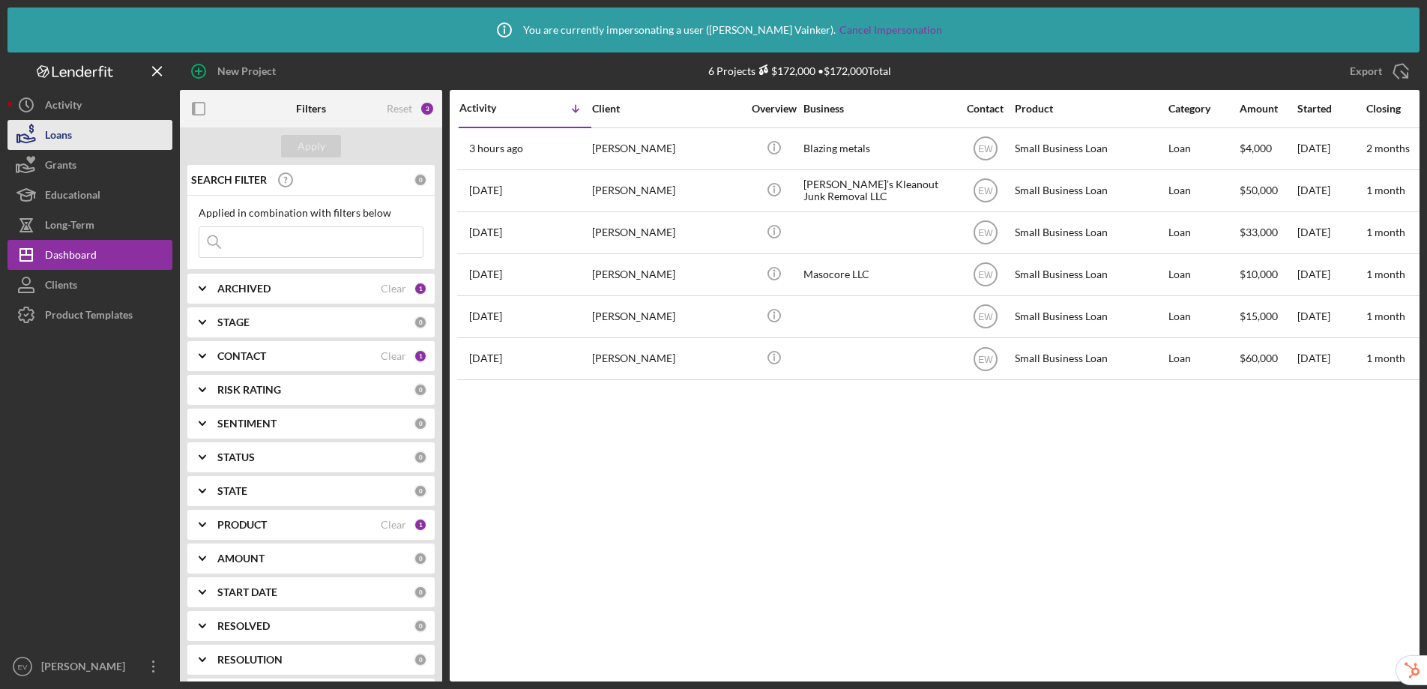
click at [56, 136] on div "Loans" at bounding box center [58, 137] width 27 height 34
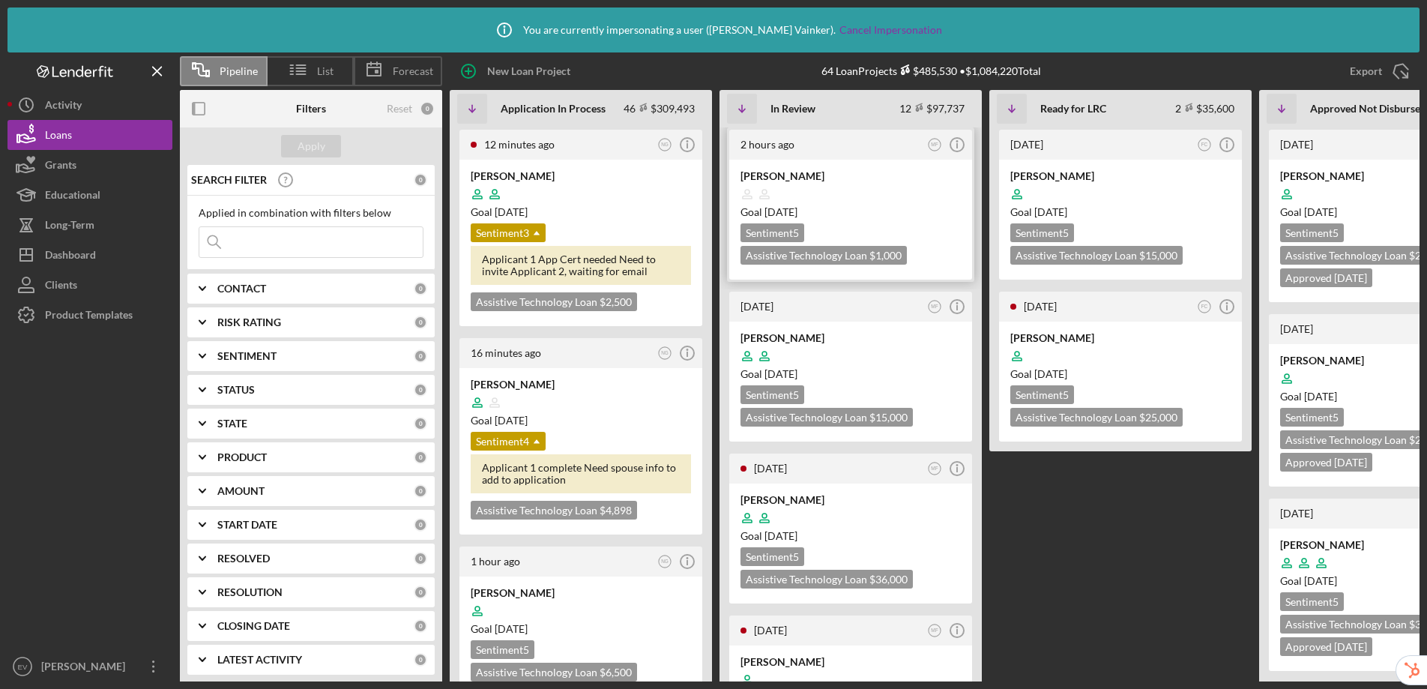
click at [893, 202] on div at bounding box center [851, 194] width 220 height 28
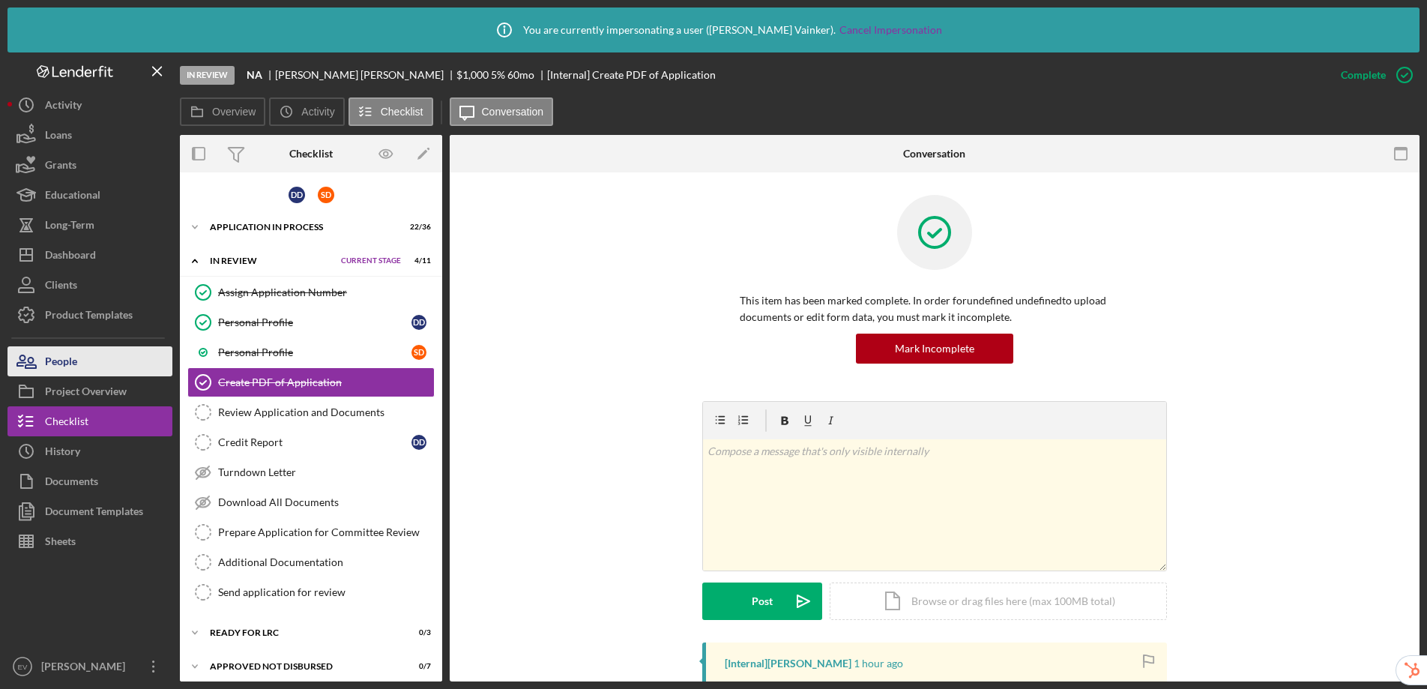
click at [102, 364] on button "People" at bounding box center [89, 361] width 165 height 30
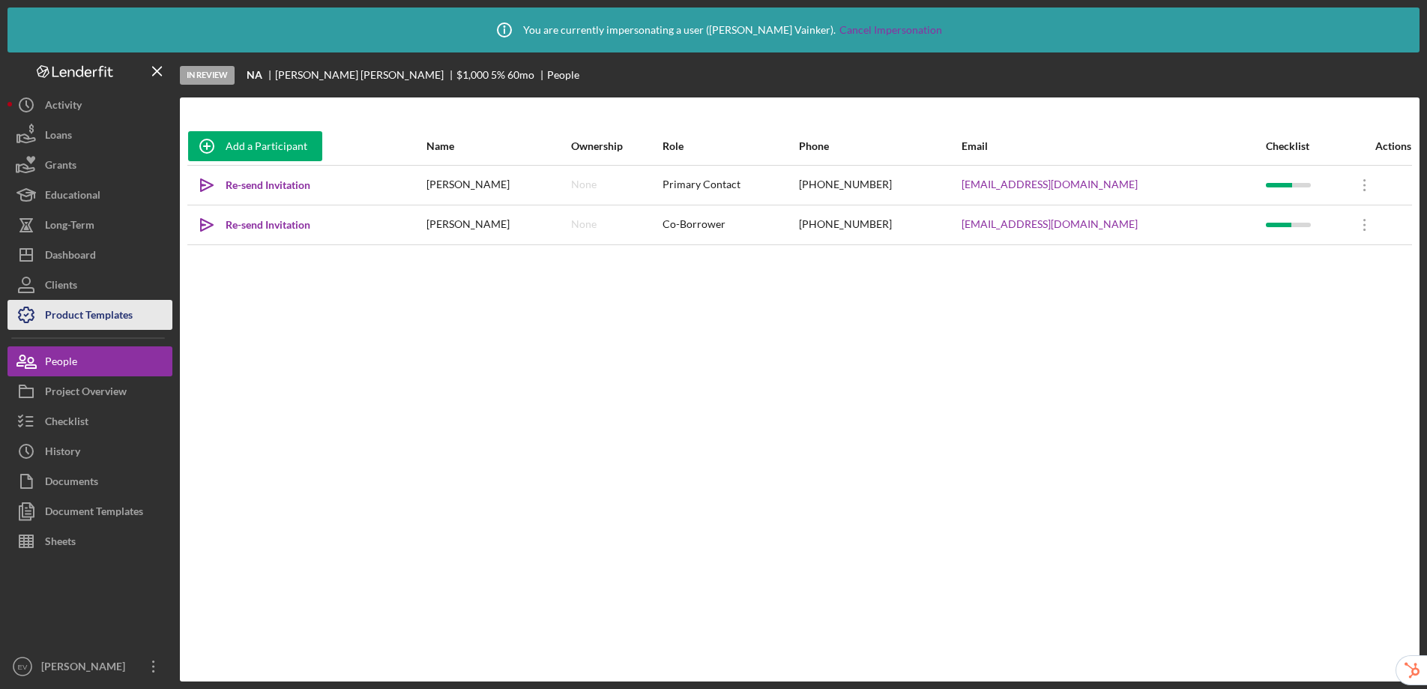
click at [84, 320] on div "Product Templates" at bounding box center [89, 317] width 88 height 34
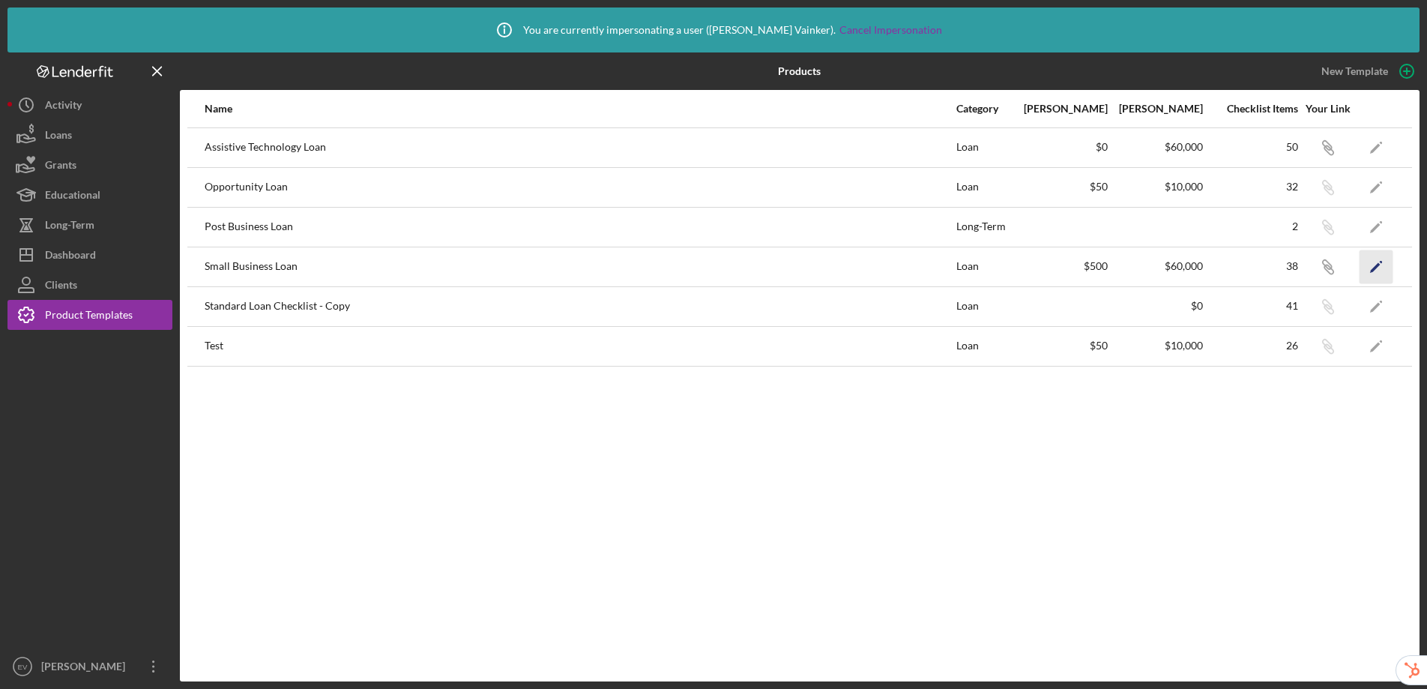
click at [1381, 272] on icon "Icon/Edit" at bounding box center [1377, 267] width 34 height 34
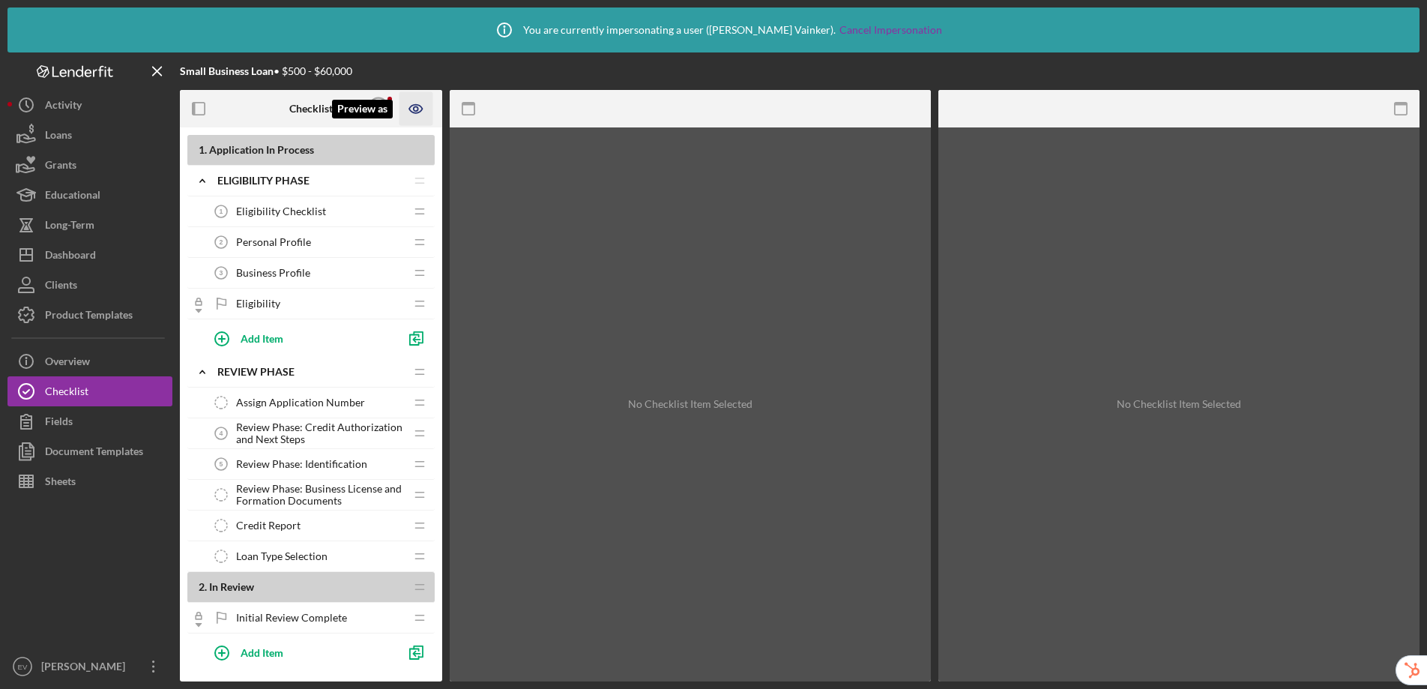
click at [417, 109] on icon "Preview as" at bounding box center [416, 108] width 4 height 4
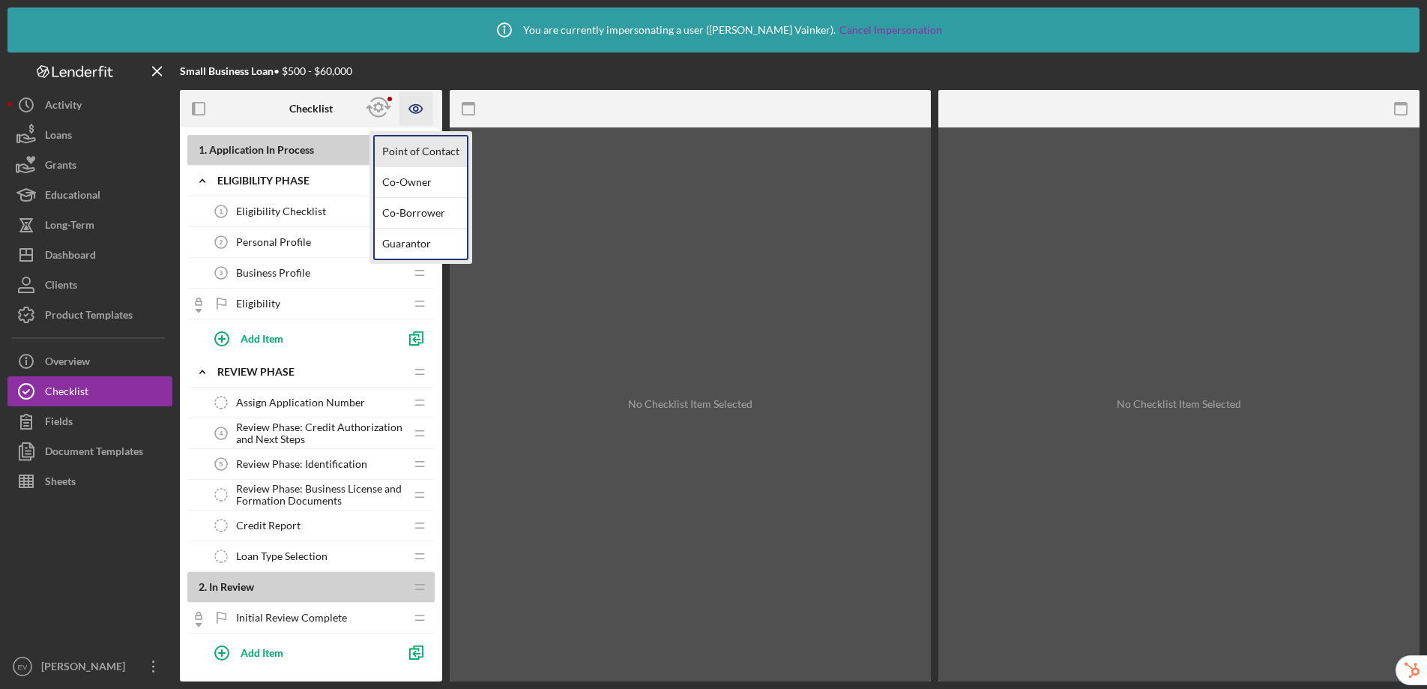
click at [420, 153] on link "Point of Contact" at bounding box center [421, 151] width 92 height 31
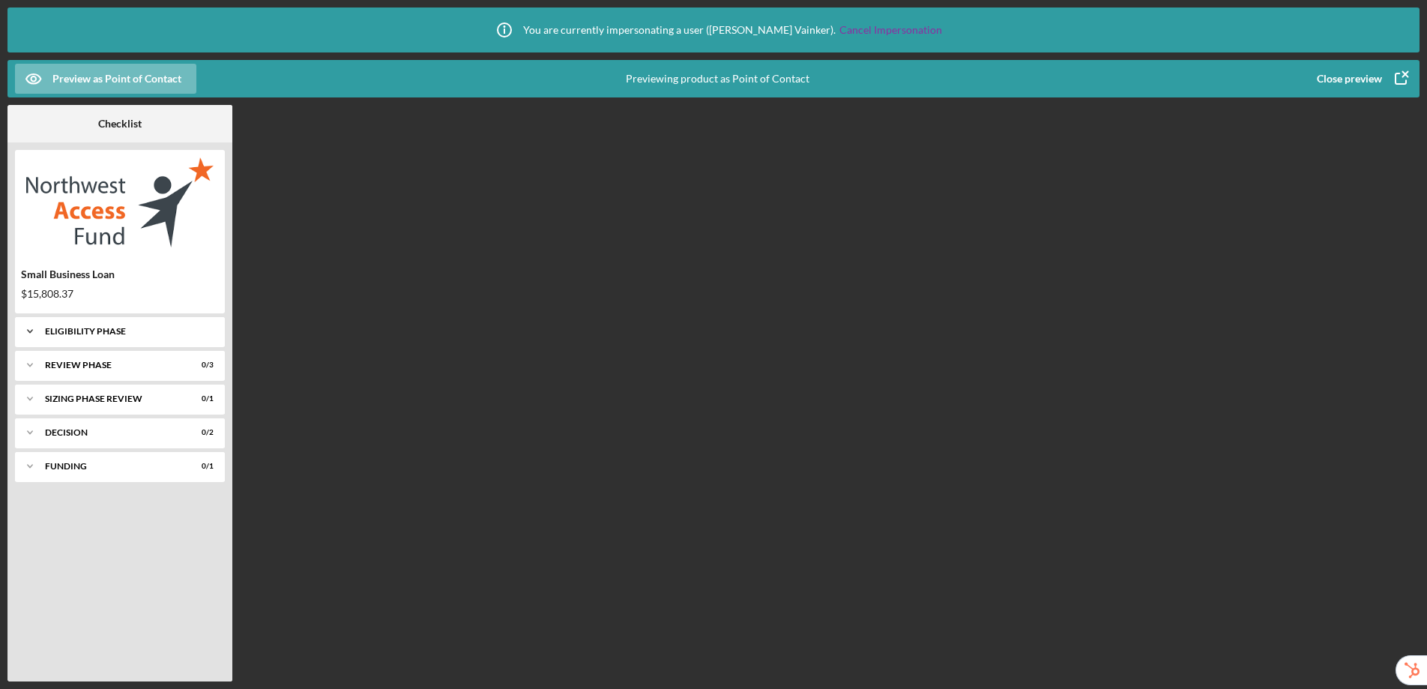
click at [98, 331] on div "Eligibility Phase" at bounding box center [125, 331] width 161 height 9
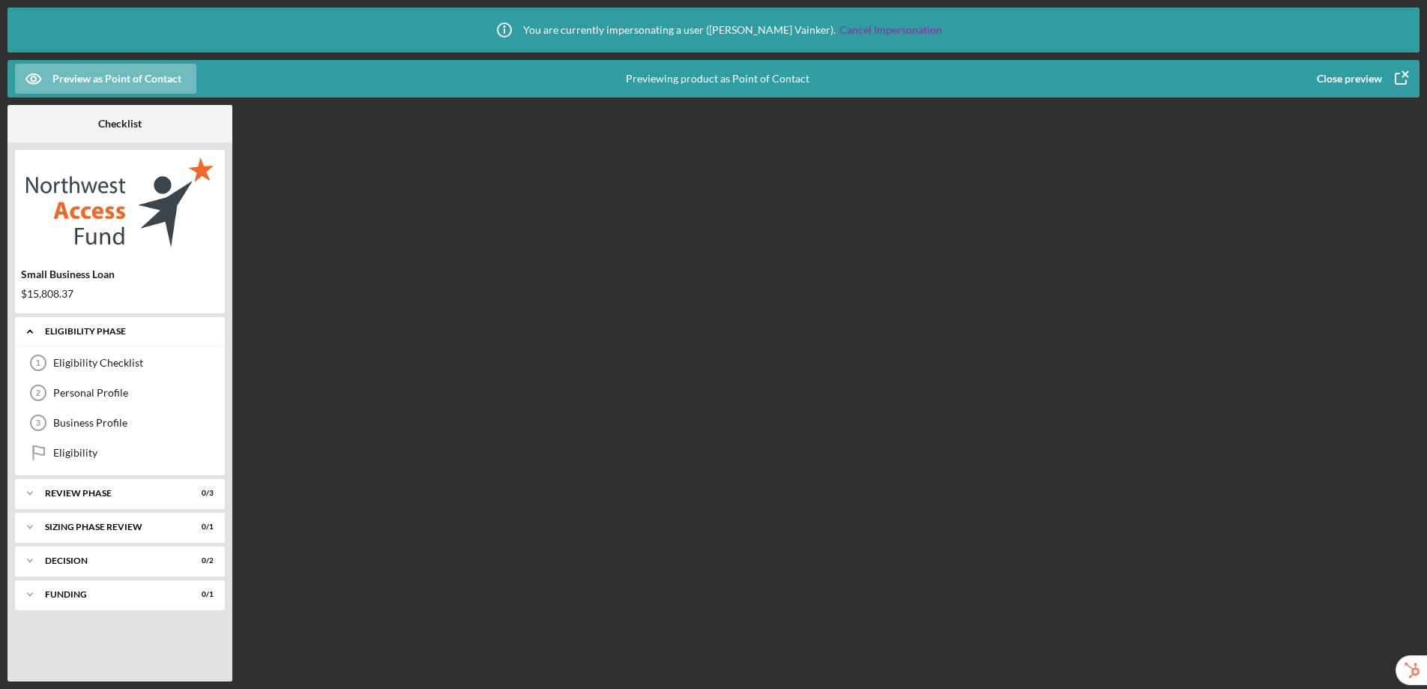
click at [98, 331] on div "Eligibility Phase" at bounding box center [125, 331] width 161 height 9
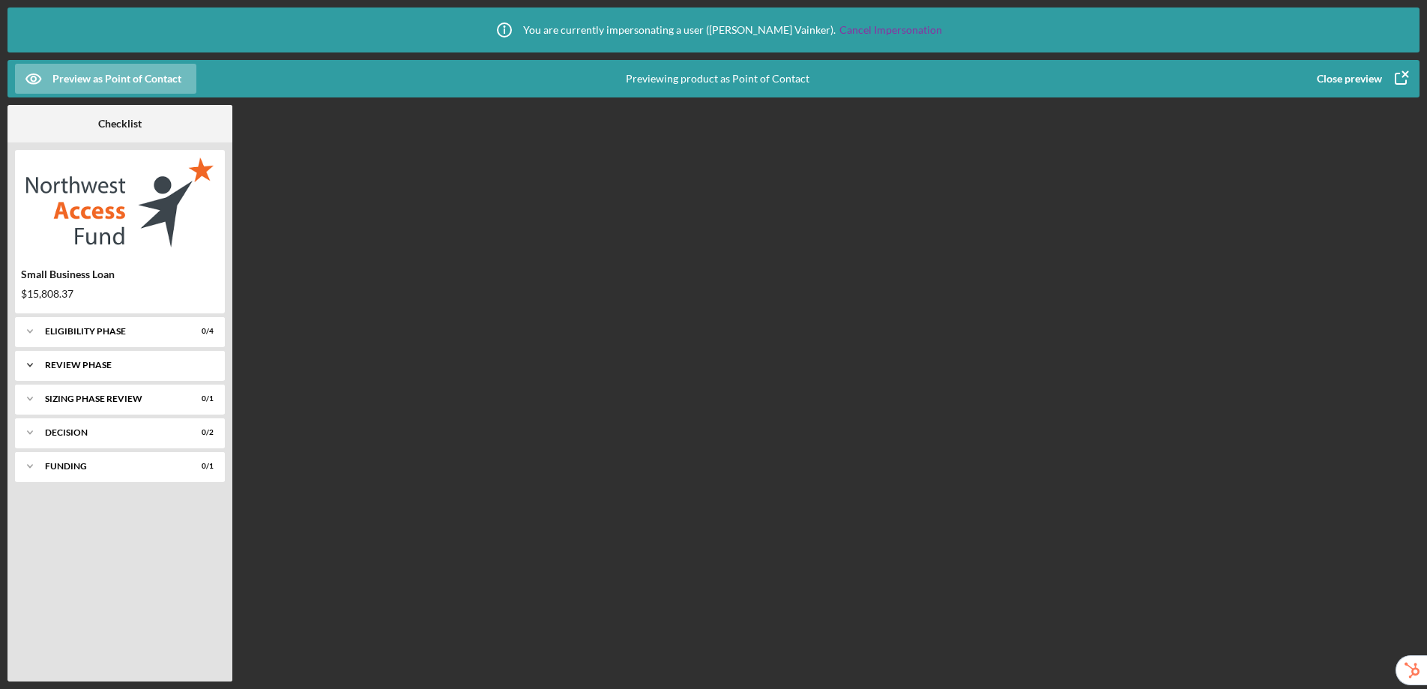
click at [95, 370] on div "Icon/Expander REVIEW PHASE 0 / 3" at bounding box center [120, 365] width 210 height 30
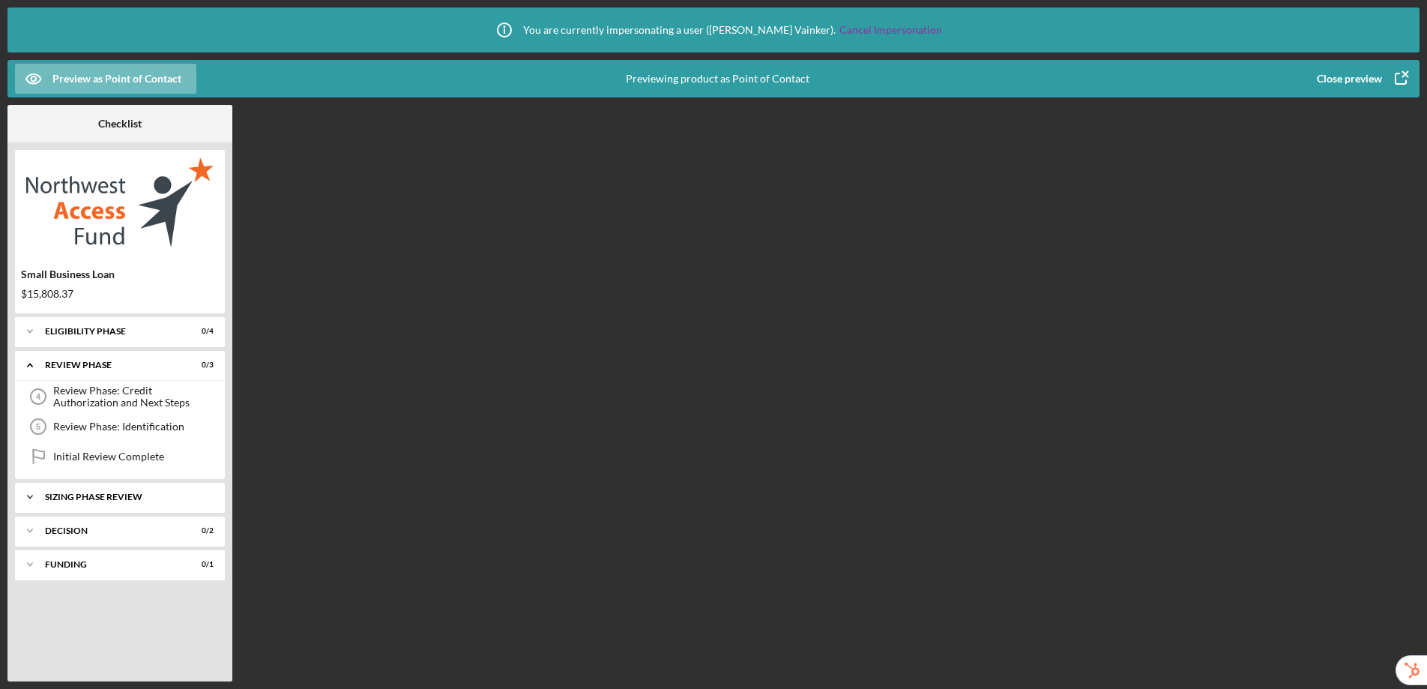
click at [110, 501] on div "Icon/Expander Sizing Phase Review 0 / 1" at bounding box center [120, 497] width 210 height 30
drag, startPoint x: 101, startPoint y: 575, endPoint x: 98, endPoint y: 567, distance: 8.8
click at [100, 575] on div "Icon/Expander Decision 0 / 2" at bounding box center [120, 569] width 210 height 30
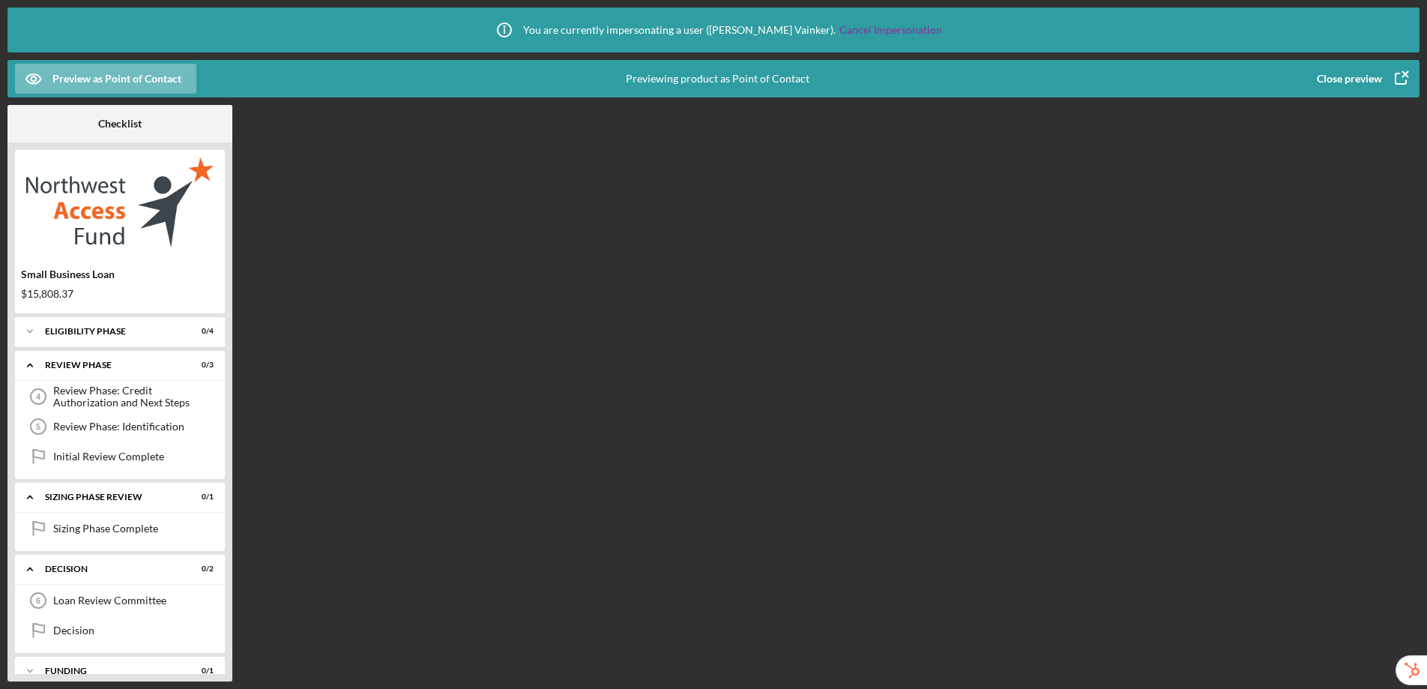
click at [1348, 78] on div "Close preview" at bounding box center [1349, 79] width 65 height 30
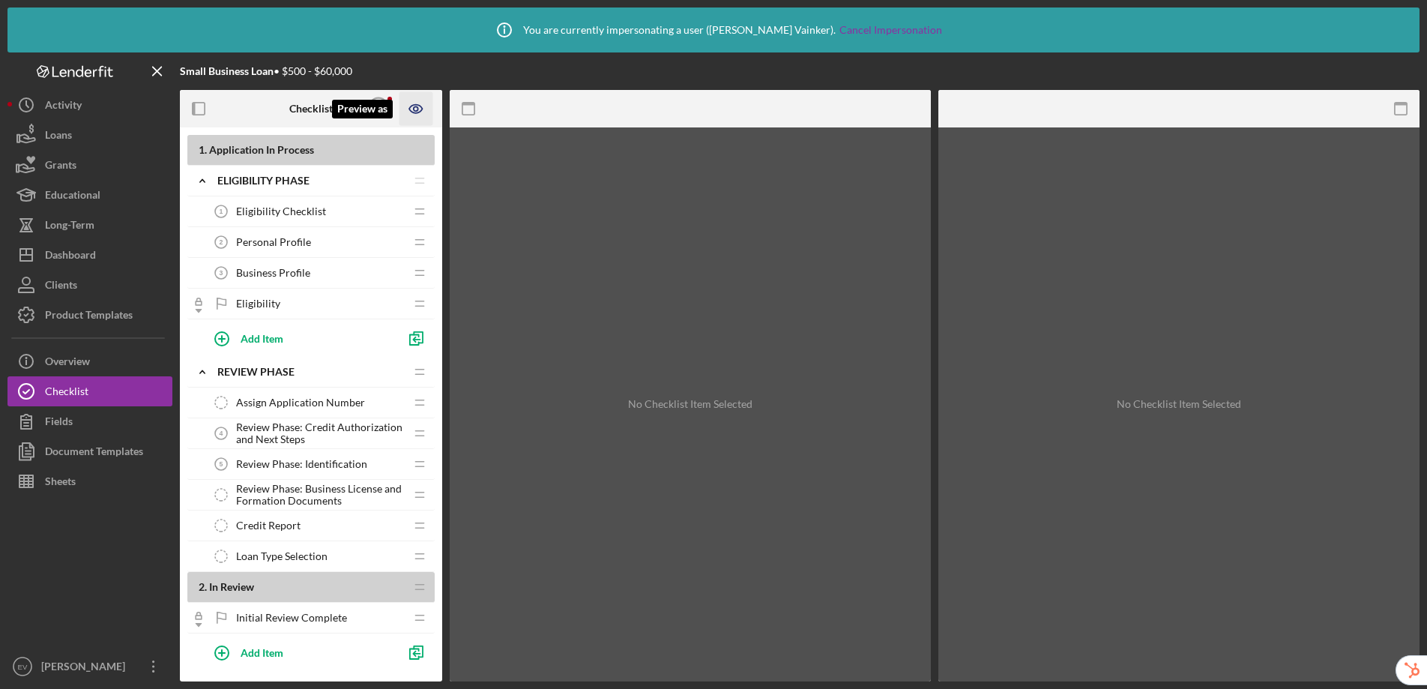
click at [414, 117] on icon "Preview as" at bounding box center [417, 109] width 34 height 34
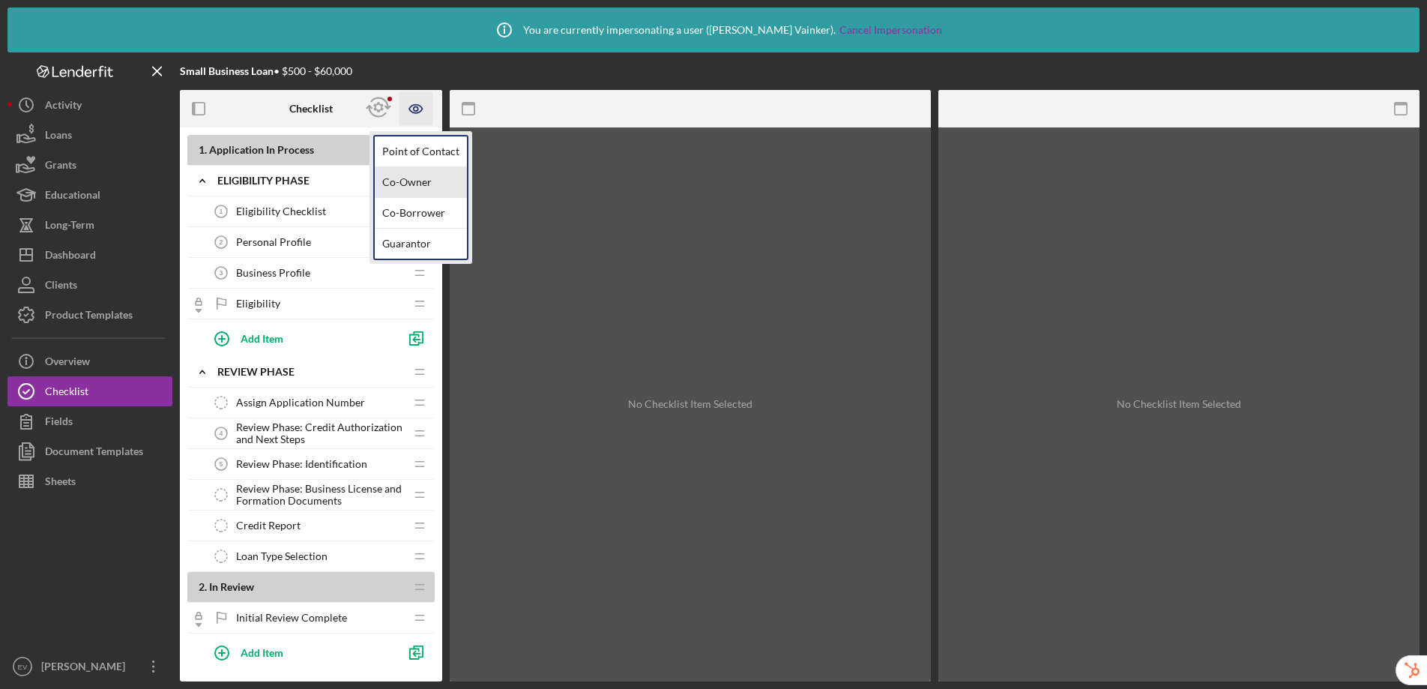
click at [406, 182] on link "Co-Owner" at bounding box center [421, 182] width 92 height 31
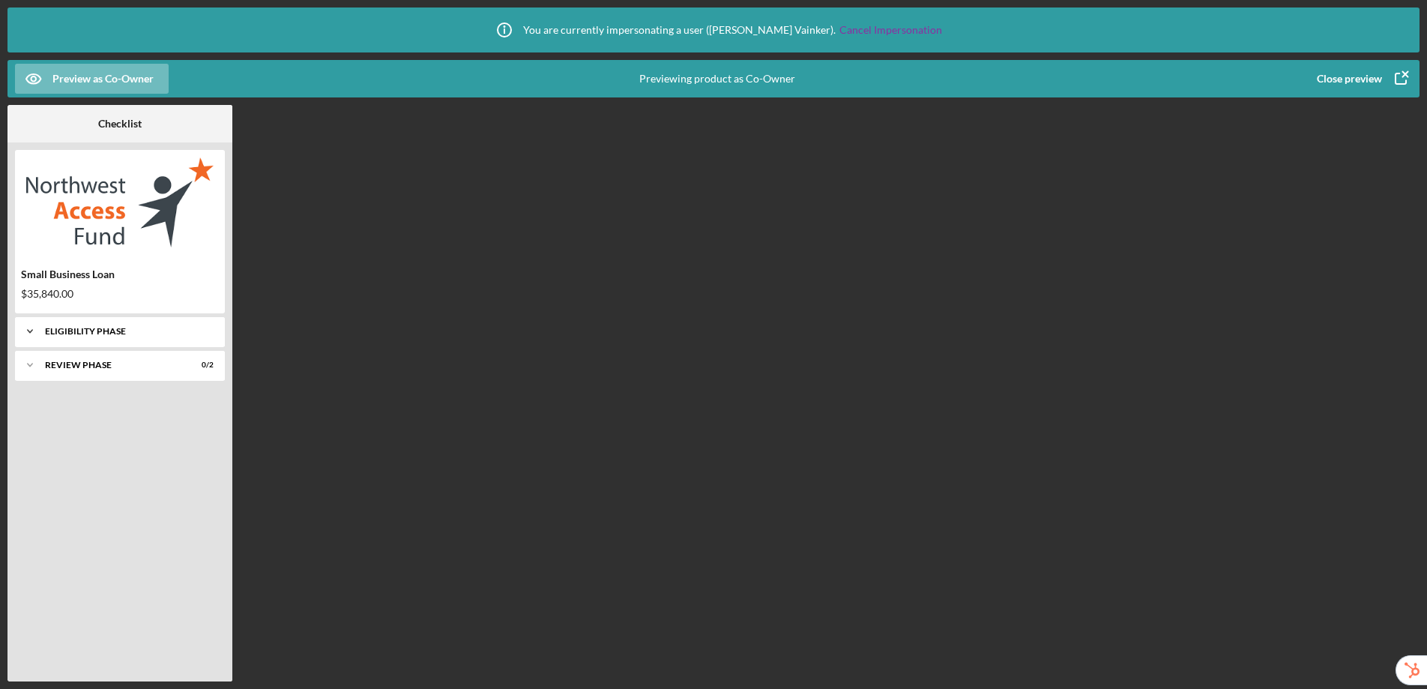
click at [146, 336] on div "Icon/Expander Eligibility Phase 0 / 1" at bounding box center [120, 331] width 210 height 30
click at [90, 408] on div "Icon/Expander REVIEW PHASE 0 / 2" at bounding box center [120, 403] width 210 height 30
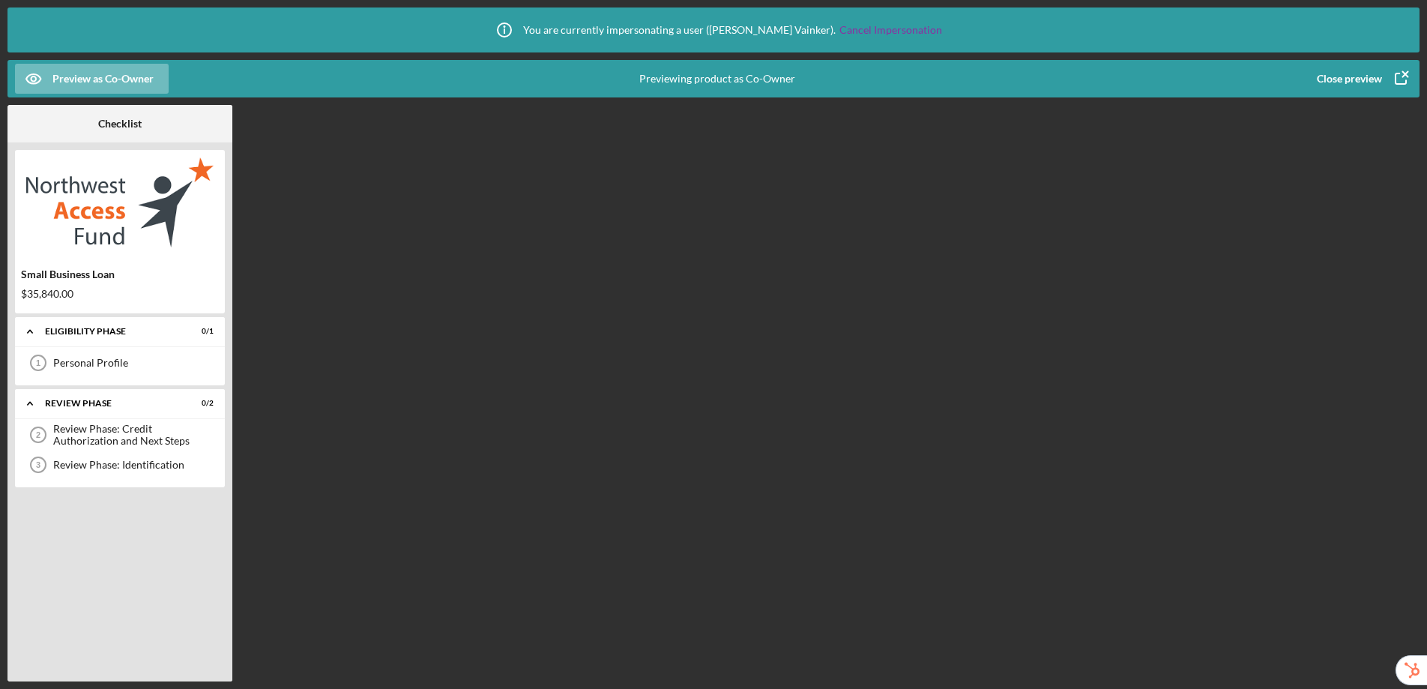
click at [1365, 76] on div "Close preview" at bounding box center [1349, 79] width 65 height 30
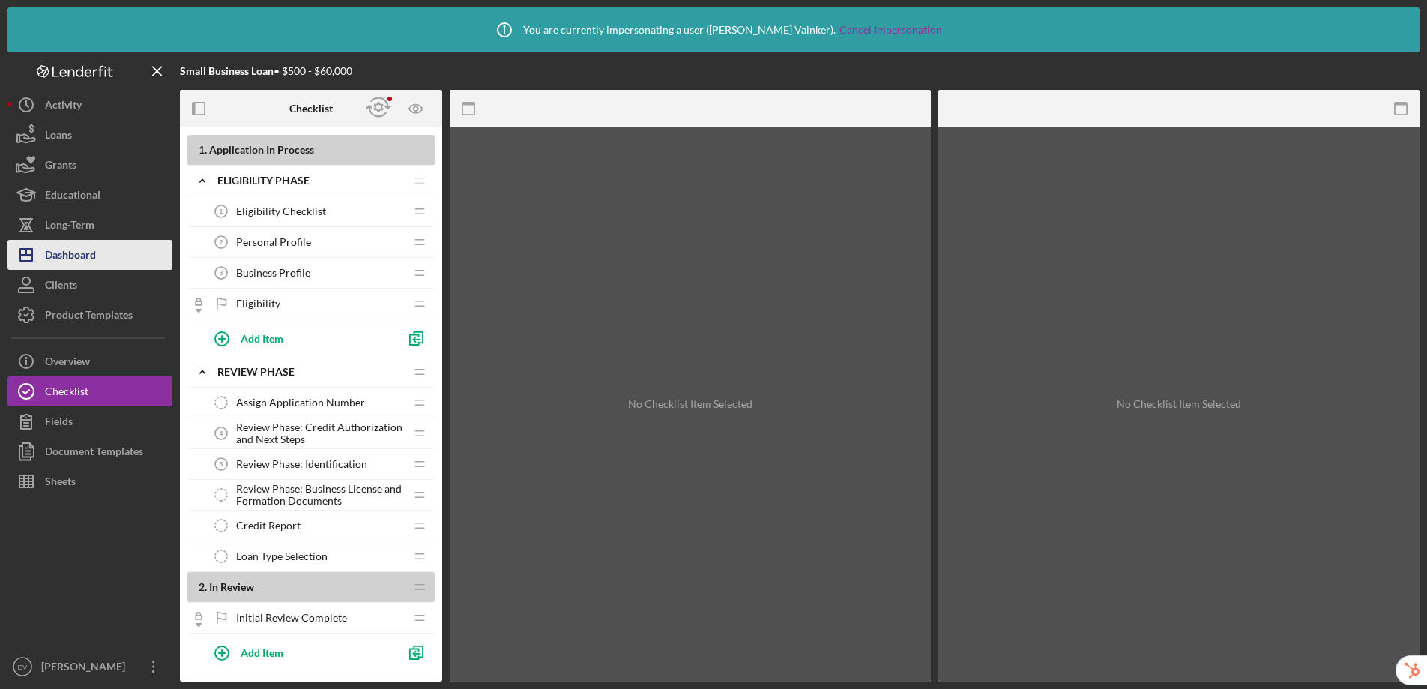
click at [79, 258] on div "Dashboard" at bounding box center [70, 257] width 51 height 34
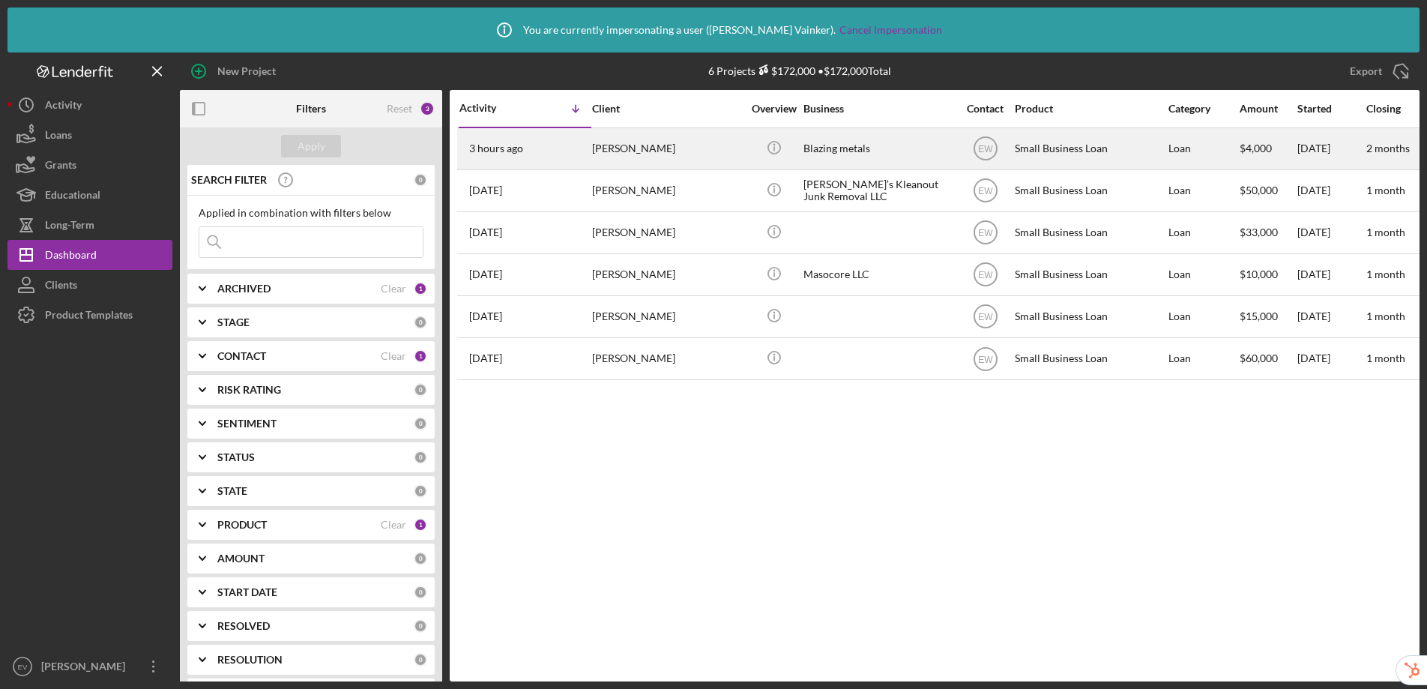
click at [671, 157] on div "[PERSON_NAME]" at bounding box center [667, 149] width 150 height 40
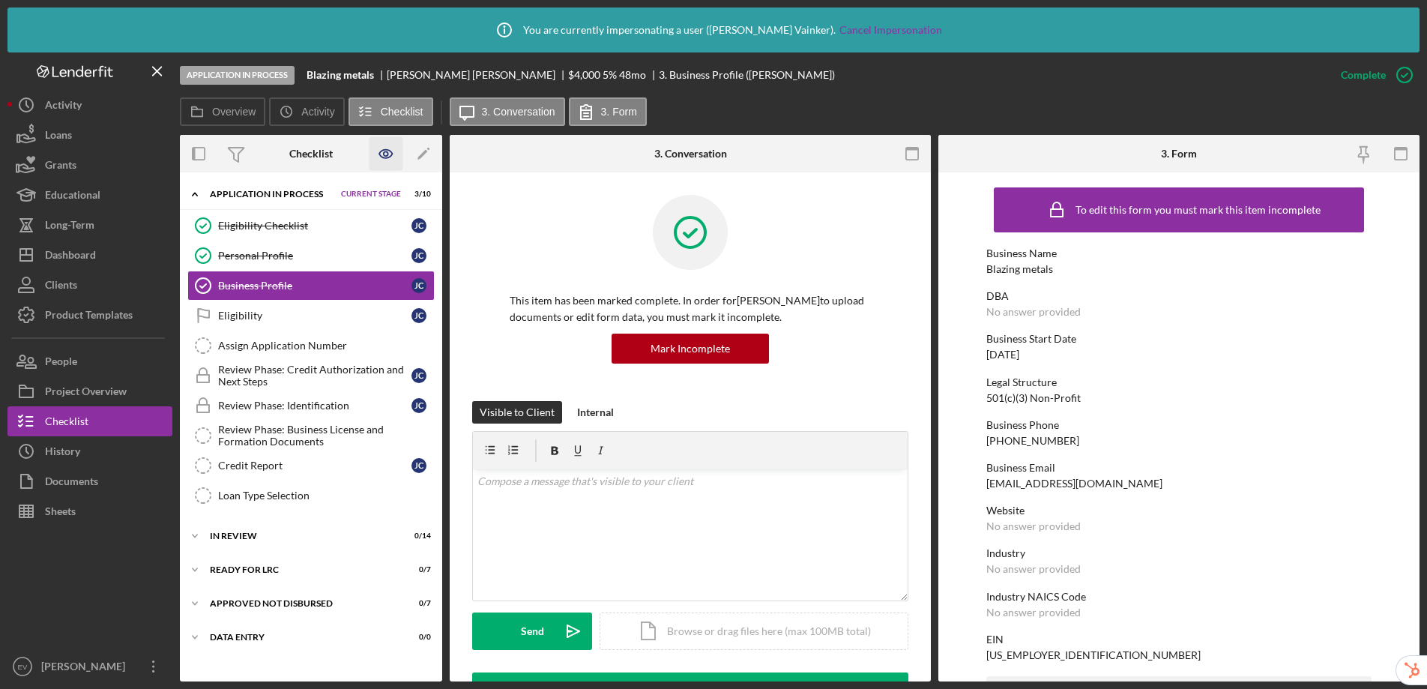
click at [388, 159] on icon "button" at bounding box center [387, 154] width 34 height 34
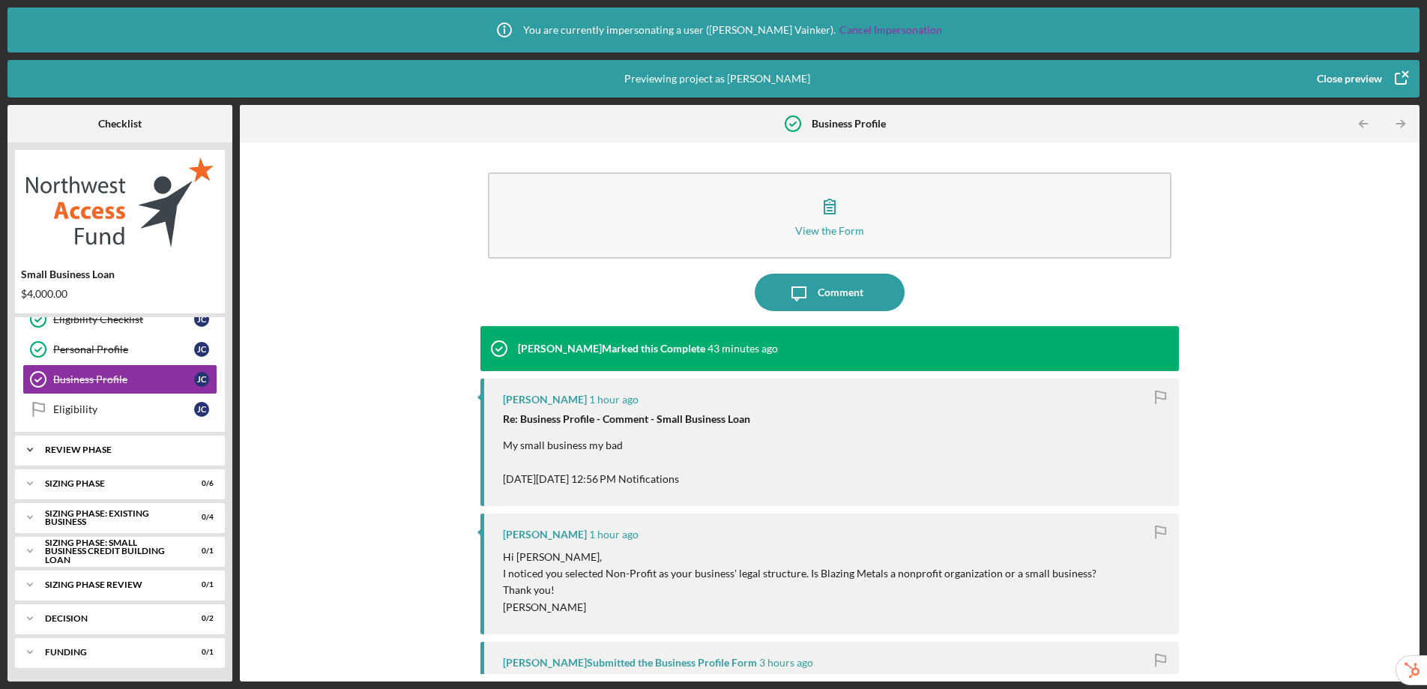
scroll to position [45, 0]
click at [1363, 83] on div "Close preview" at bounding box center [1349, 79] width 65 height 30
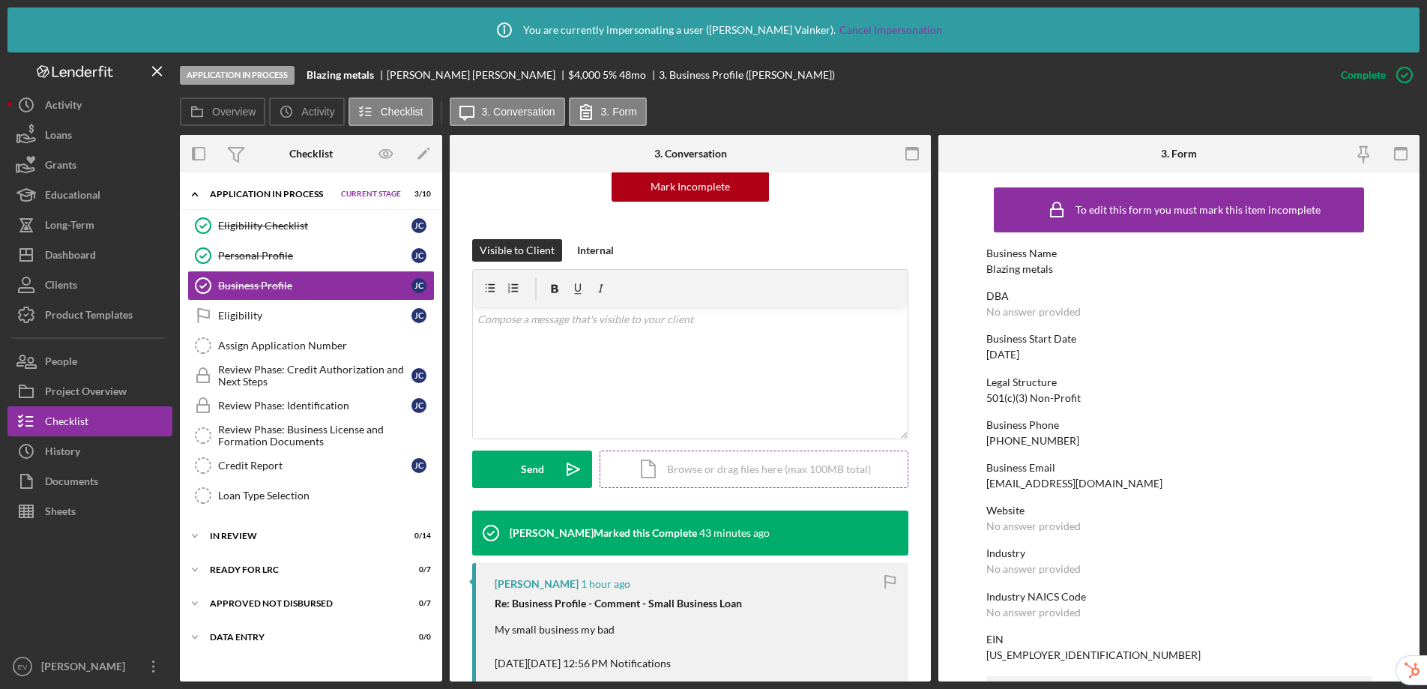
scroll to position [155, 0]
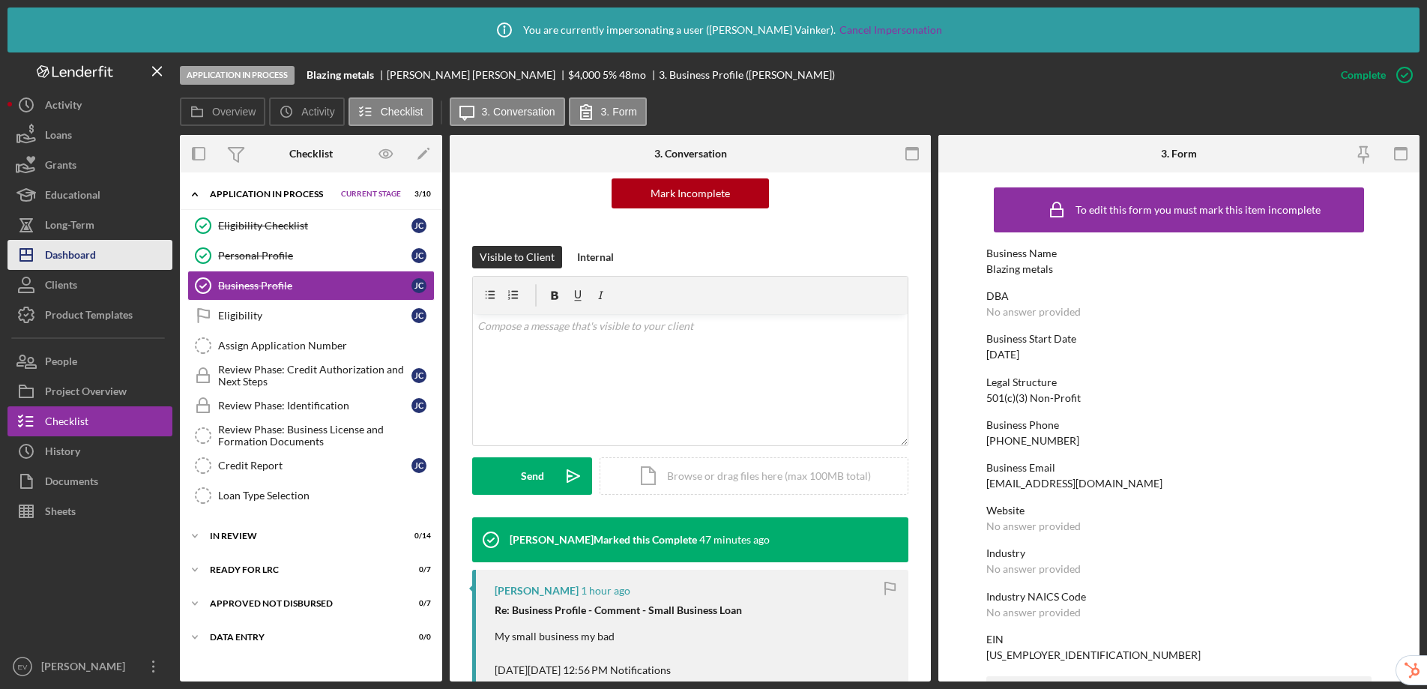
click at [64, 253] on div "Dashboard" at bounding box center [70, 257] width 51 height 34
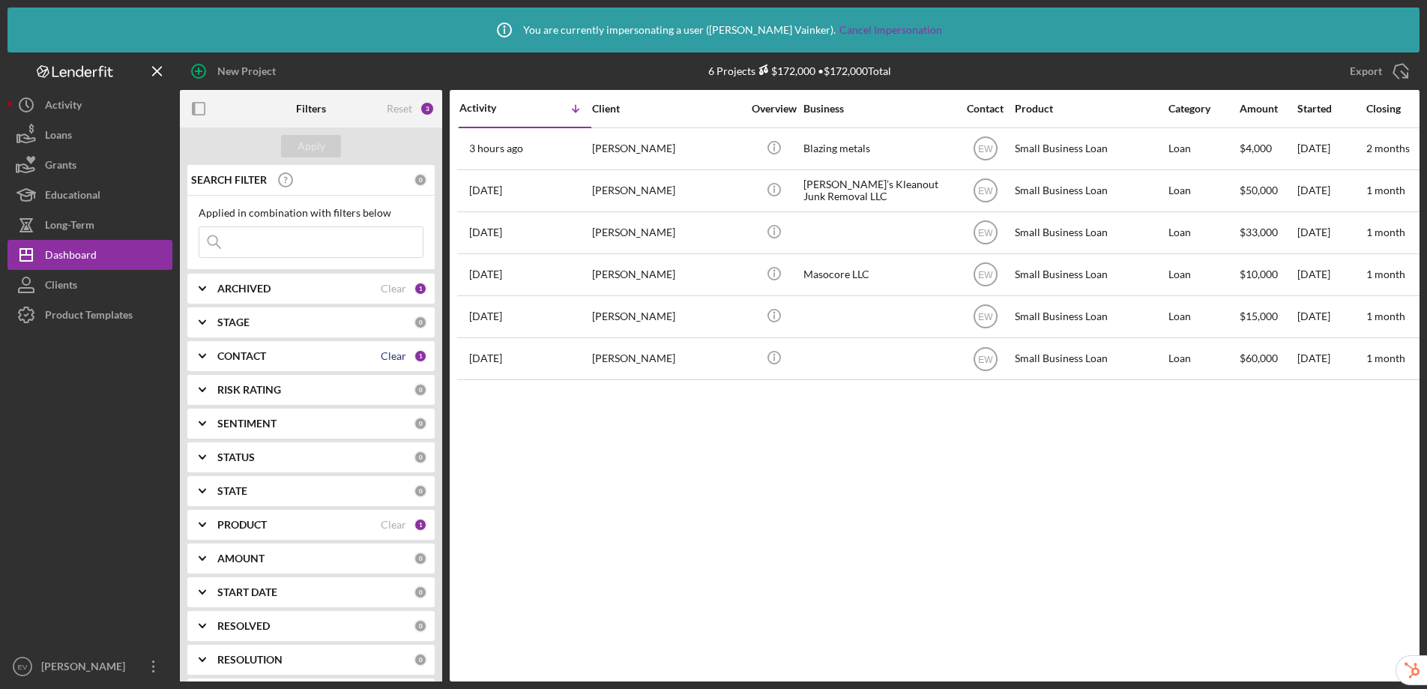
click at [391, 361] on div "Clear" at bounding box center [393, 356] width 25 height 12
click at [398, 522] on div "Clear" at bounding box center [393, 525] width 25 height 12
click at [308, 143] on div "Apply" at bounding box center [312, 146] width 28 height 22
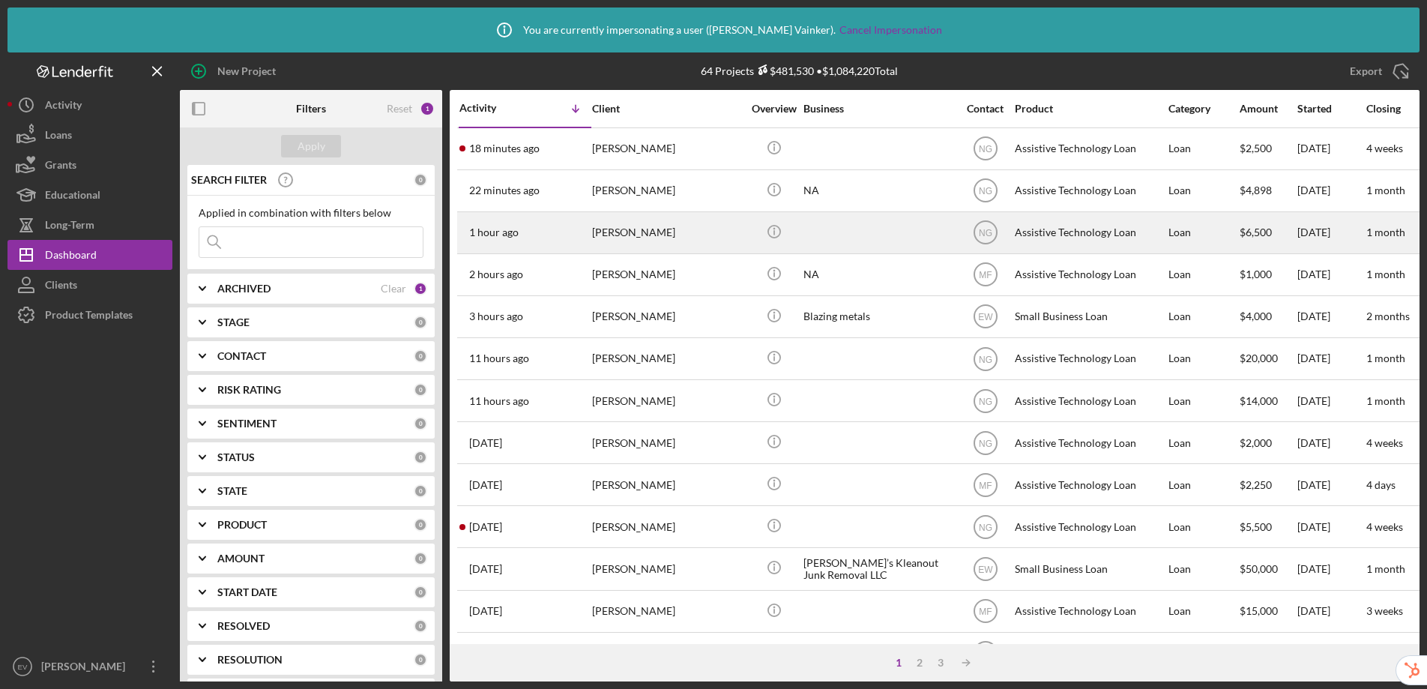
click at [552, 238] on div "1 hour ago [PERSON_NAME]" at bounding box center [524, 233] width 131 height 40
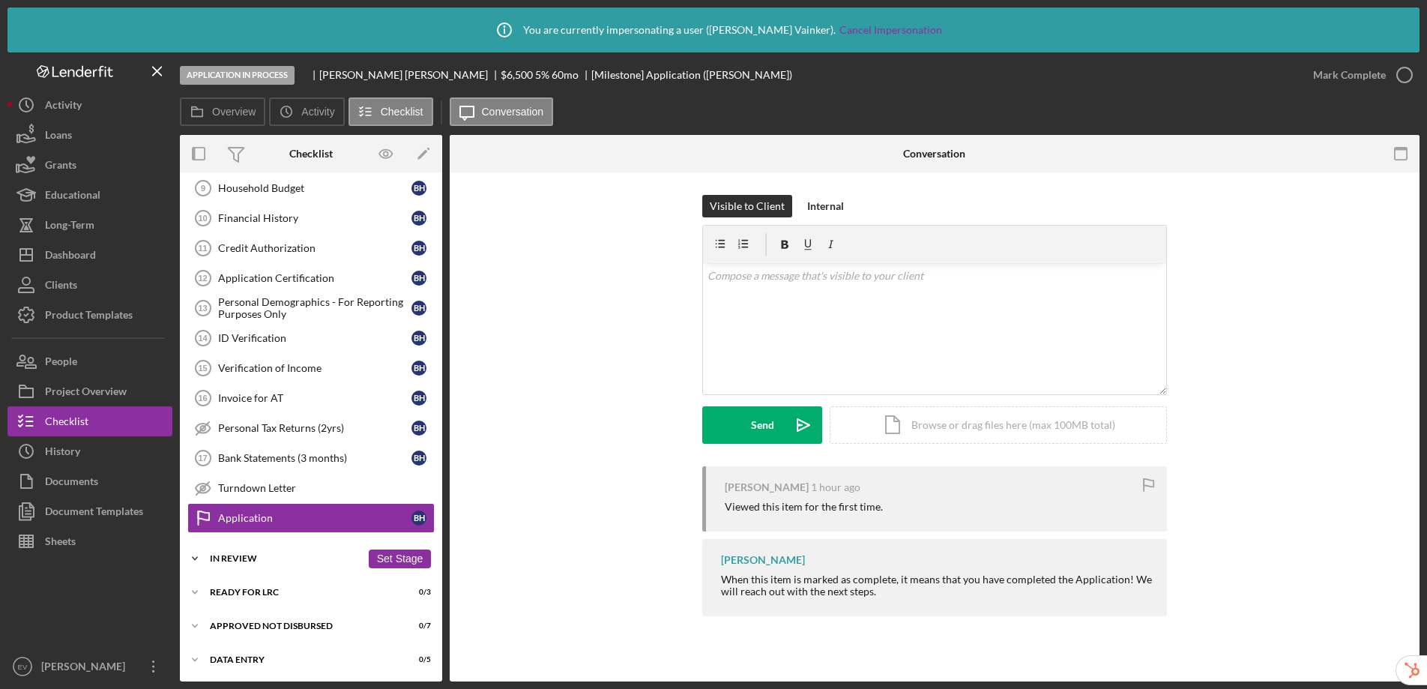
scroll to position [309, 0]
click at [238, 555] on div "In Review" at bounding box center [285, 556] width 151 height 9
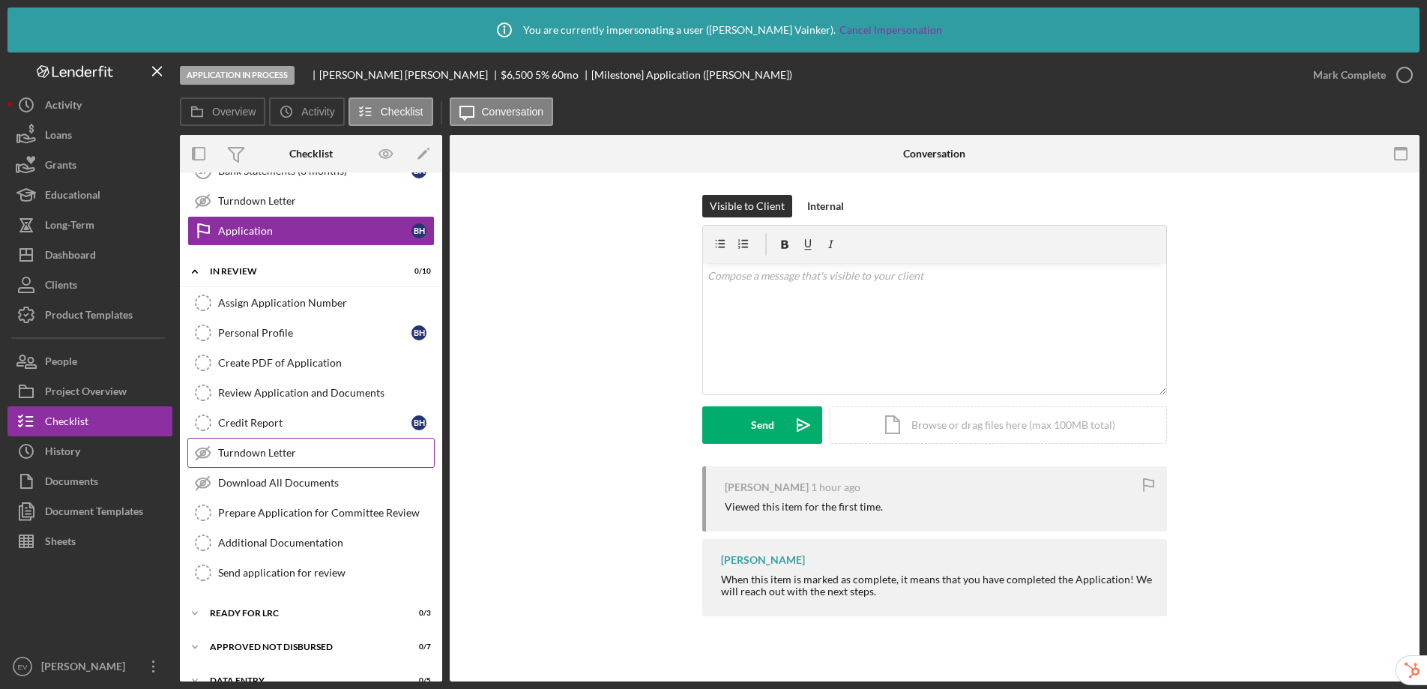
scroll to position [617, 0]
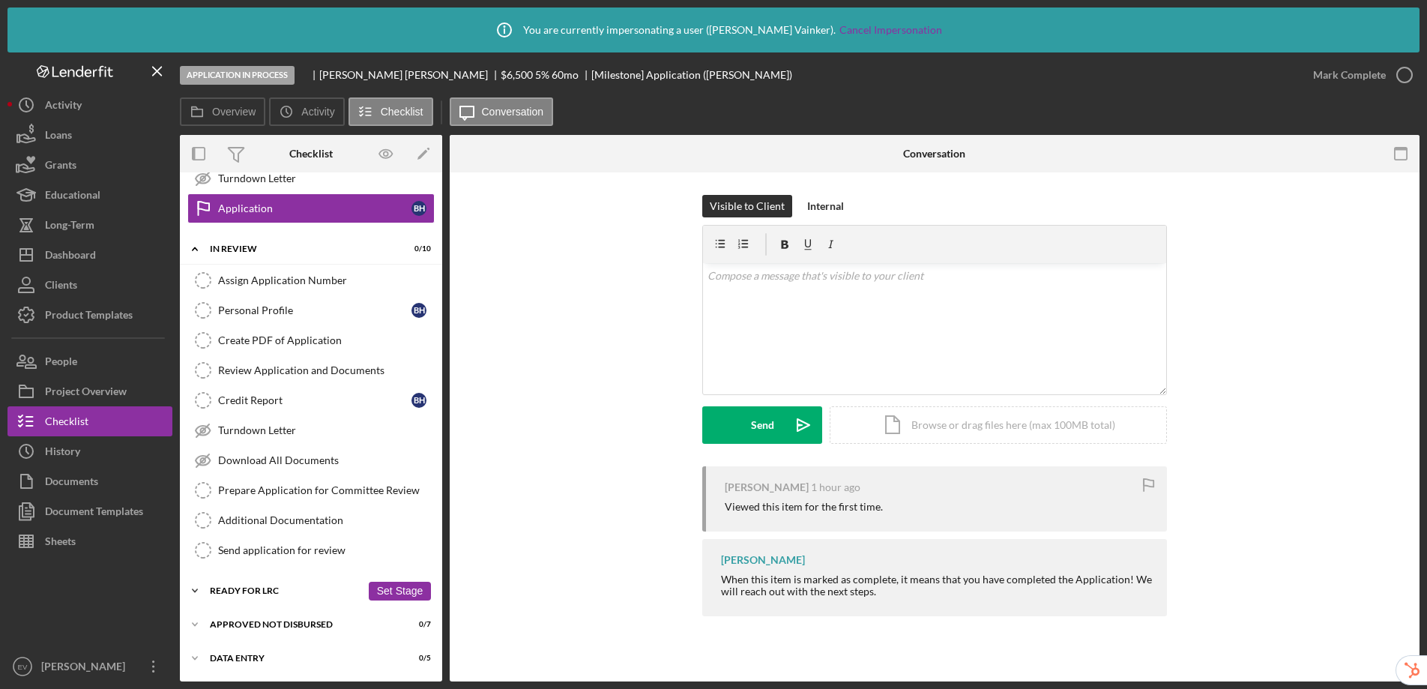
click at [252, 588] on div "Ready for LRC" at bounding box center [285, 590] width 151 height 9
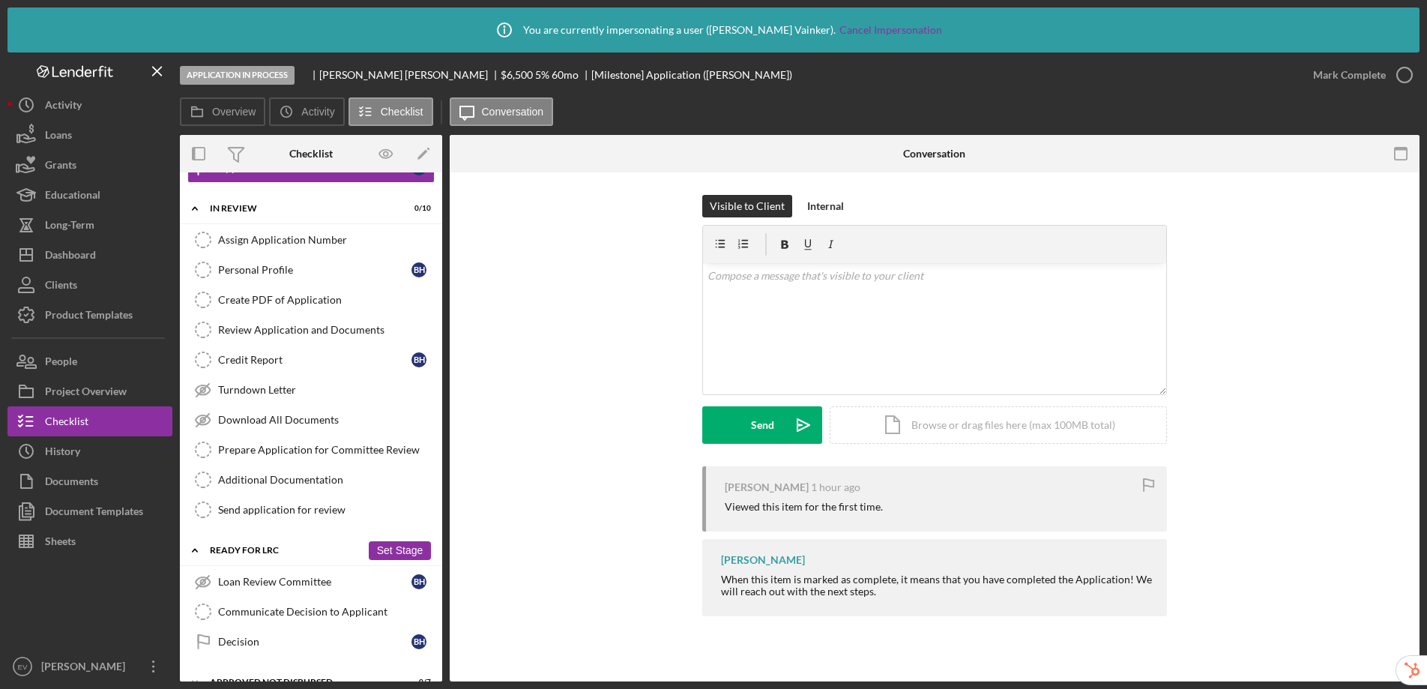
scroll to position [715, 0]
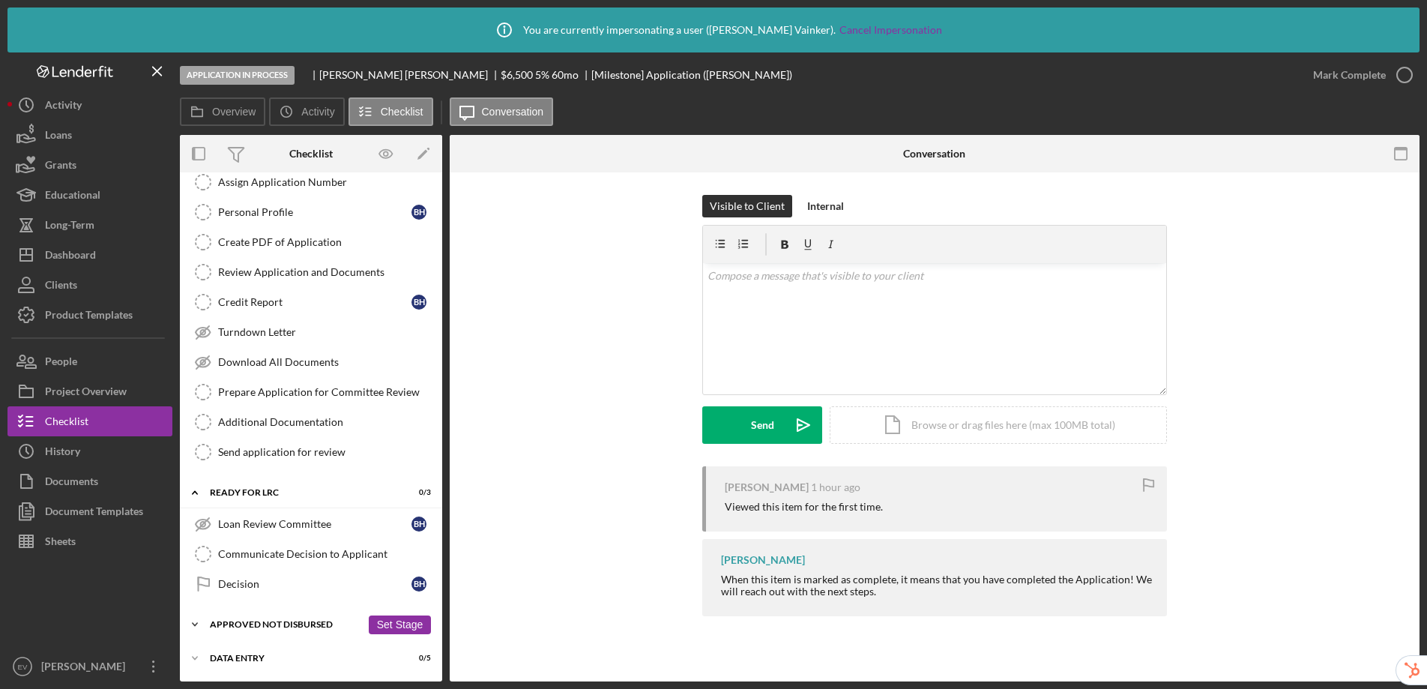
click at [280, 621] on div "Approved Not Disbursed" at bounding box center [285, 624] width 151 height 9
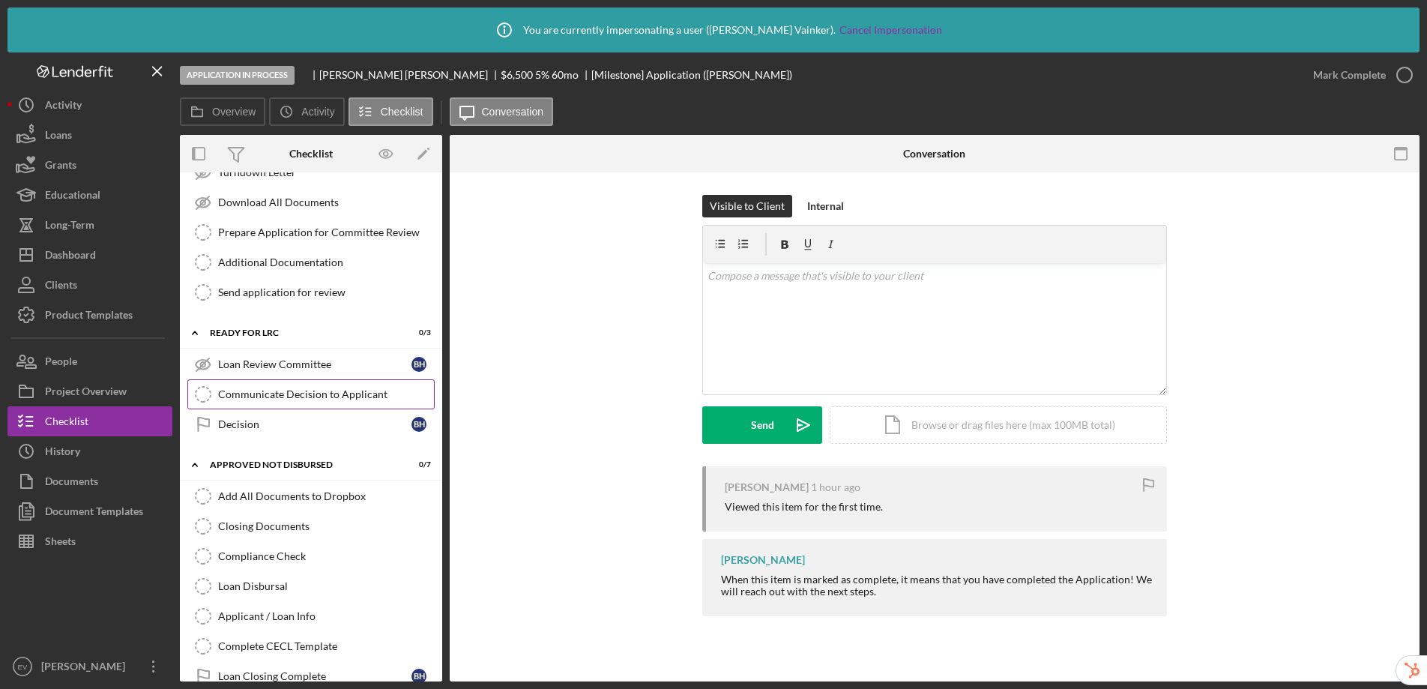
scroll to position [933, 0]
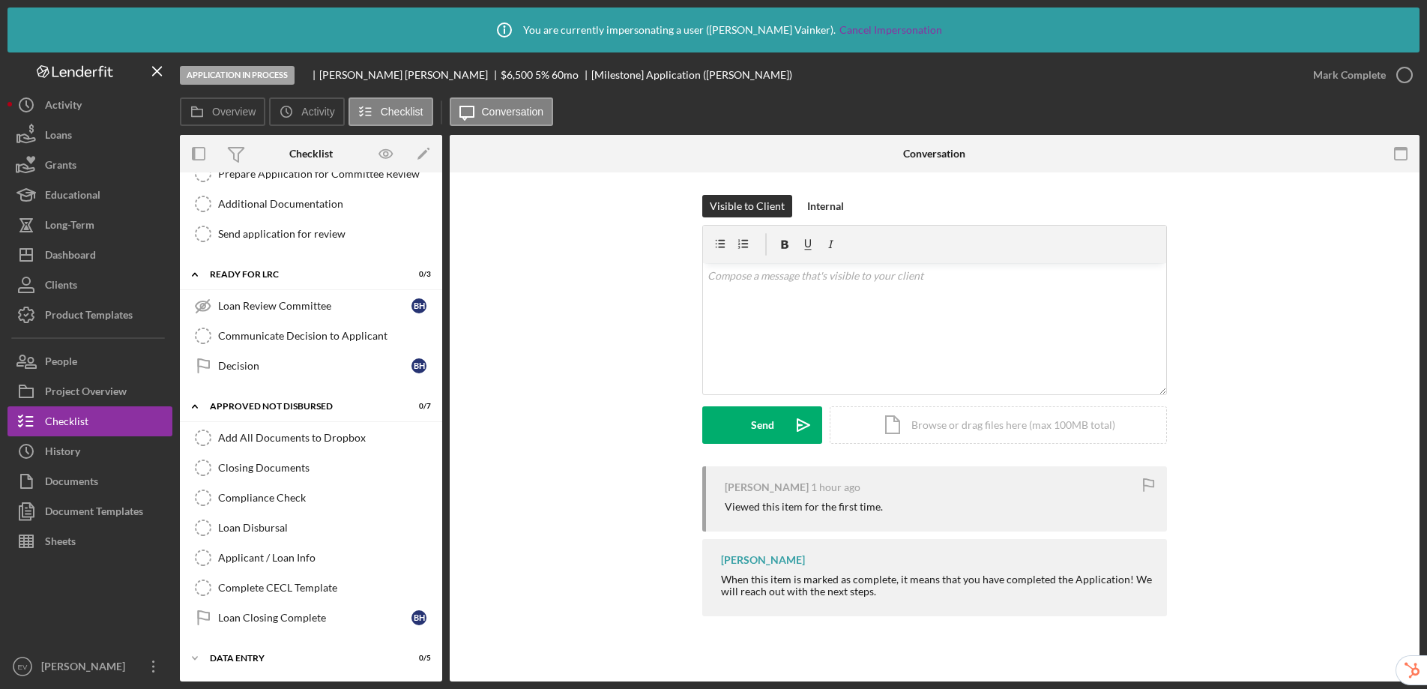
drag, startPoint x: 271, startPoint y: 652, endPoint x: 273, endPoint y: 640, distance: 12.1
click at [271, 652] on div "Icon/Expander Data Entry 0 / 5 Set Stage" at bounding box center [311, 658] width 262 height 30
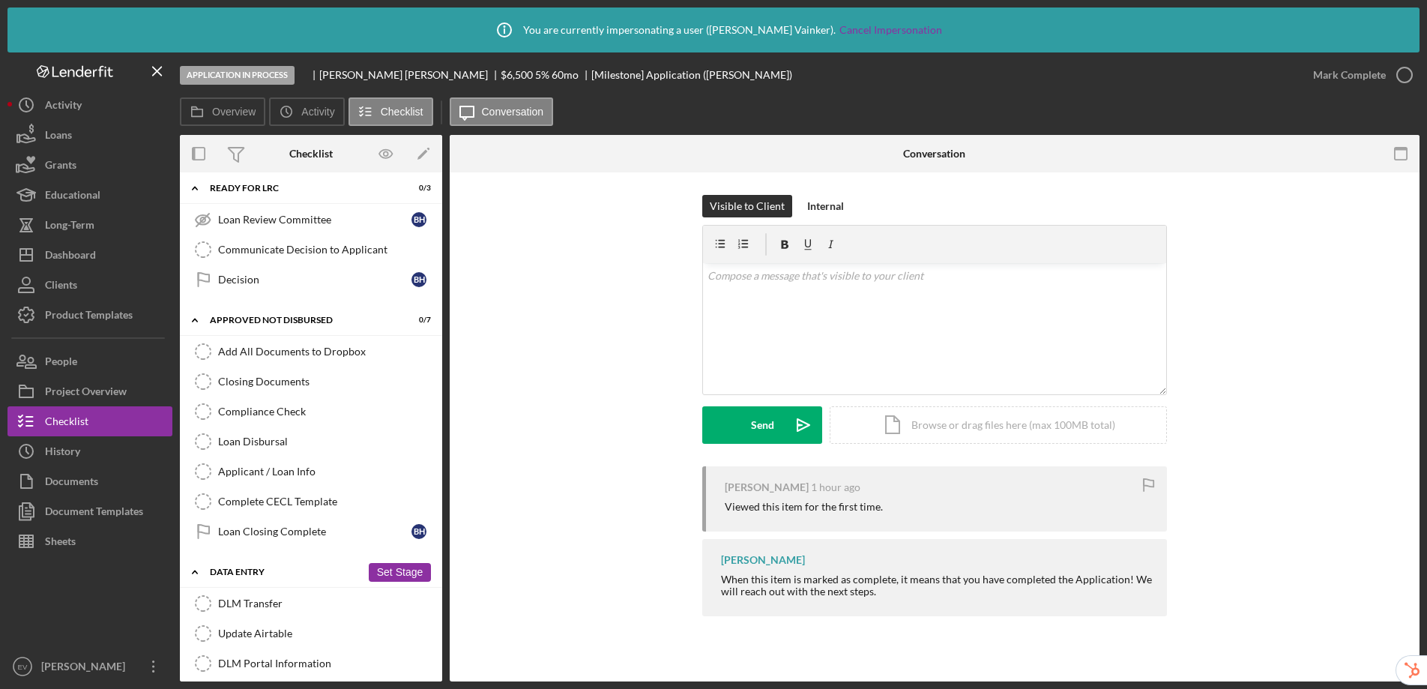
scroll to position [1019, 0]
click at [270, 455] on link "Loan Disbursal Loan Disbursal" at bounding box center [310, 442] width 247 height 30
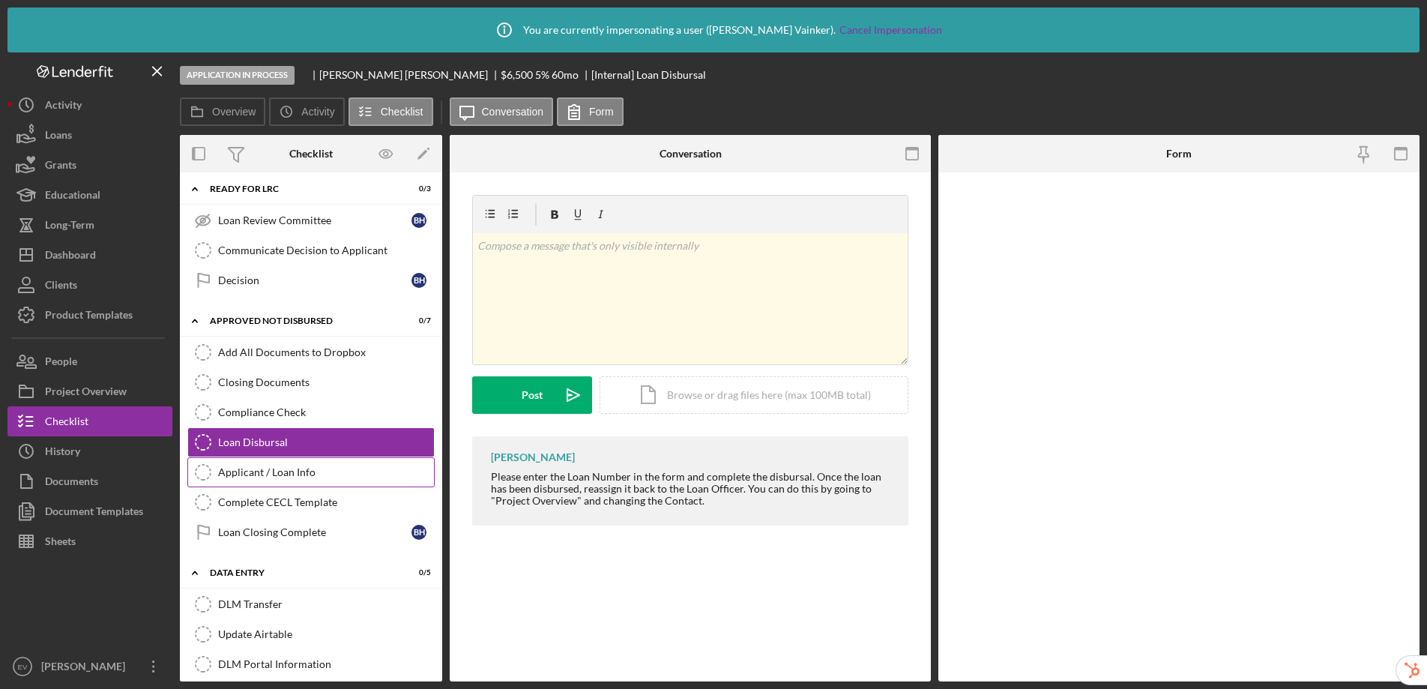
click at [268, 471] on div "Applicant / Loan Info" at bounding box center [326, 472] width 216 height 12
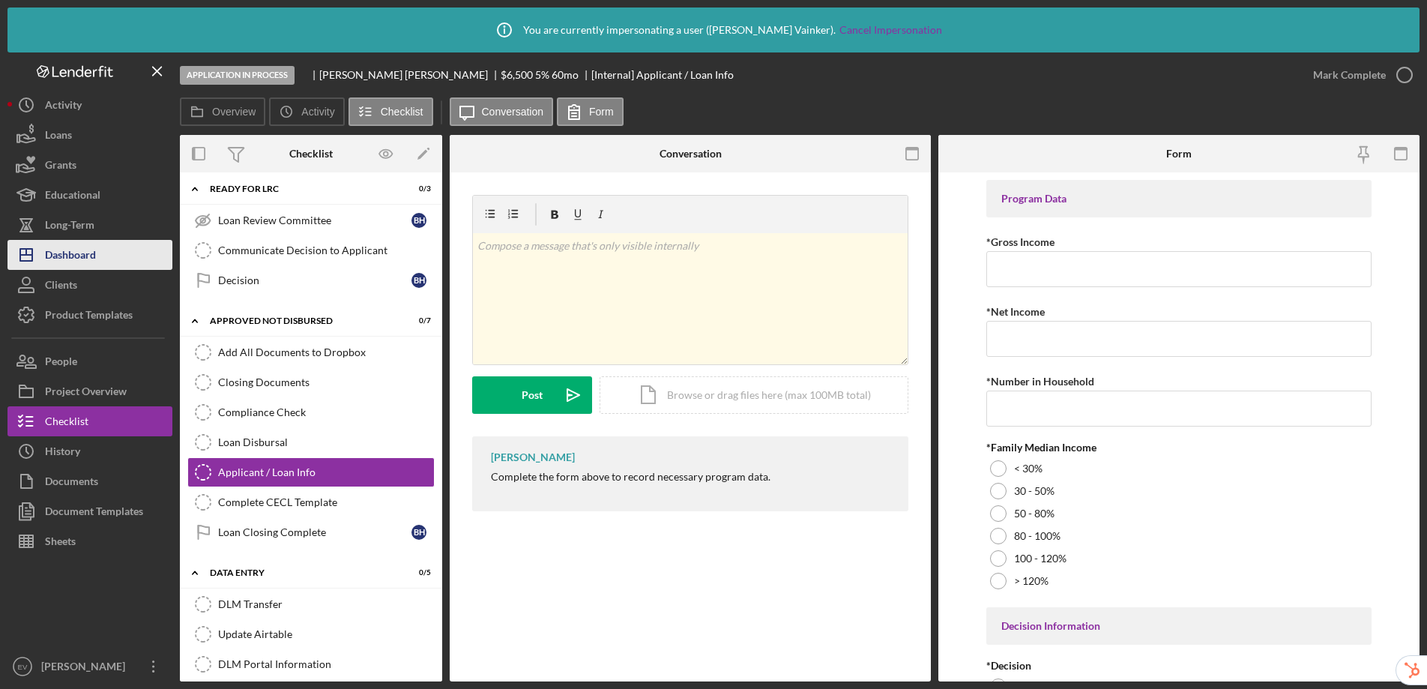
click at [58, 258] on div "Dashboard" at bounding box center [70, 257] width 51 height 34
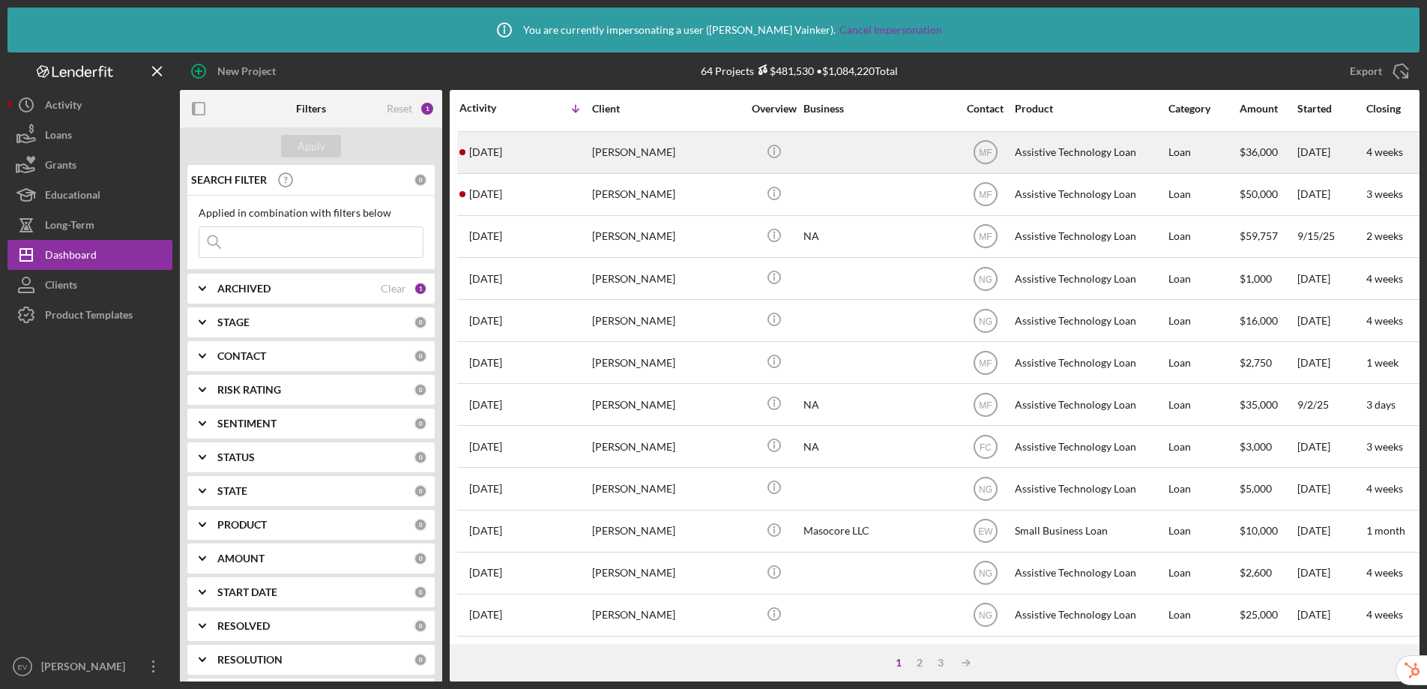
scroll to position [554, 0]
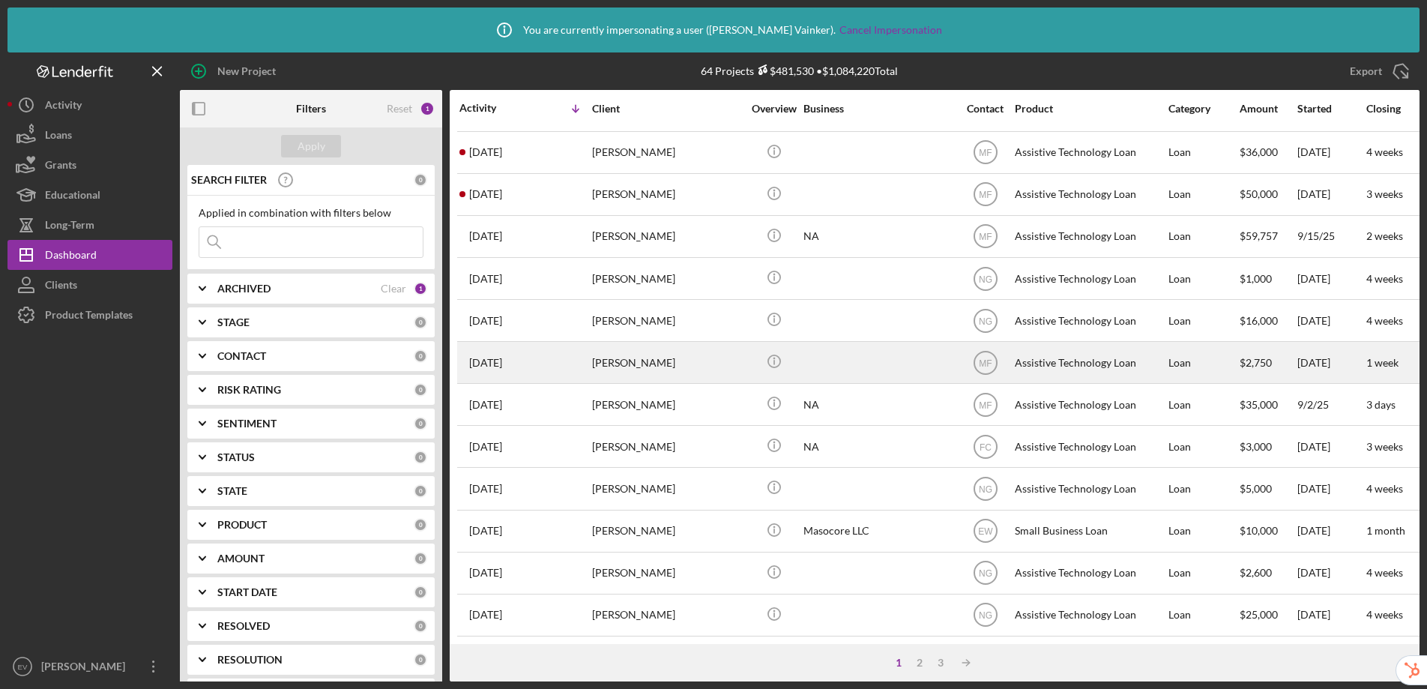
click at [655, 353] on div "[PERSON_NAME]" at bounding box center [667, 363] width 150 height 40
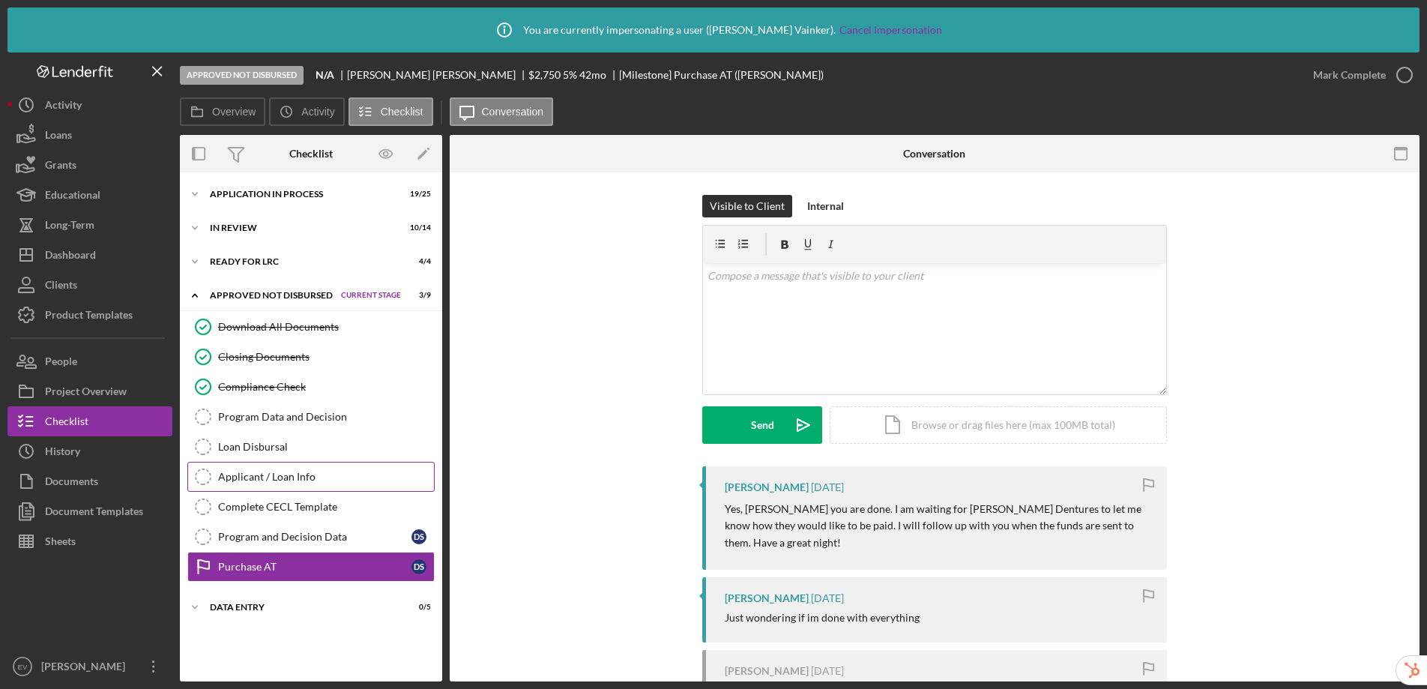
click at [279, 479] on div "Applicant / Loan Info" at bounding box center [326, 477] width 216 height 12
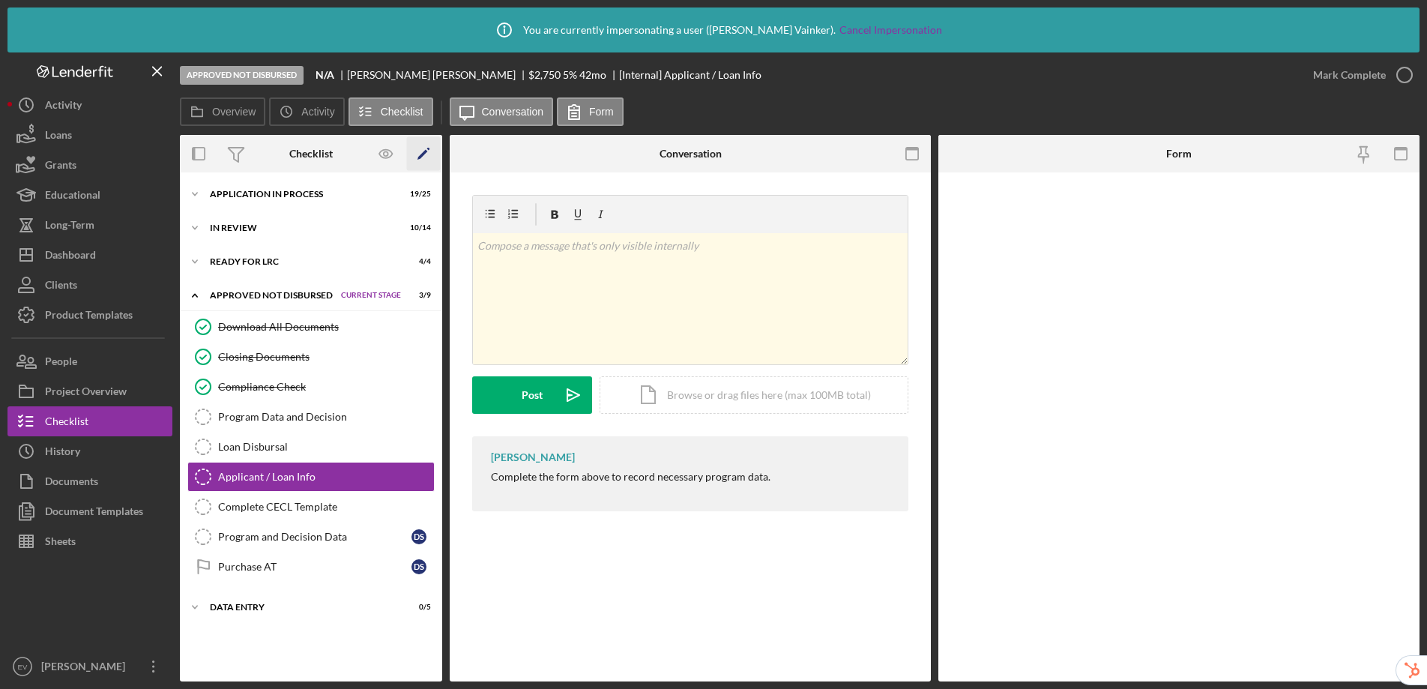
click at [428, 158] on icon "Icon/Edit" at bounding box center [424, 154] width 34 height 34
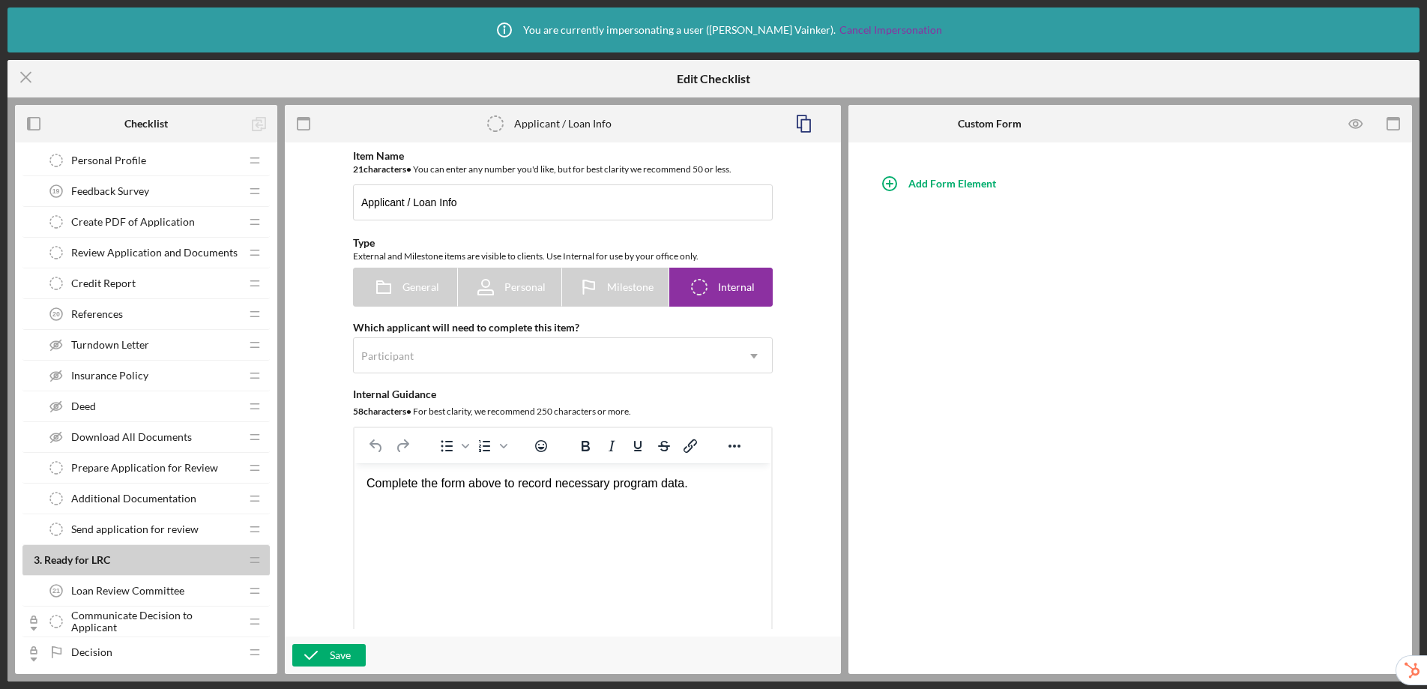
scroll to position [1103, 0]
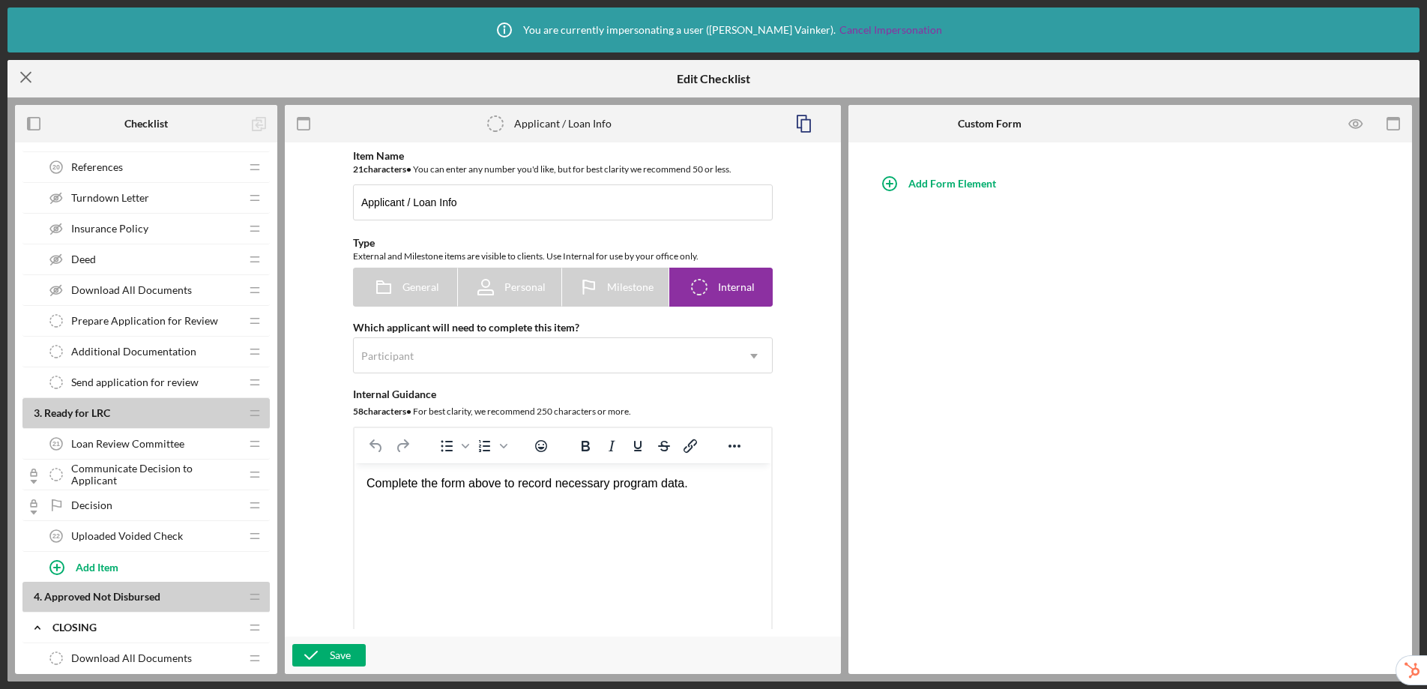
click at [25, 74] on icon "Icon/Menu Close" at bounding box center [25, 76] width 37 height 37
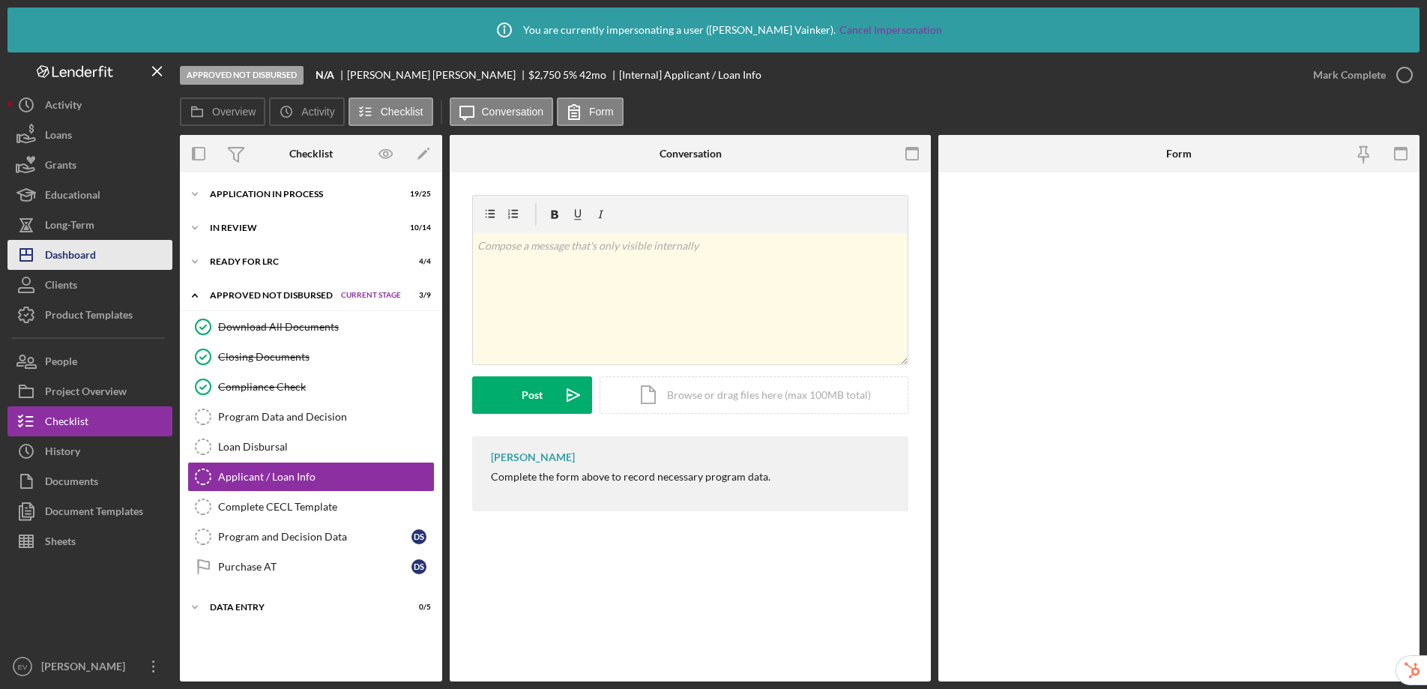
click at [61, 253] on div "Dashboard" at bounding box center [70, 257] width 51 height 34
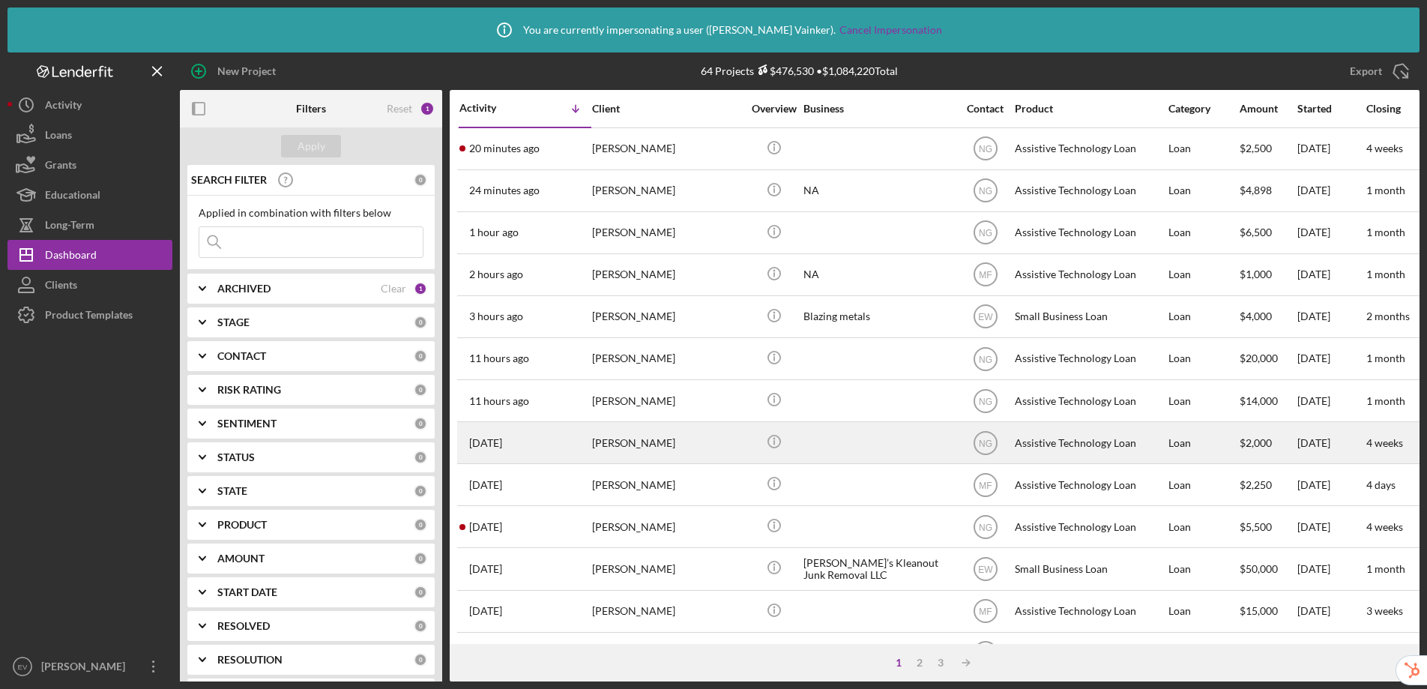
click at [633, 441] on div "[PERSON_NAME]" at bounding box center [667, 443] width 150 height 40
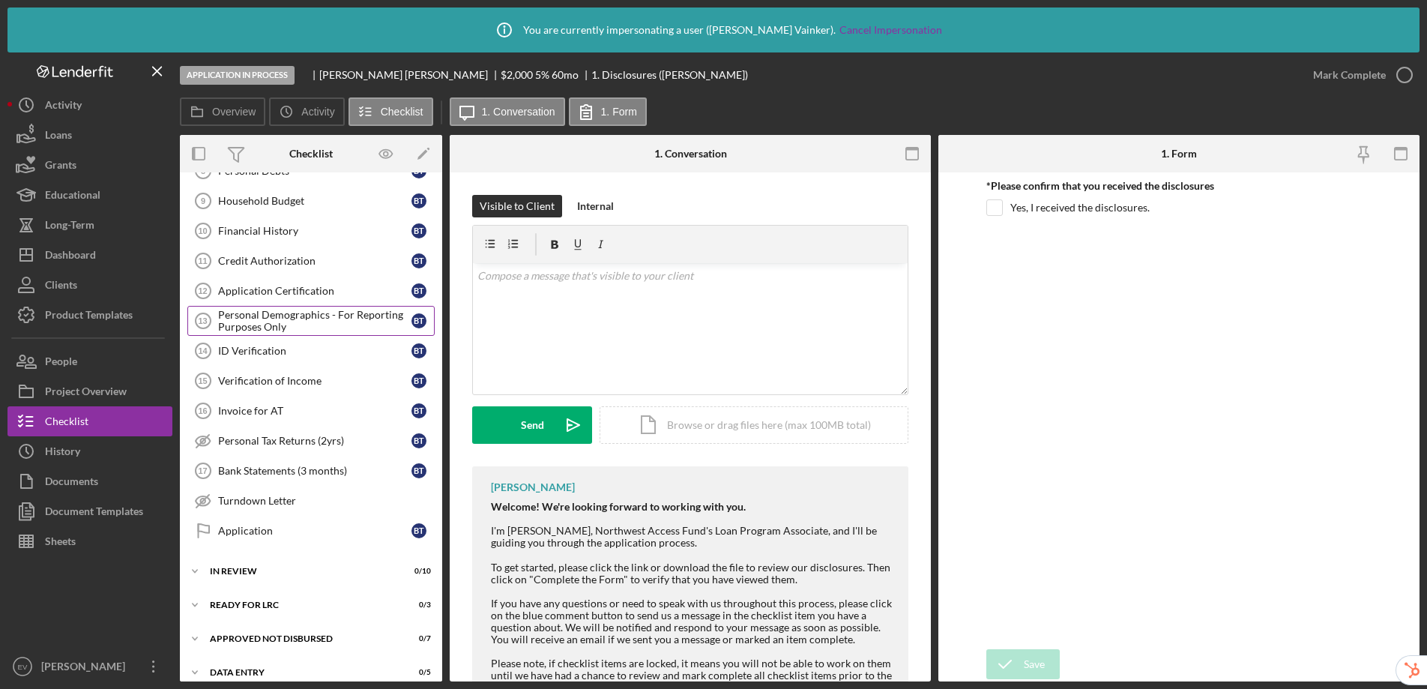
scroll to position [309, 0]
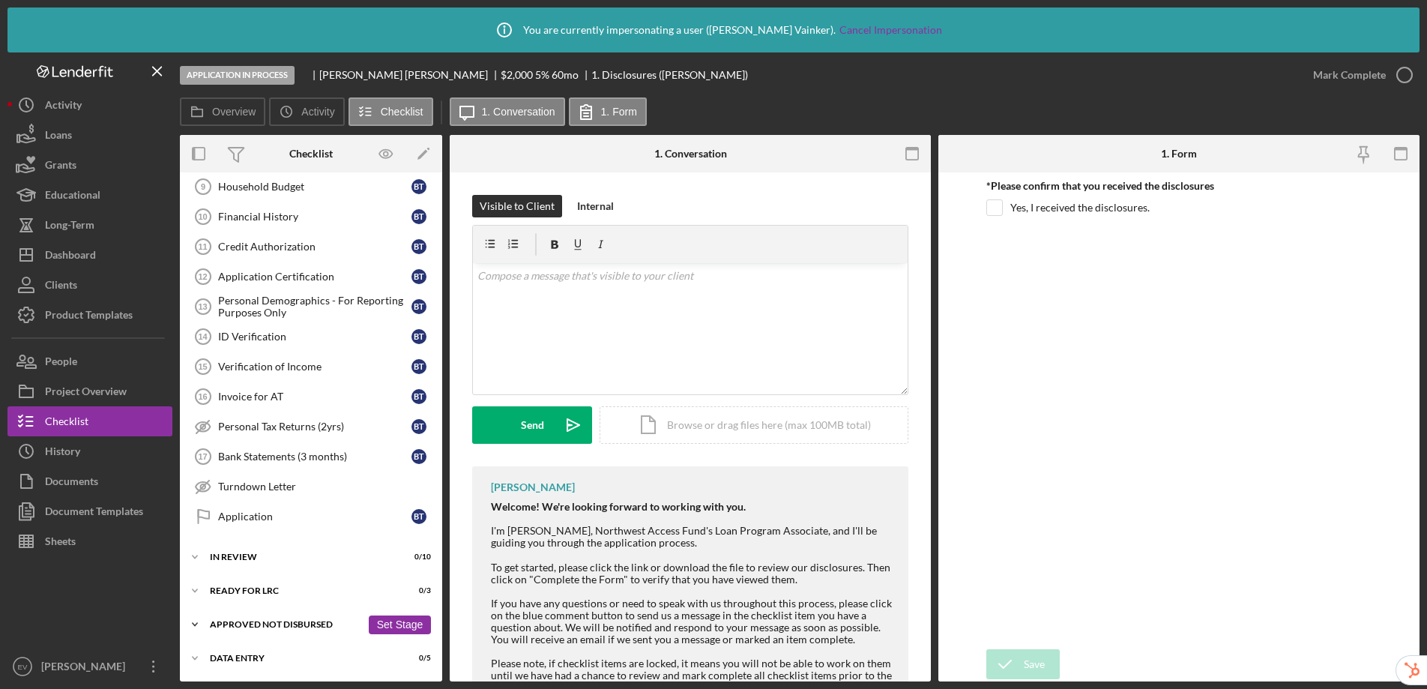
click at [265, 624] on div "Approved Not Disbursed" at bounding box center [285, 624] width 151 height 9
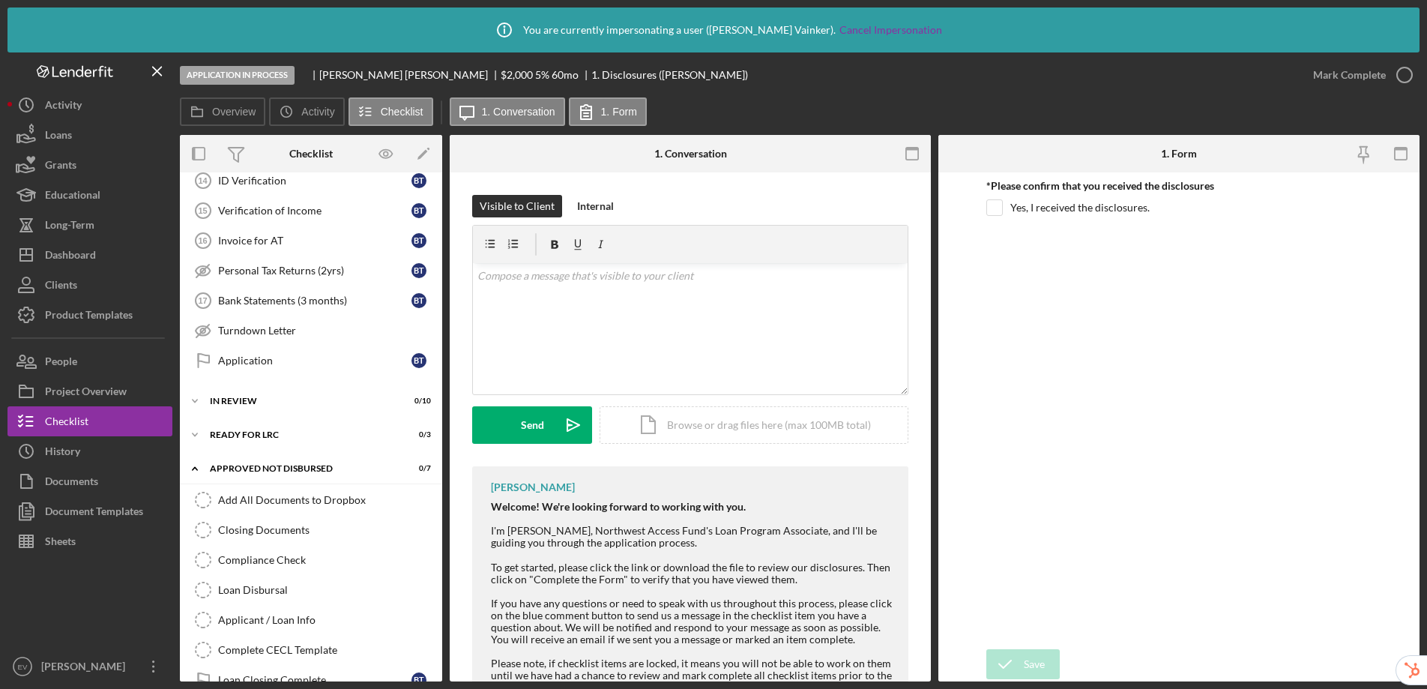
scroll to position [527, 0]
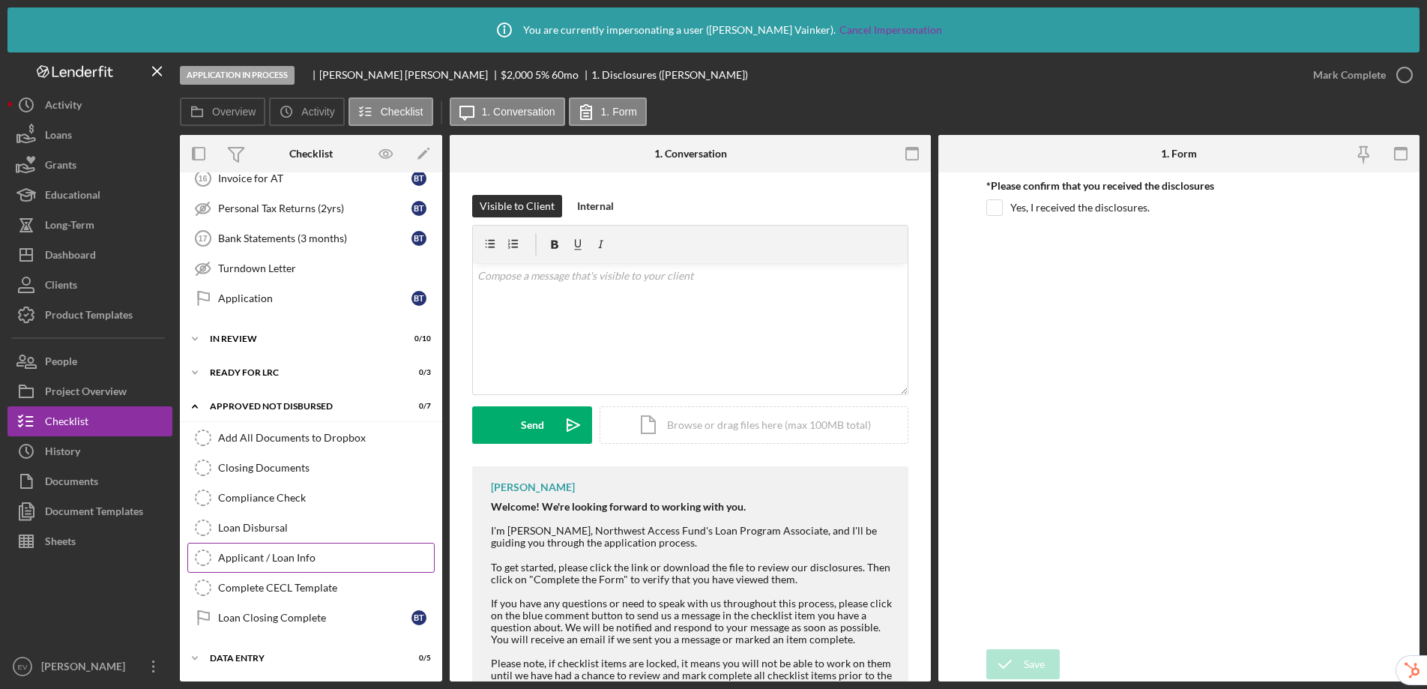
click at [268, 565] on link "Applicant / Loan Info Applicant / Loan Info" at bounding box center [310, 558] width 247 height 30
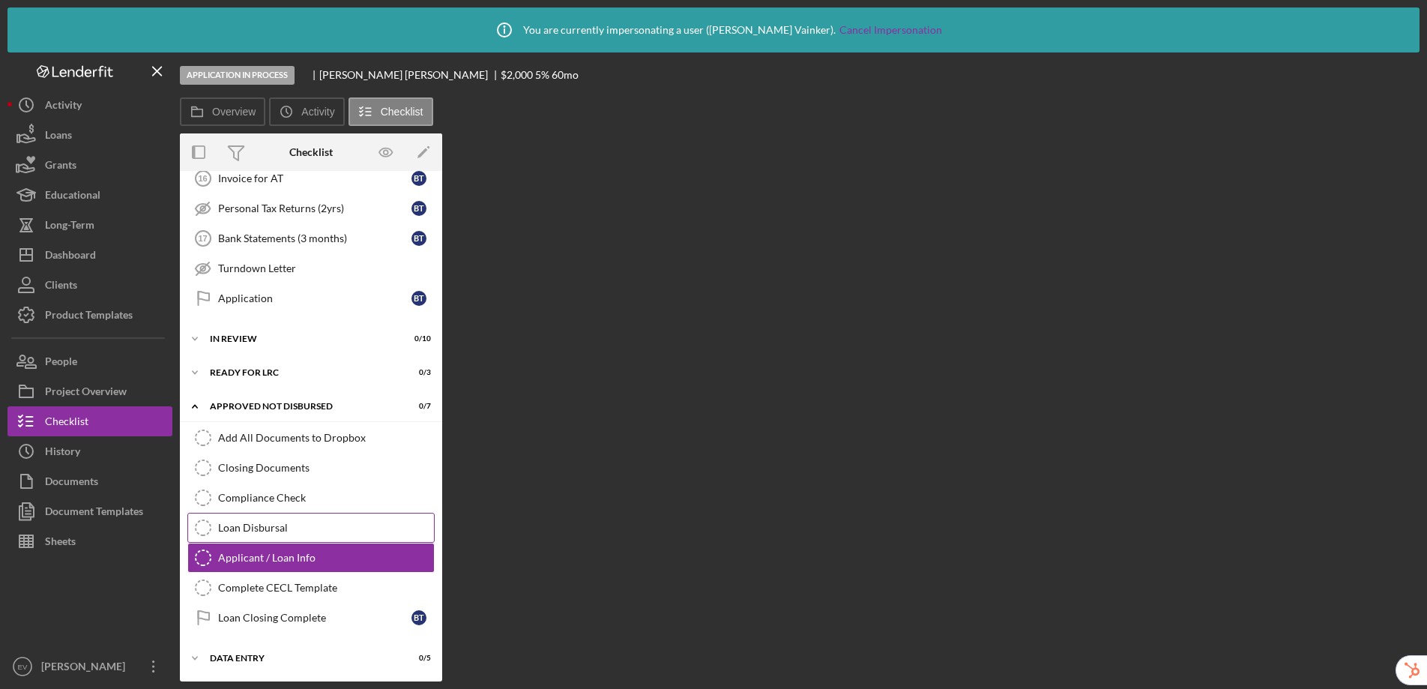
scroll to position [527, 0]
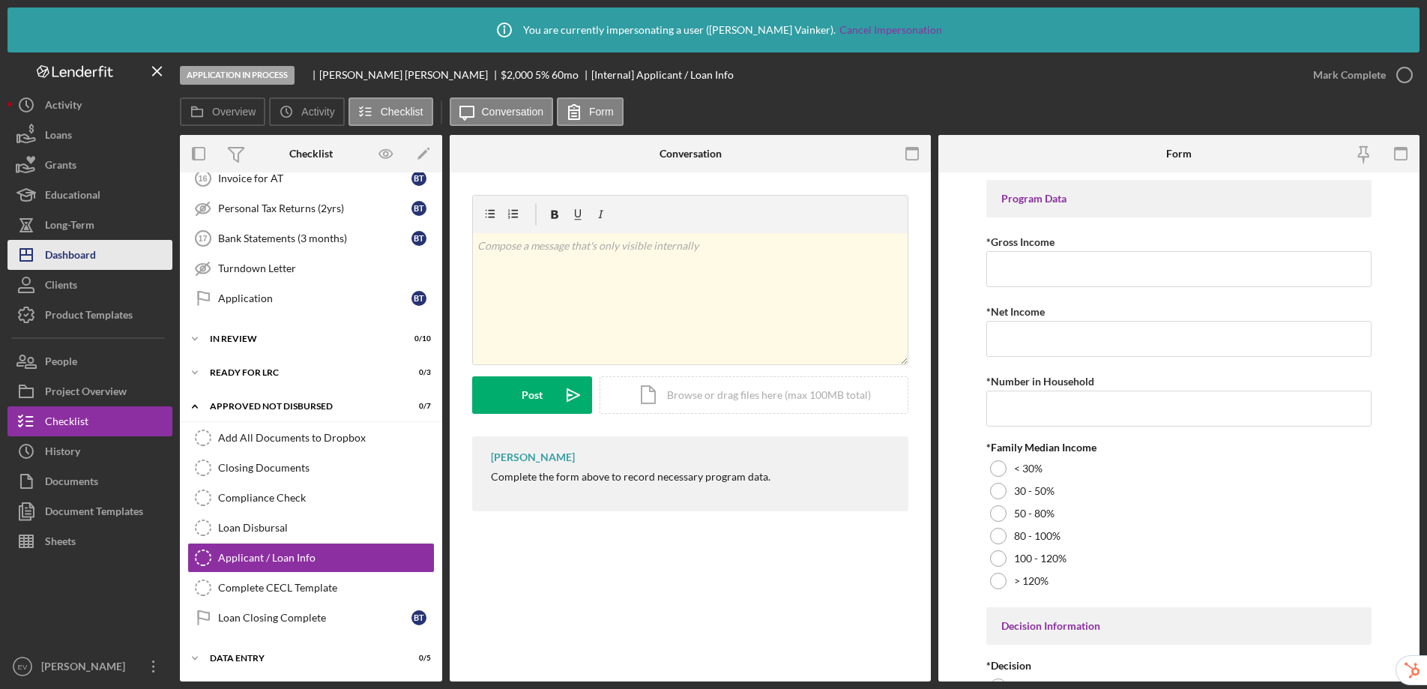
click at [67, 260] on div "Dashboard" at bounding box center [70, 257] width 51 height 34
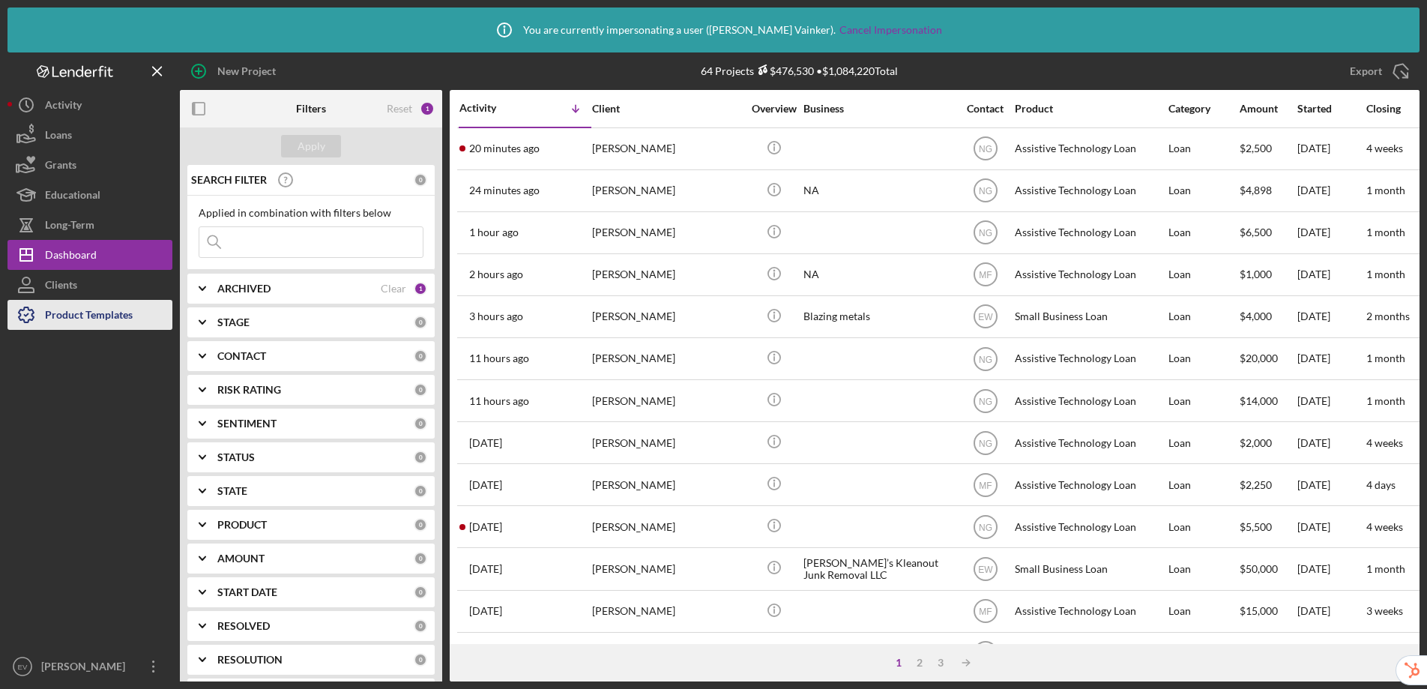
click at [79, 322] on div "Product Templates" at bounding box center [89, 317] width 88 height 34
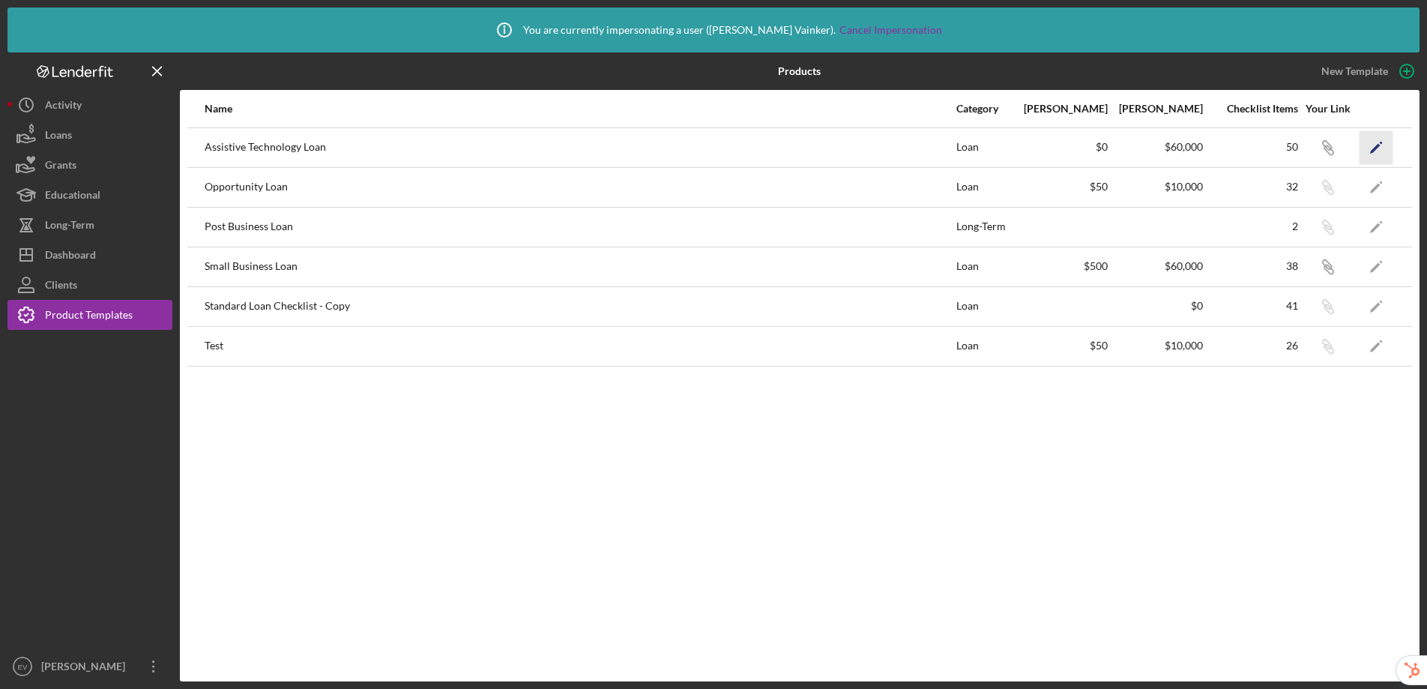
click at [1372, 153] on icon "Icon/Edit" at bounding box center [1377, 147] width 34 height 34
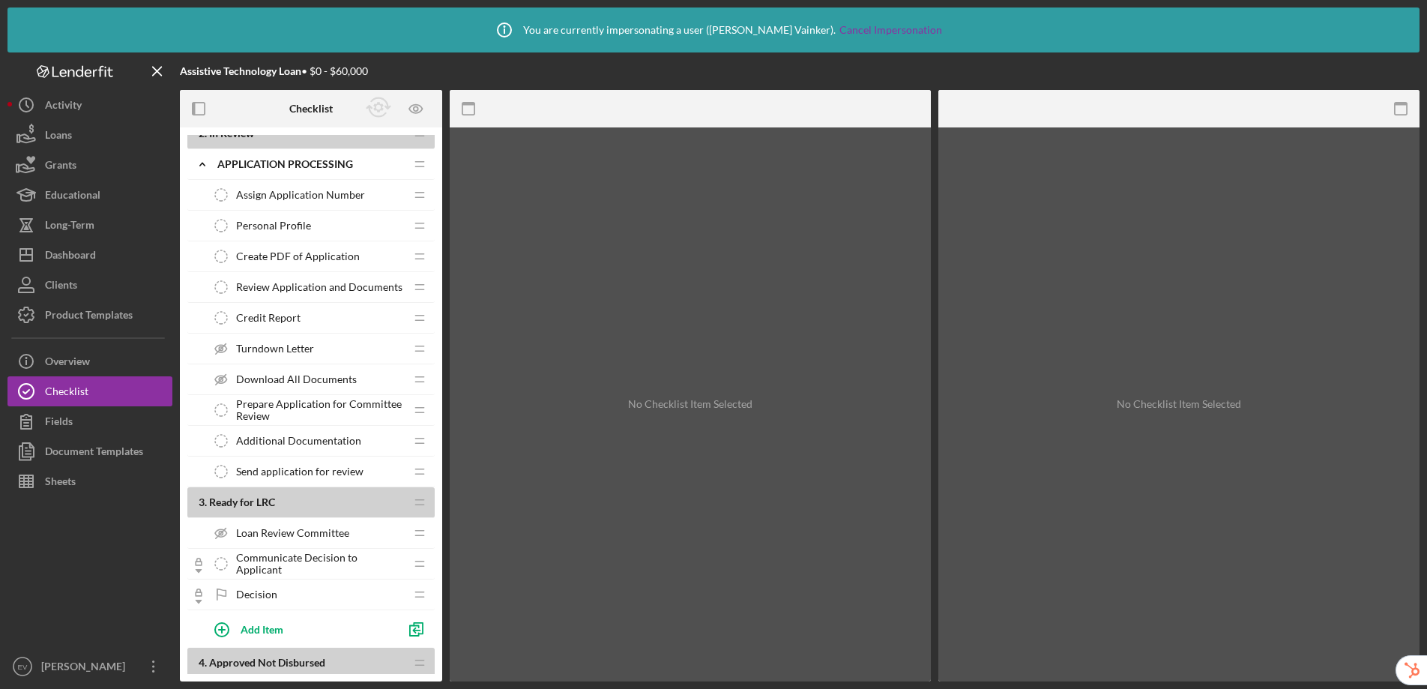
scroll to position [1247, 0]
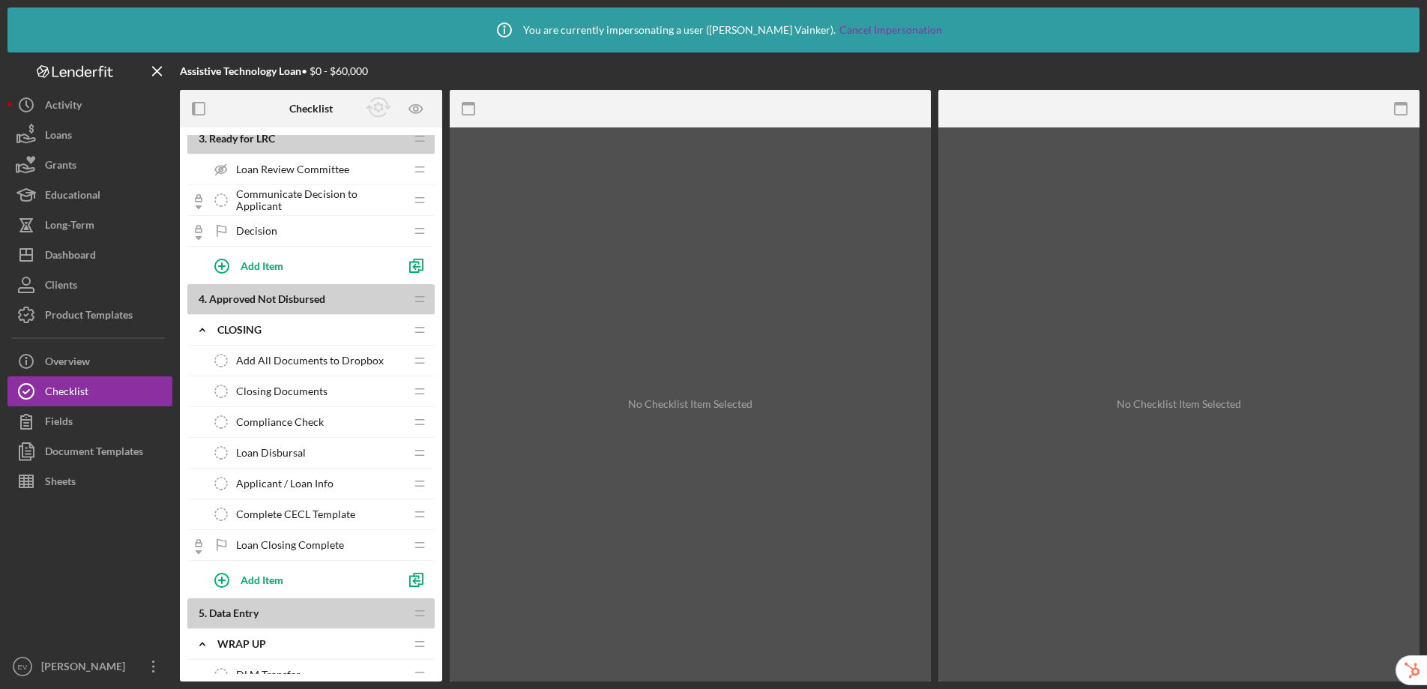
click at [286, 480] on span "Applicant / Loan Info" at bounding box center [284, 483] width 97 height 12
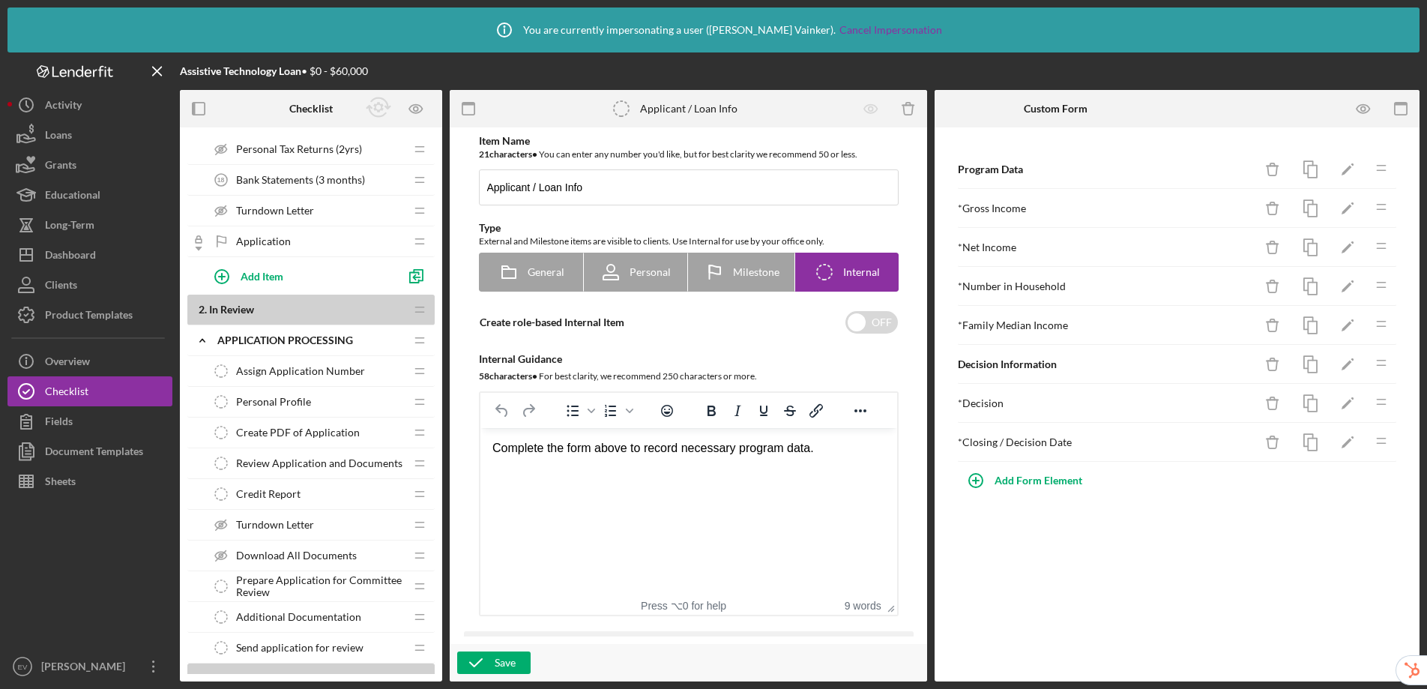
scroll to position [297, 0]
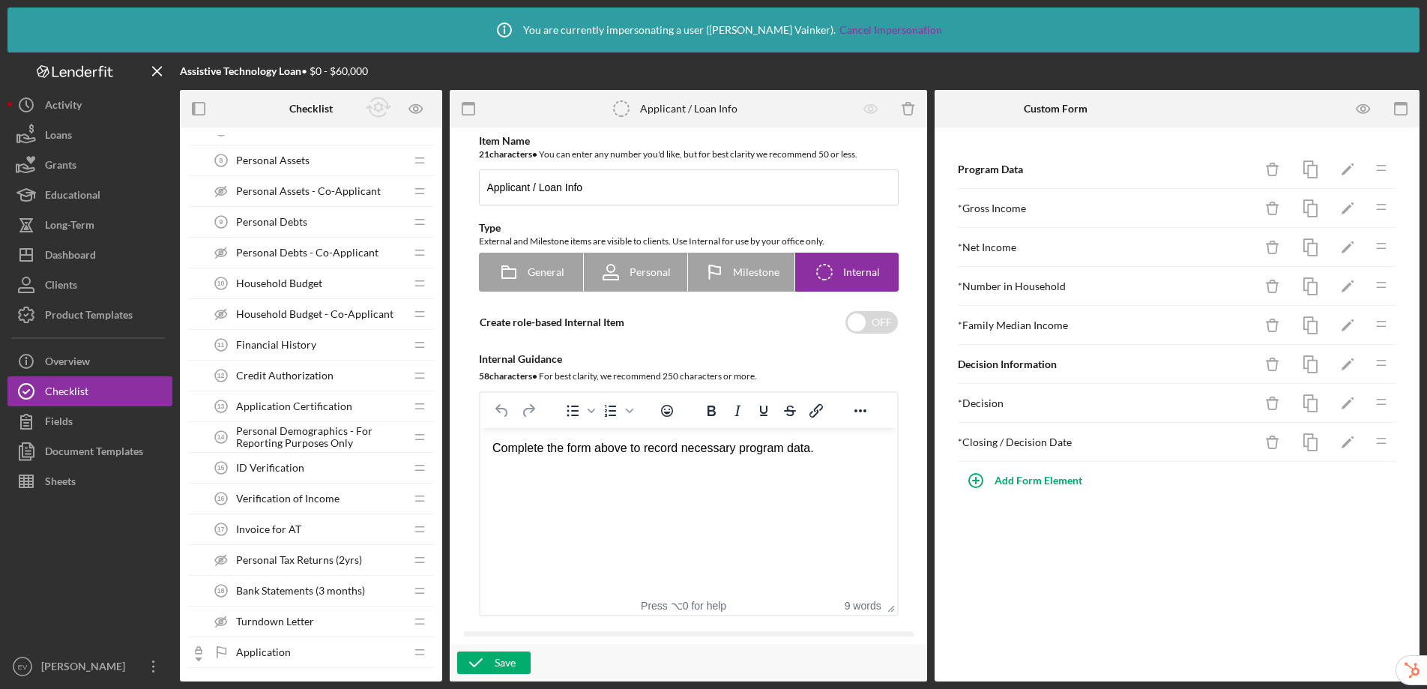
click at [301, 467] on span "ID Verification" at bounding box center [270, 468] width 68 height 12
